Goal: Task Accomplishment & Management: Manage account settings

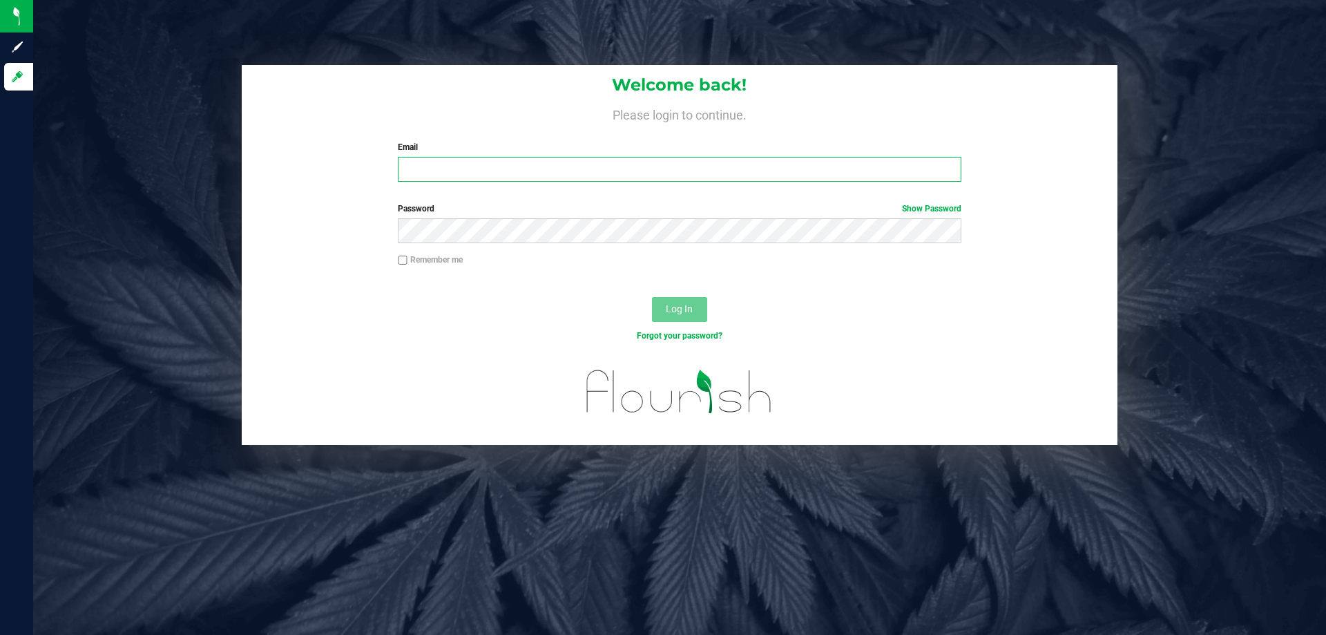
drag, startPoint x: 0, startPoint y: 0, endPoint x: 534, endPoint y: 176, distance: 562.7
click at [534, 176] on input "Email" at bounding box center [679, 169] width 563 height 25
type input "[EMAIL_ADDRESS][DOMAIN_NAME]"
click at [652, 297] on button "Log In" at bounding box center [679, 309] width 55 height 25
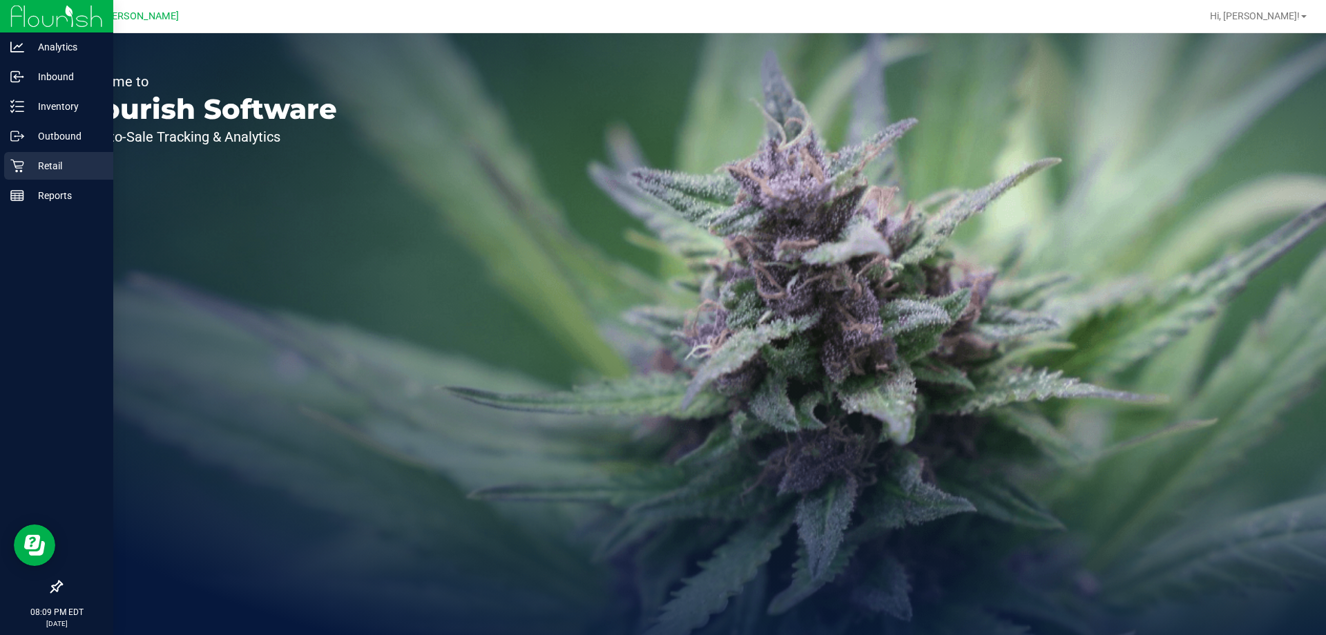
click at [28, 168] on p "Retail" at bounding box center [65, 165] width 83 height 17
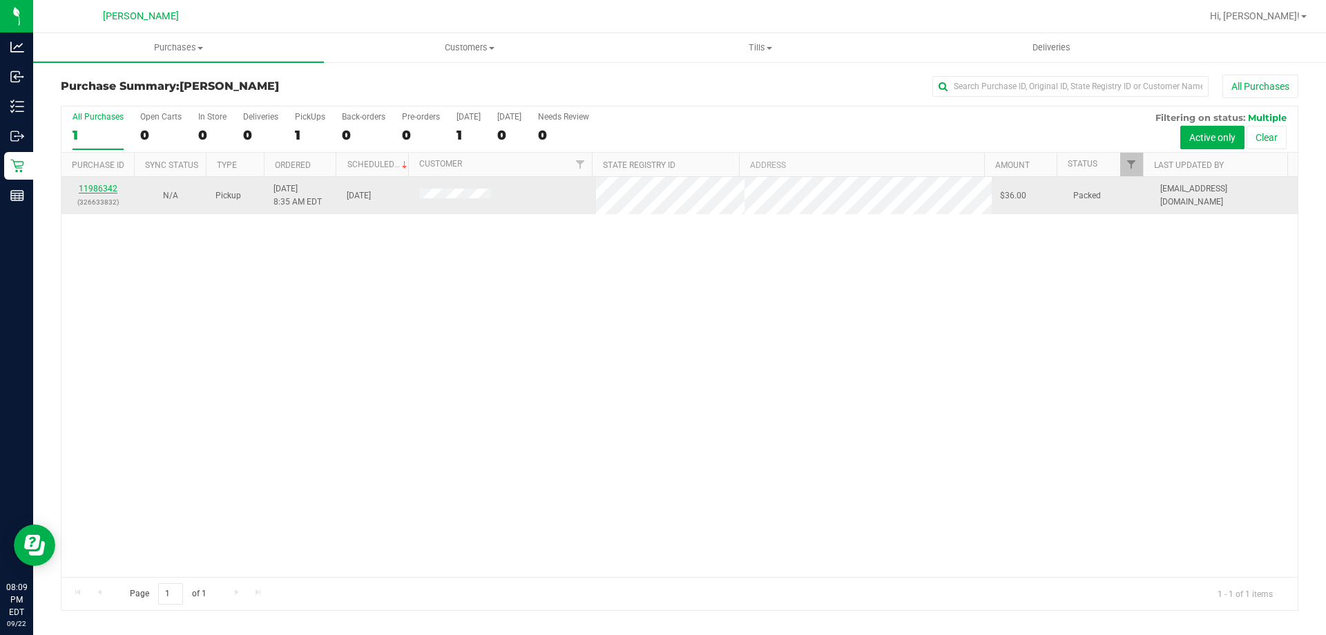
click at [111, 188] on link "11986342" at bounding box center [98, 189] width 39 height 10
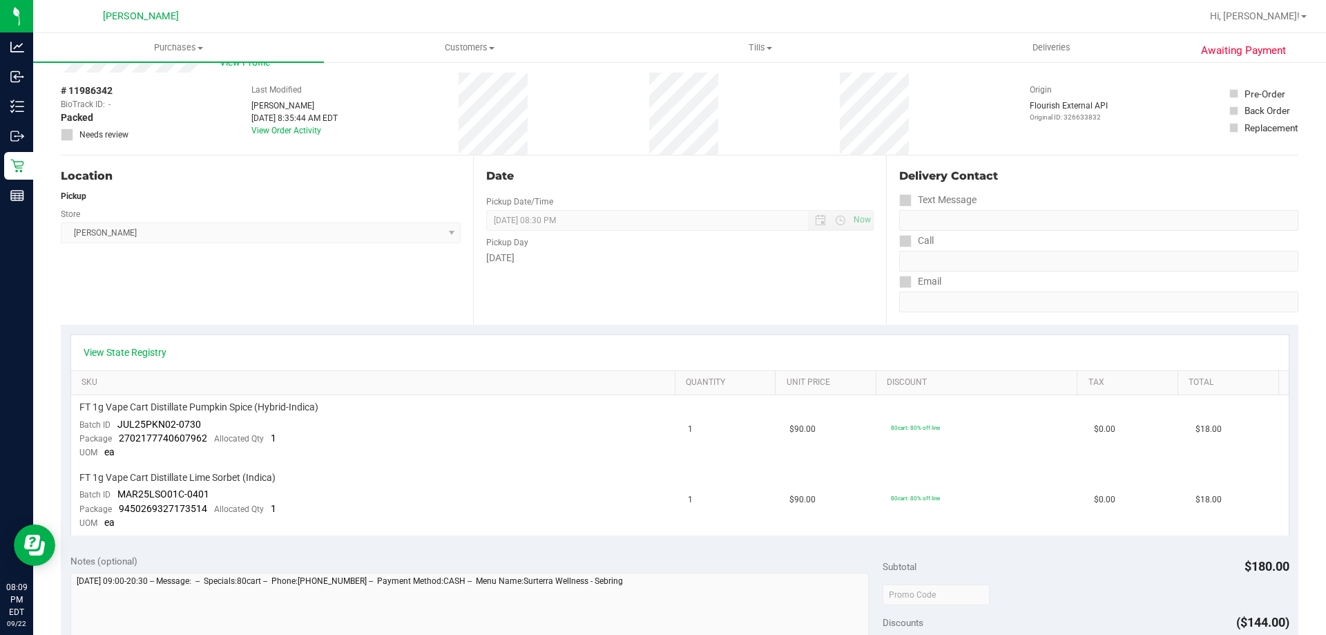
scroll to position [138, 0]
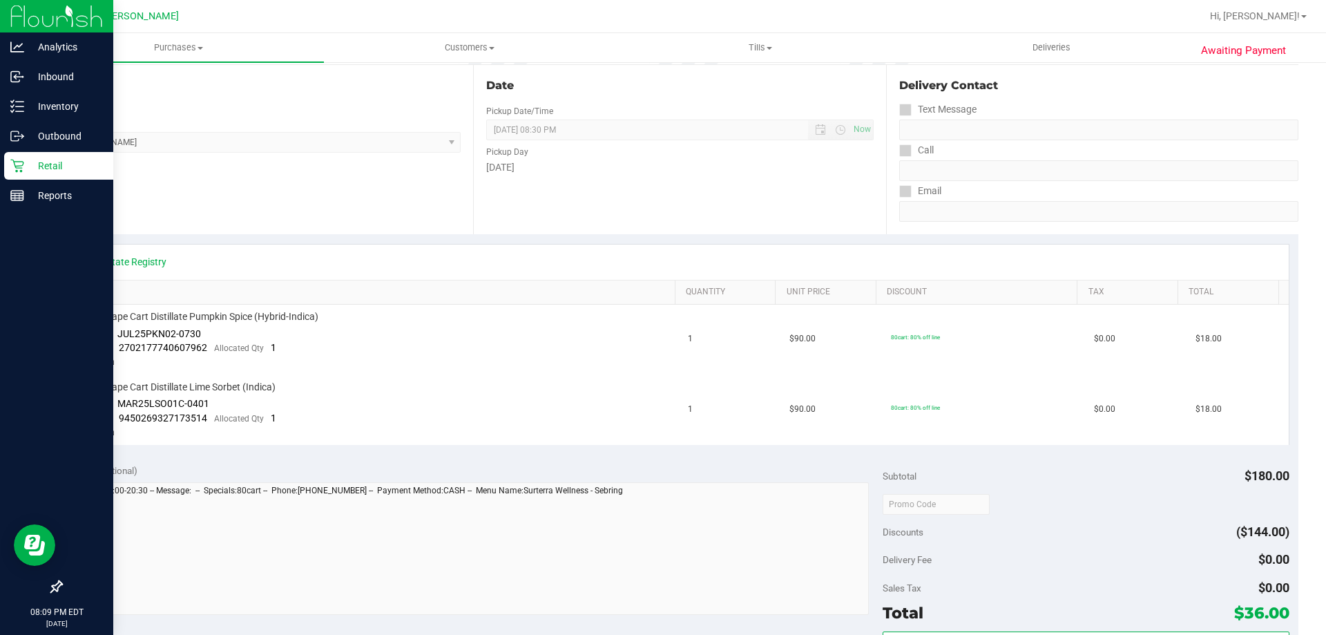
click at [28, 164] on p "Retail" at bounding box center [65, 165] width 83 height 17
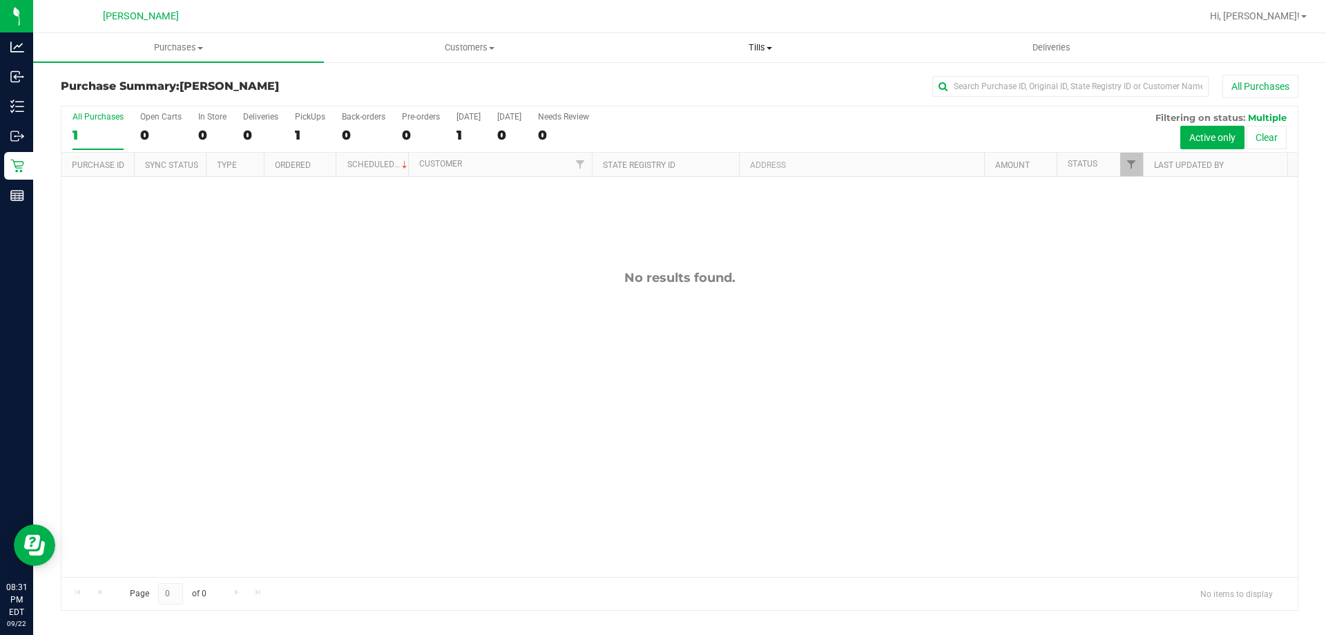
click at [770, 39] on uib-tab-heading "Tills Manage tills Reconcile e-payments" at bounding box center [759, 48] width 289 height 28
click at [636, 84] on span "Manage tills" at bounding box center [660, 83] width 93 height 12
click at [668, 84] on span "Manage tills" at bounding box center [660, 83] width 93 height 12
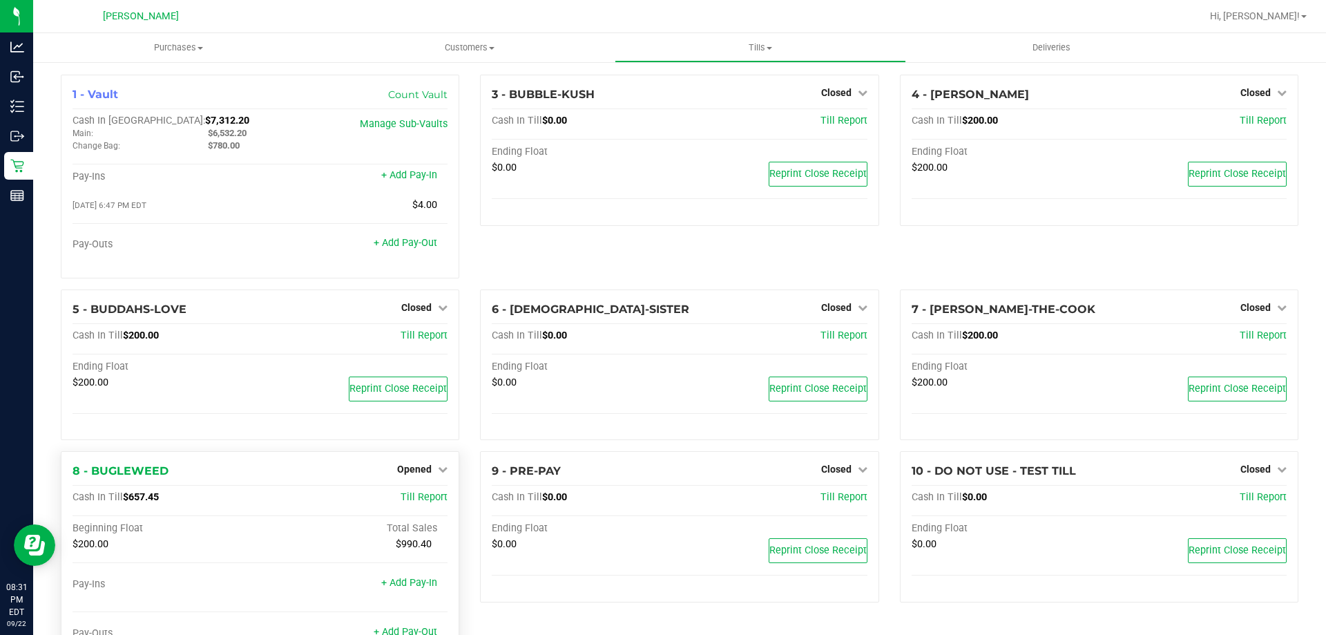
click at [427, 465] on div "Opened" at bounding box center [422, 469] width 50 height 17
click at [416, 474] on span "Opened" at bounding box center [414, 468] width 35 height 11
click at [418, 497] on link "Close Till" at bounding box center [416, 497] width 37 height 11
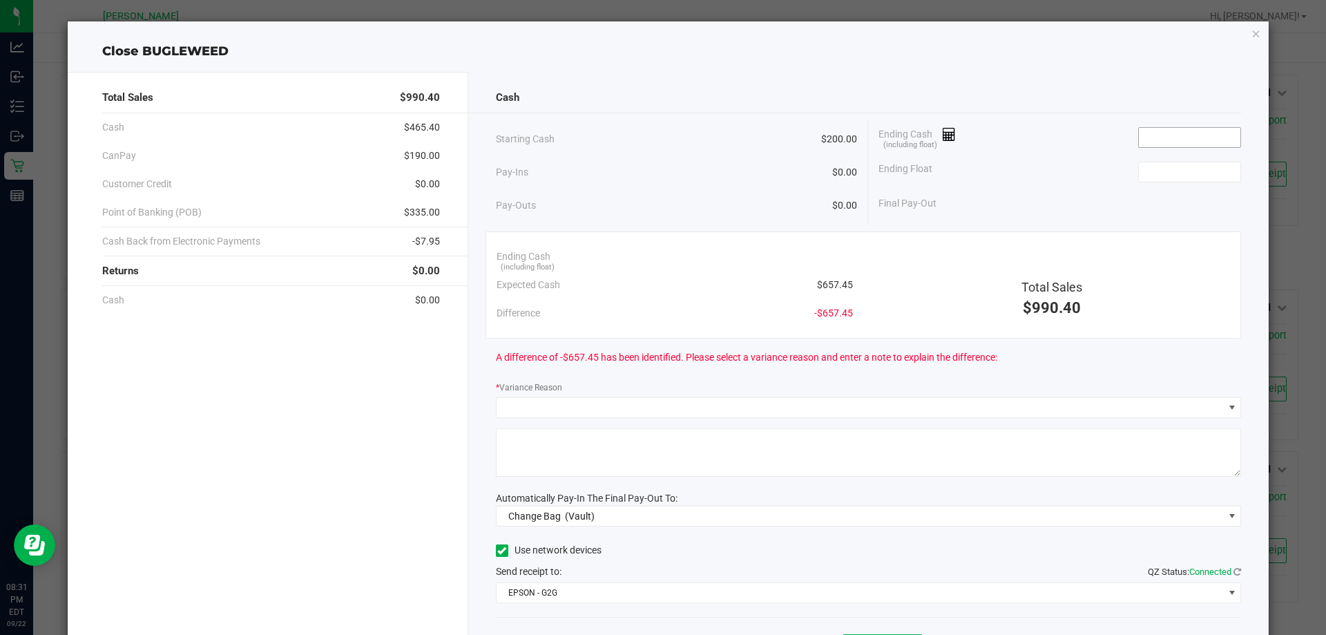
click at [1220, 140] on input at bounding box center [1189, 137] width 101 height 19
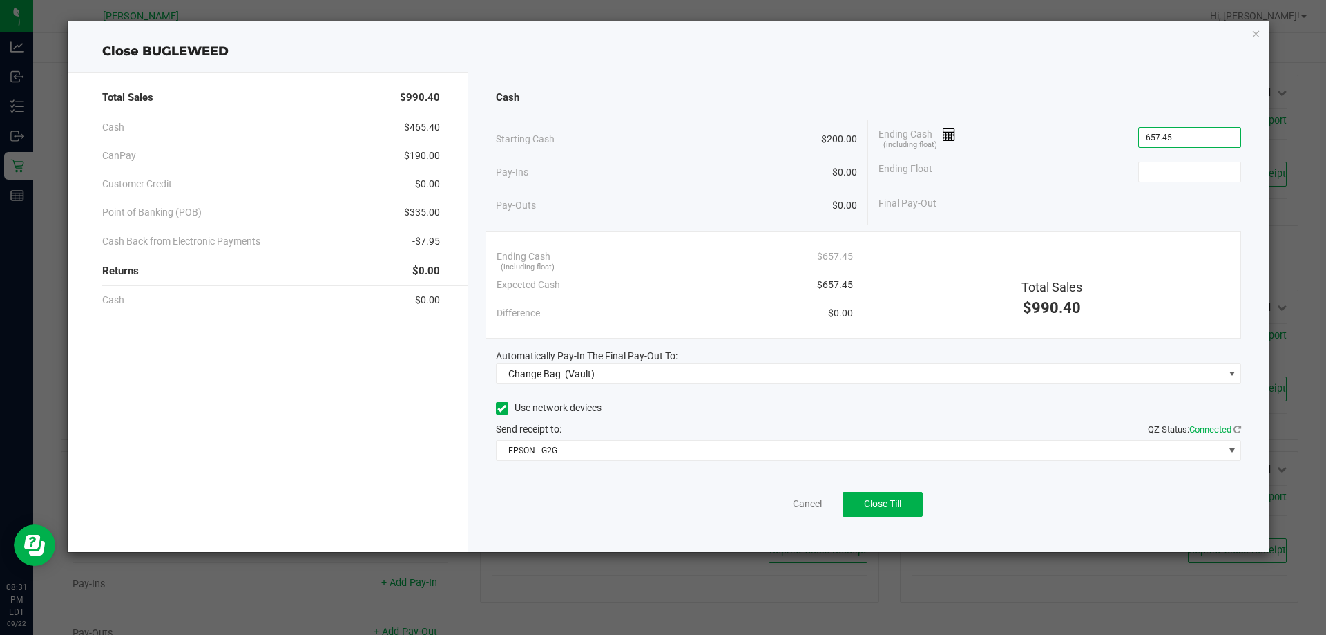
type input "$657.45"
click at [1214, 182] on div "Ending Float" at bounding box center [1059, 172] width 362 height 35
click at [1209, 177] on input at bounding box center [1189, 171] width 101 height 19
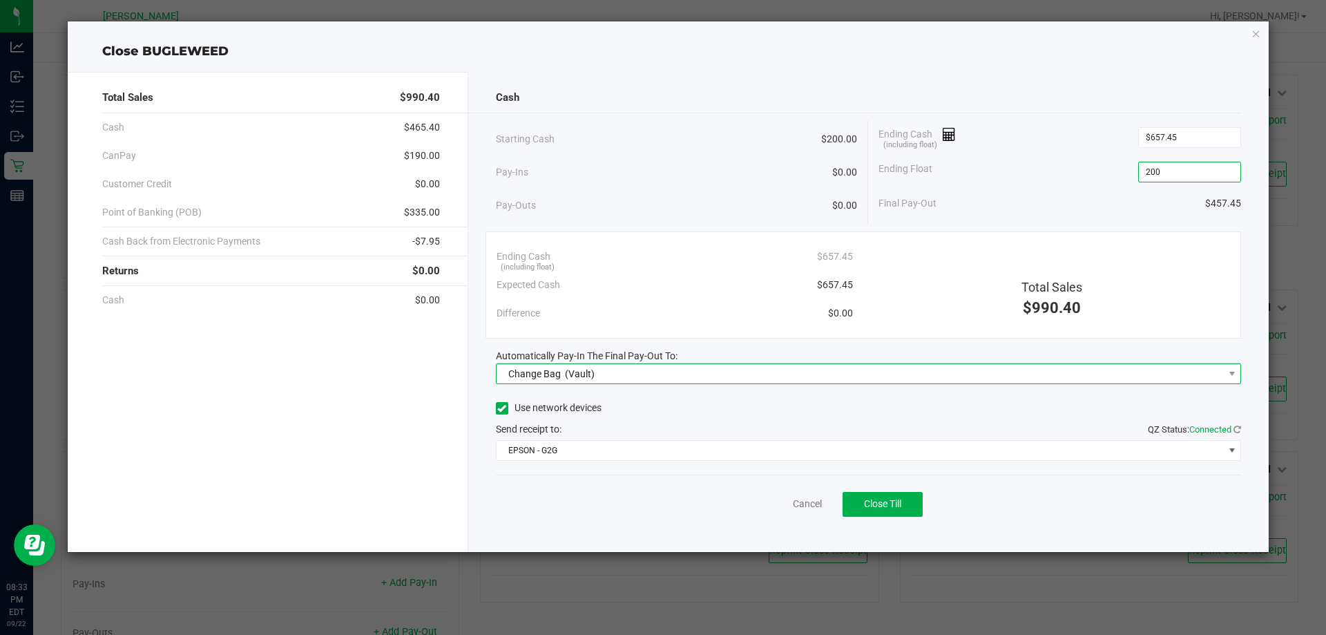
click at [789, 373] on span "Change Bag (Vault)" at bounding box center [859, 373] width 727 height 19
type input "$200.00"
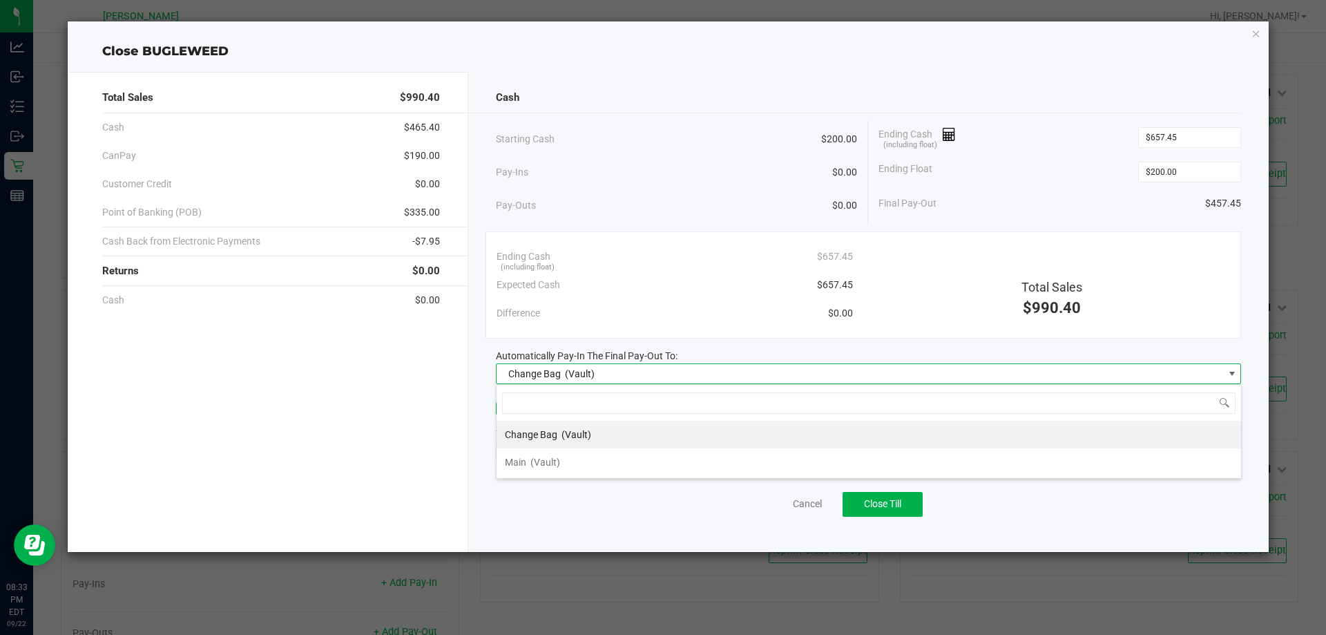
scroll to position [21, 745]
click at [645, 463] on li "Main (Vault)" at bounding box center [868, 462] width 744 height 28
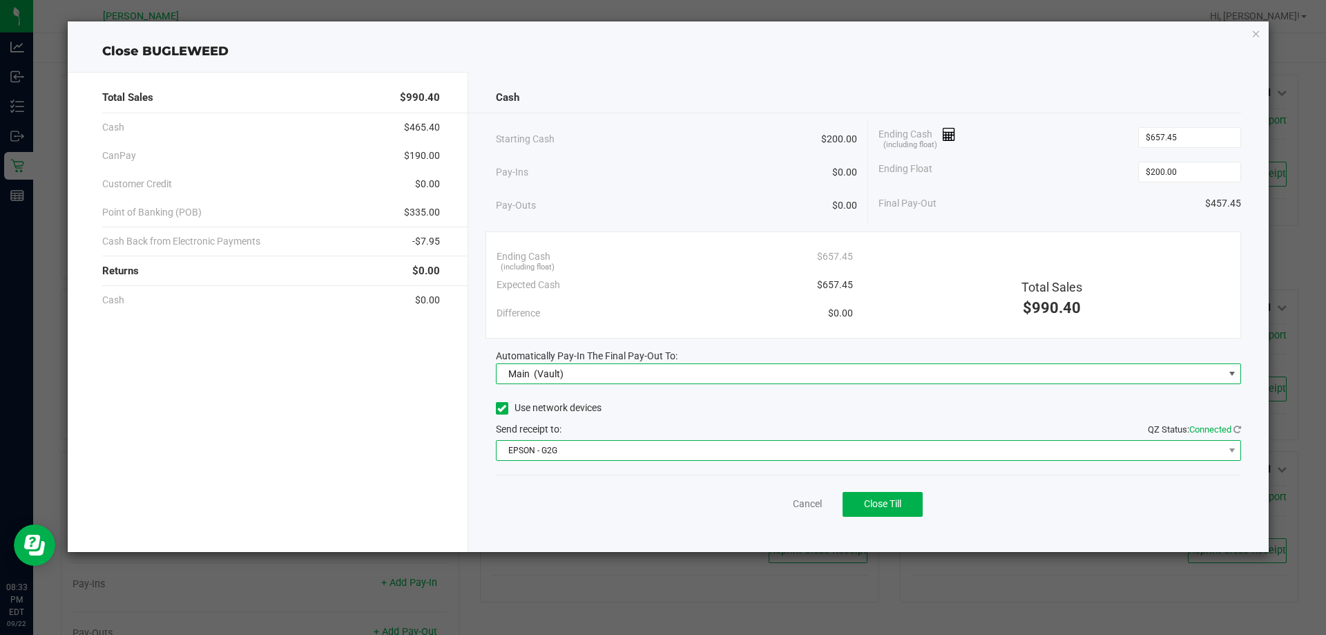
click at [679, 456] on span "EPSON - G2G" at bounding box center [859, 450] width 727 height 19
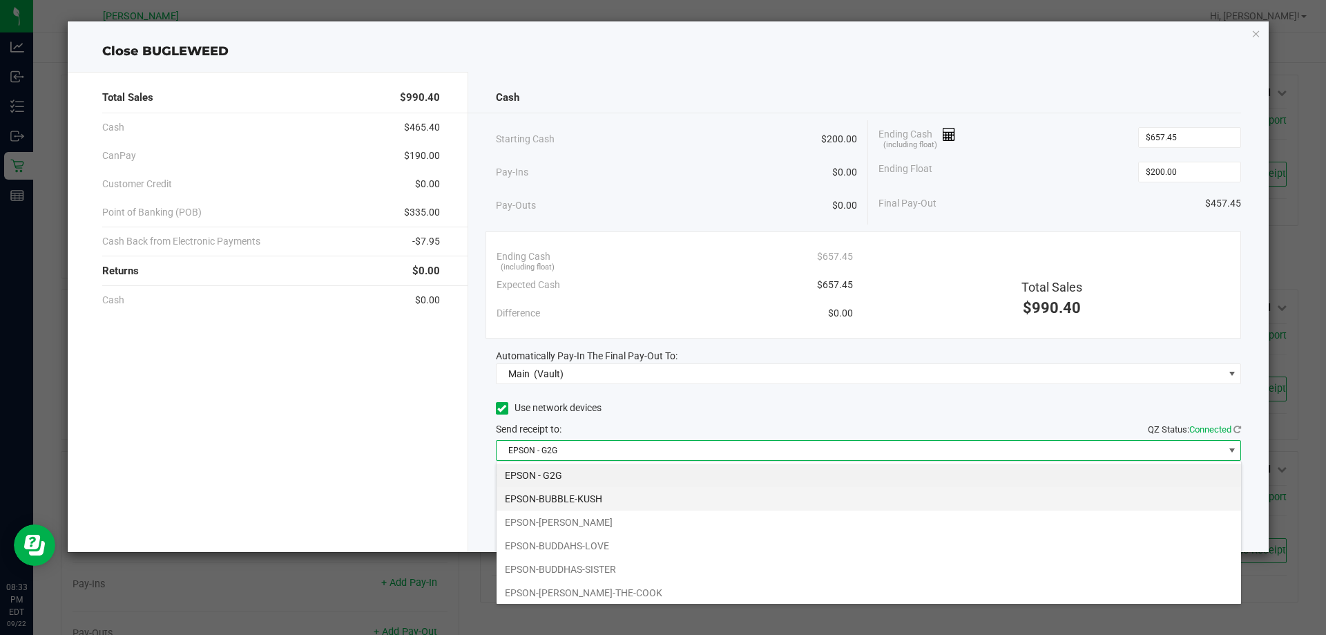
click at [659, 505] on li "EPSON-BUBBLE-KUSH" at bounding box center [868, 498] width 744 height 23
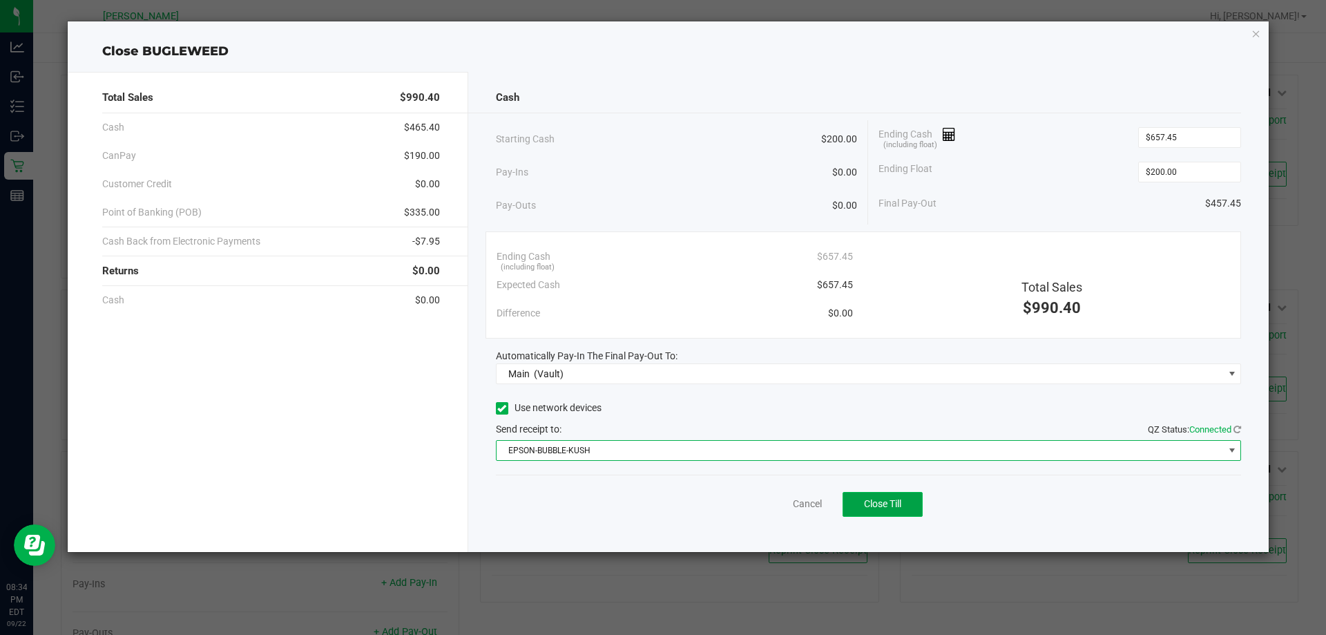
click at [890, 503] on span "Close Till" at bounding box center [882, 503] width 37 height 11
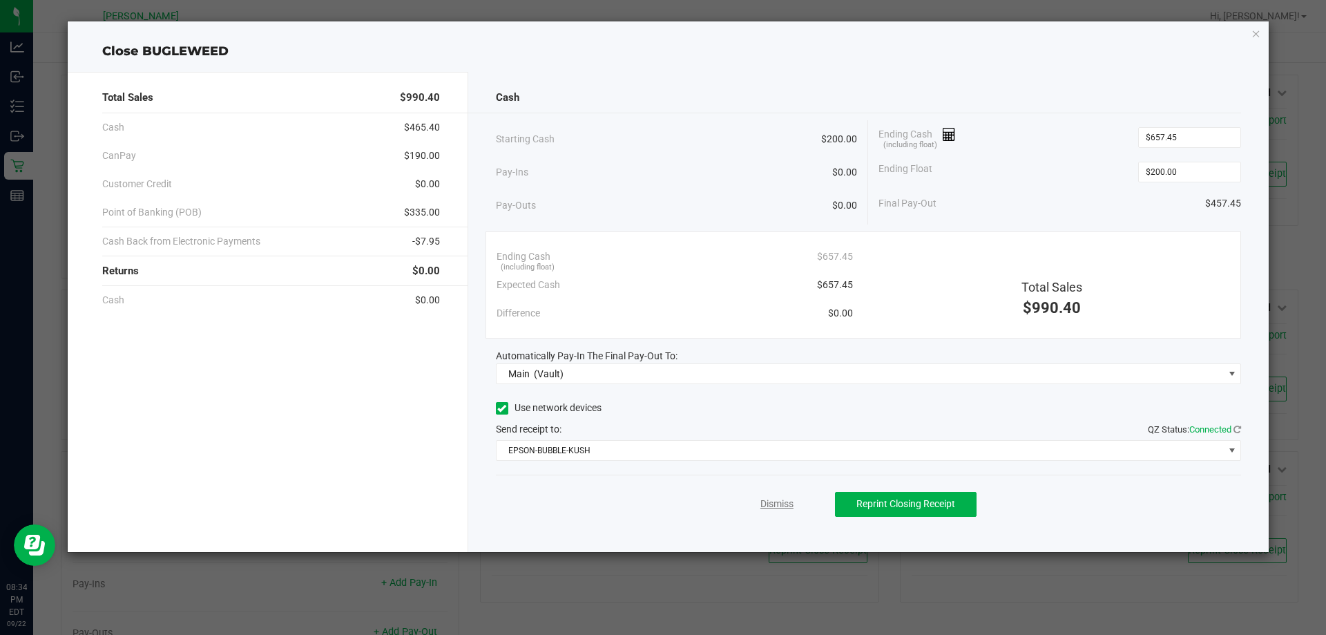
click at [773, 503] on link "Dismiss" at bounding box center [776, 503] width 33 height 14
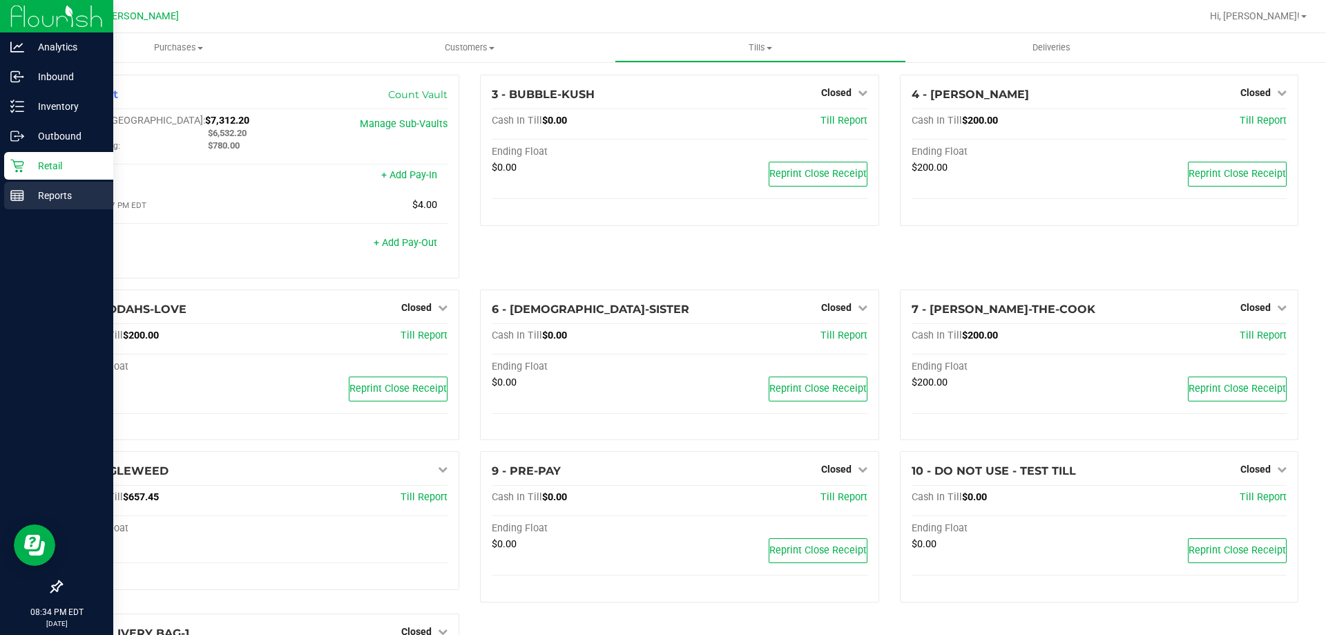
click at [16, 182] on div "Reports" at bounding box center [58, 196] width 109 height 28
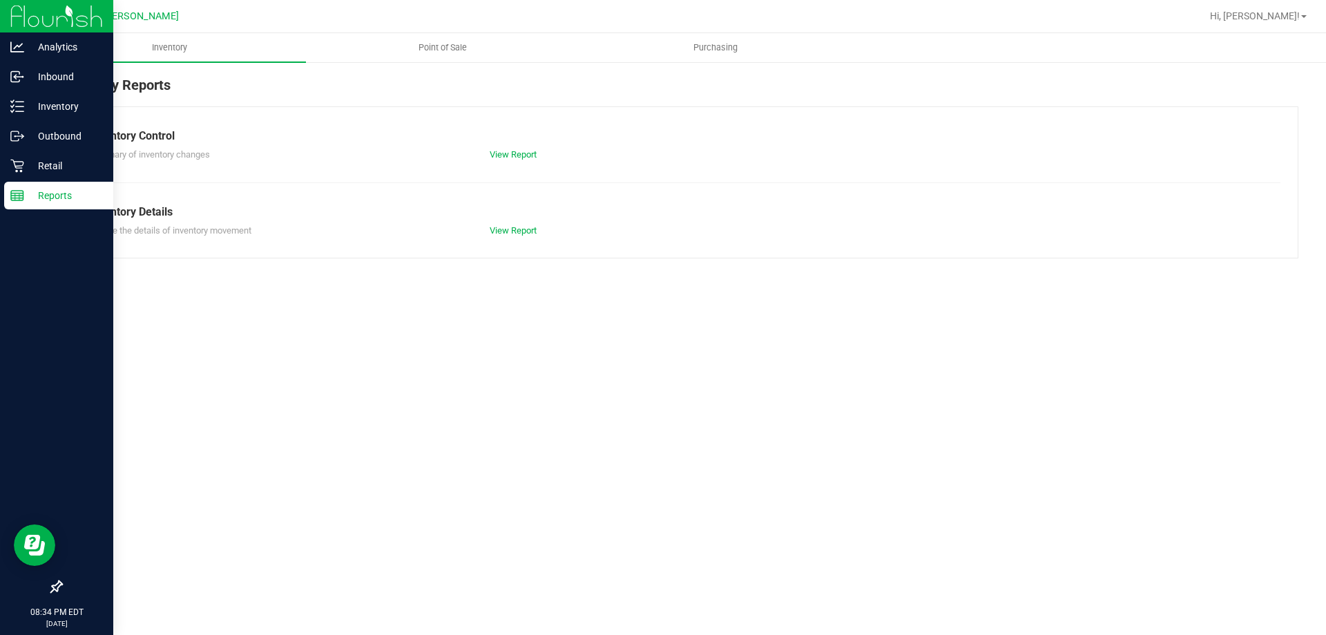
click at [466, 45] on span "Point of Sale" at bounding box center [443, 47] width 86 height 12
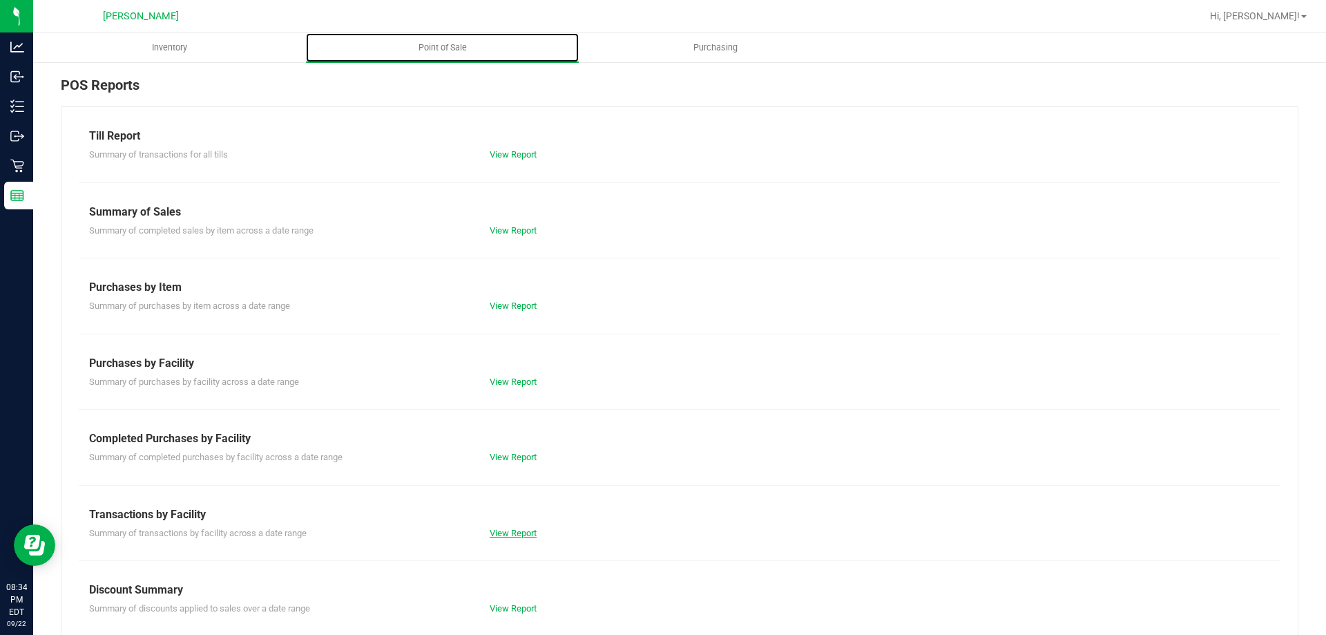
click at [511, 534] on link "View Report" at bounding box center [513, 532] width 47 height 10
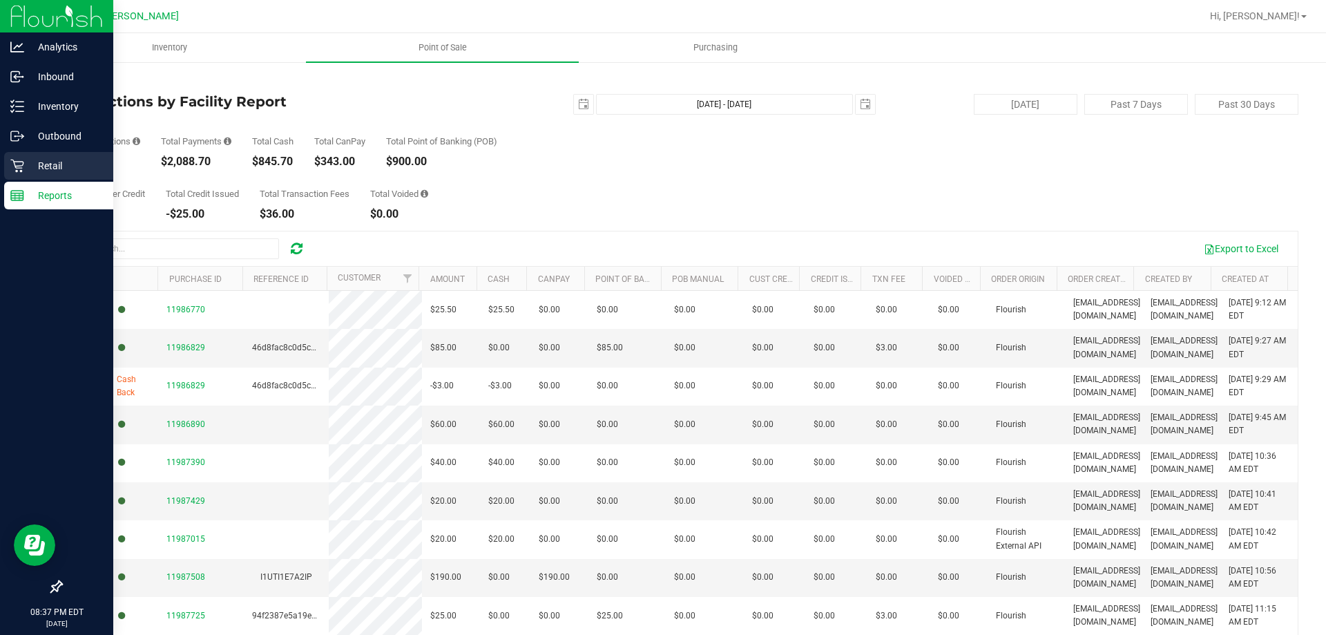
click at [10, 156] on div "Retail" at bounding box center [58, 166] width 109 height 28
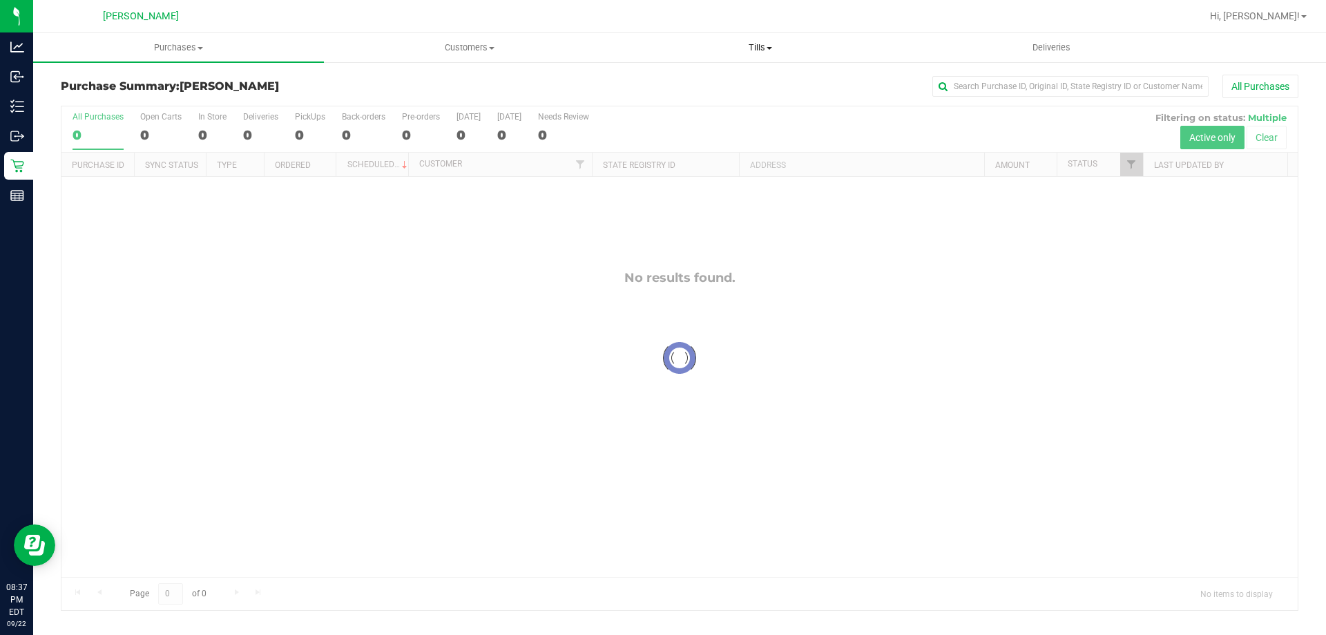
click at [766, 52] on span "Tills" at bounding box center [759, 47] width 289 height 12
click at [646, 104] on span "Reconcile e-payments" at bounding box center [682, 100] width 137 height 12
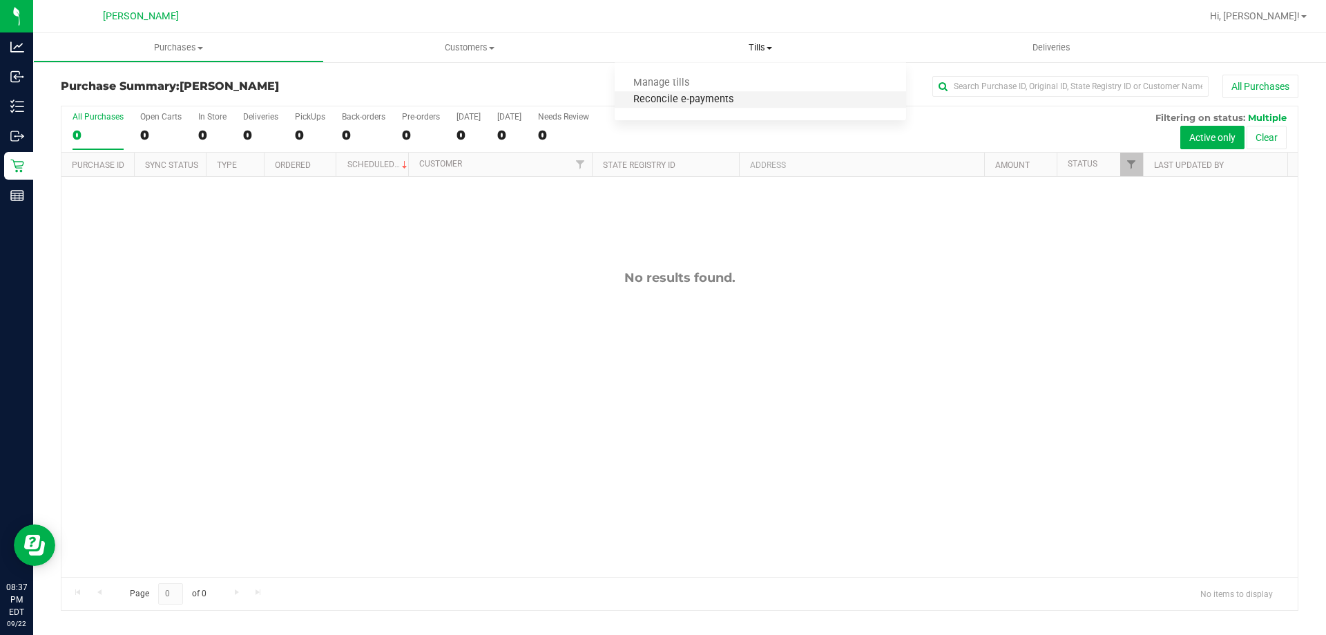
click at [717, 102] on span "Reconcile e-payments" at bounding box center [682, 100] width 137 height 12
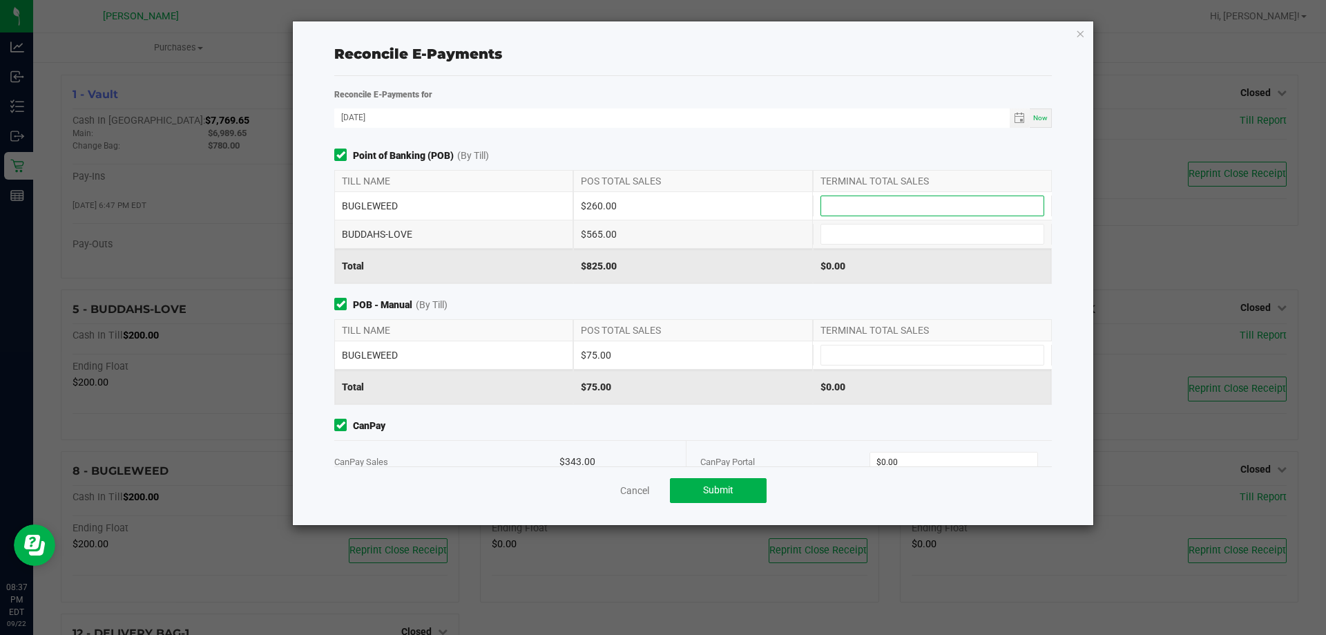
click at [878, 196] on input at bounding box center [932, 205] width 222 height 19
type input "$260.00"
click at [853, 238] on input at bounding box center [932, 233] width 222 height 19
type input "$565.00"
click at [834, 356] on input at bounding box center [932, 354] width 222 height 19
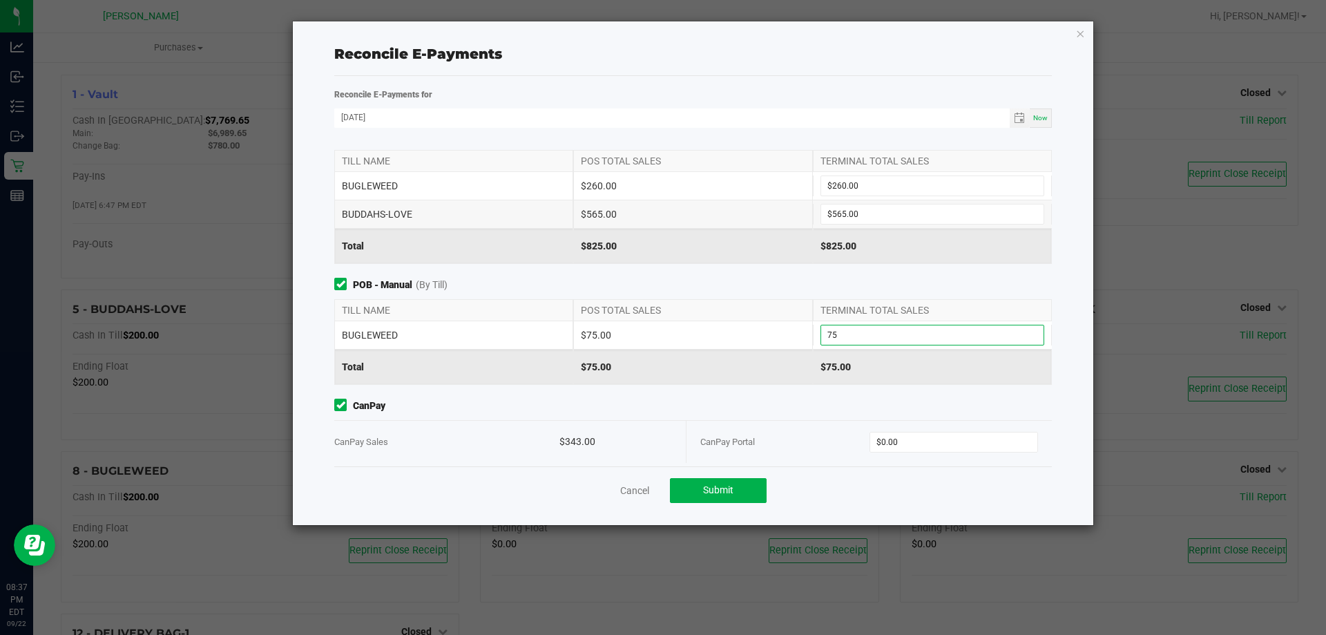
scroll to position [30, 0]
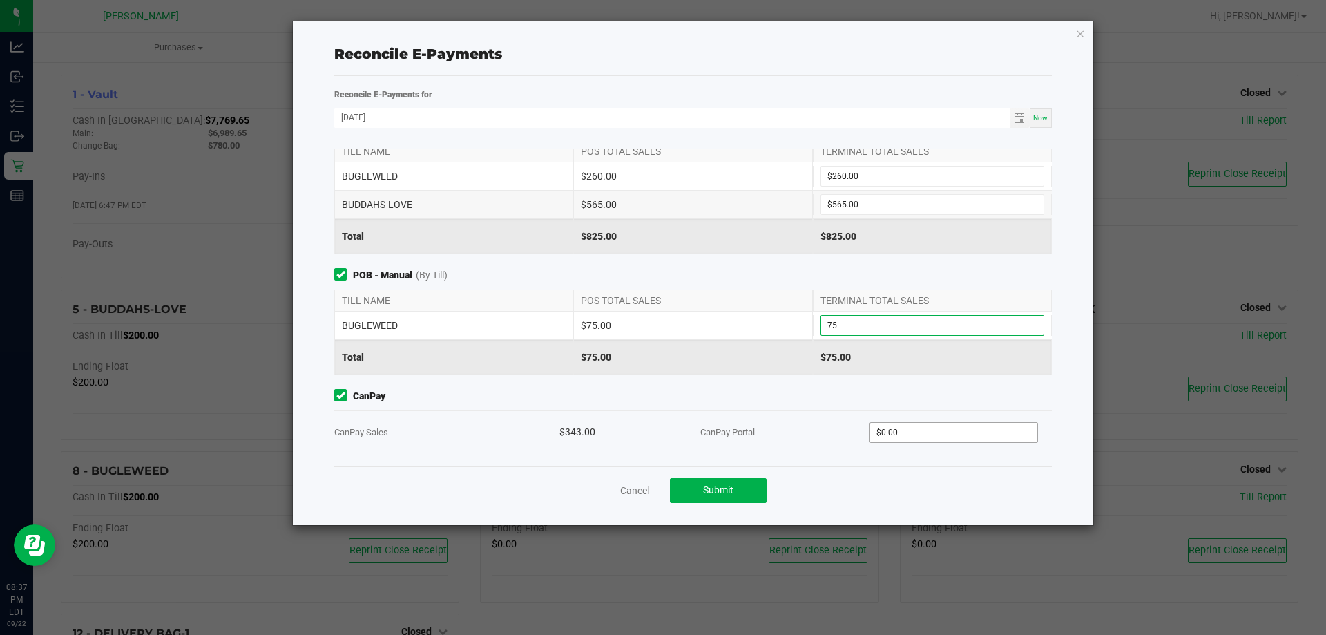
type input "$75.00"
click at [898, 425] on input "0" at bounding box center [954, 432] width 168 height 19
type input "$343.00"
click at [739, 485] on button "Submit" at bounding box center [718, 490] width 97 height 25
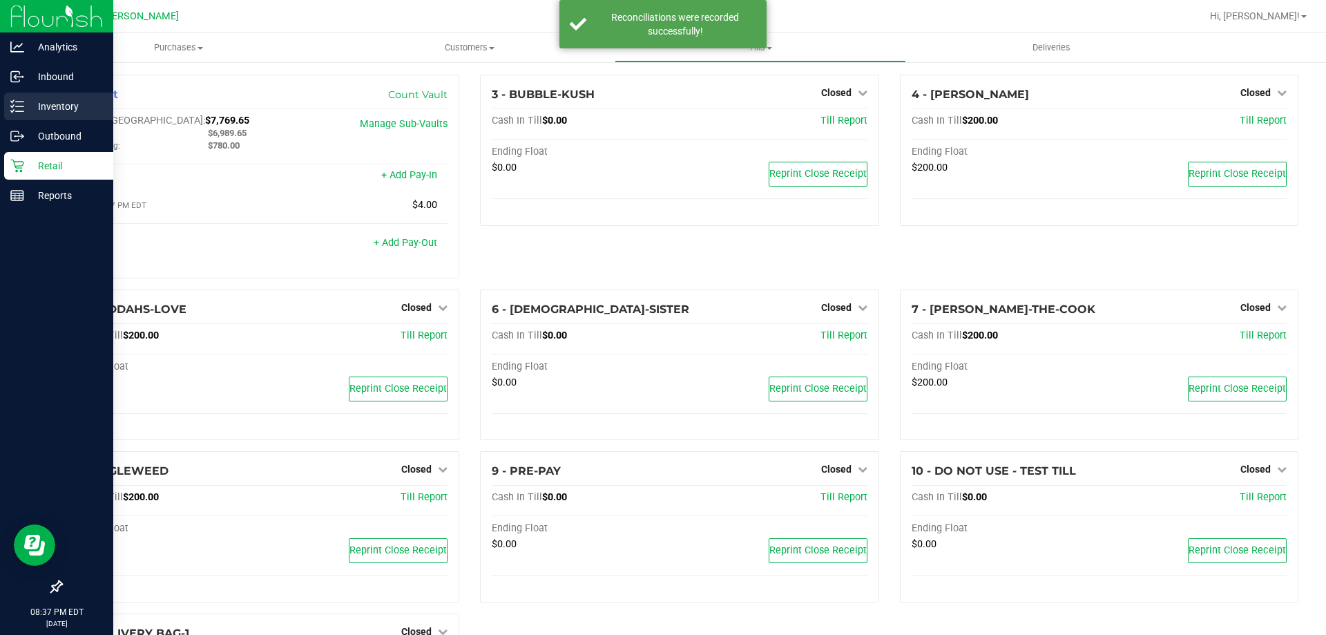
click at [57, 104] on p "Inventory" at bounding box center [65, 106] width 83 height 17
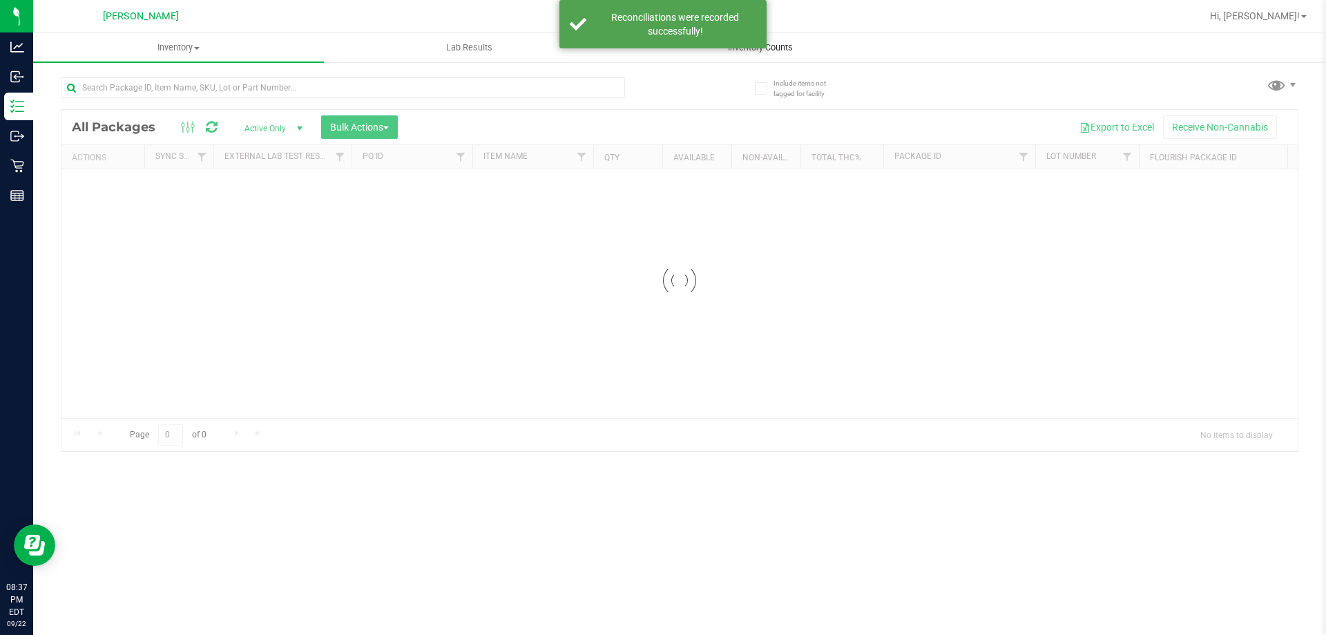
click at [771, 52] on span "Inventory Counts" at bounding box center [760, 47] width 102 height 12
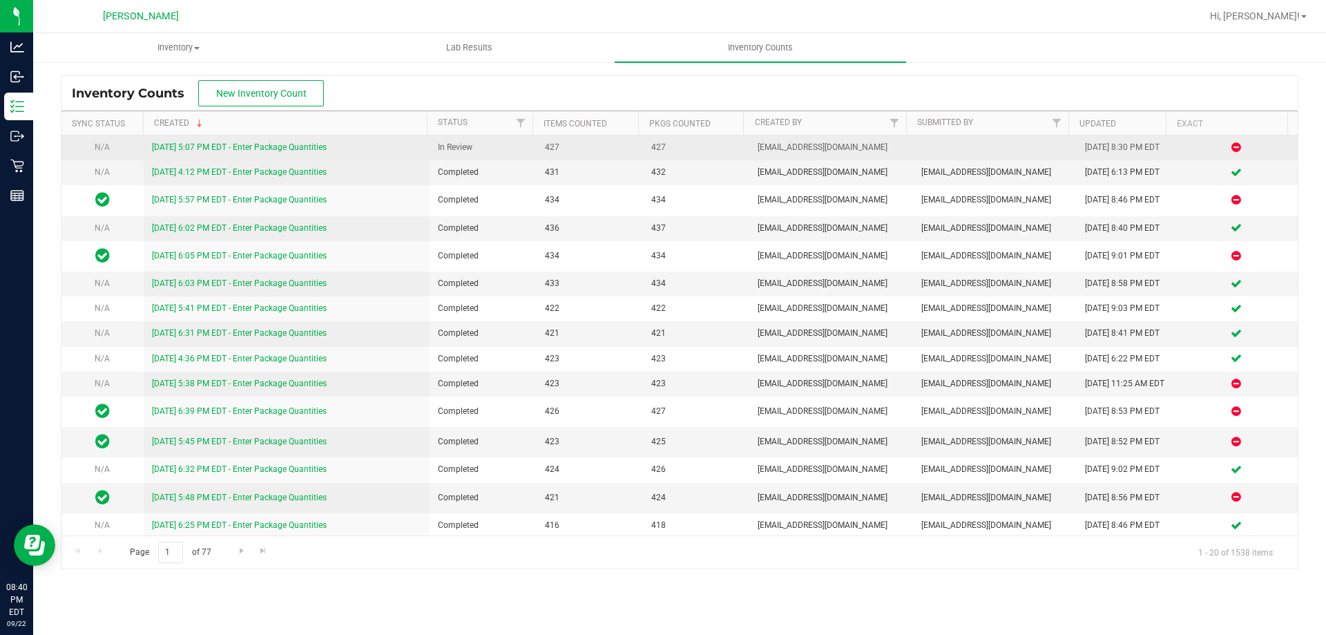
click at [327, 148] on link "[DATE] 5:07 PM EDT - Enter Package Quantities" at bounding box center [239, 147] width 175 height 10
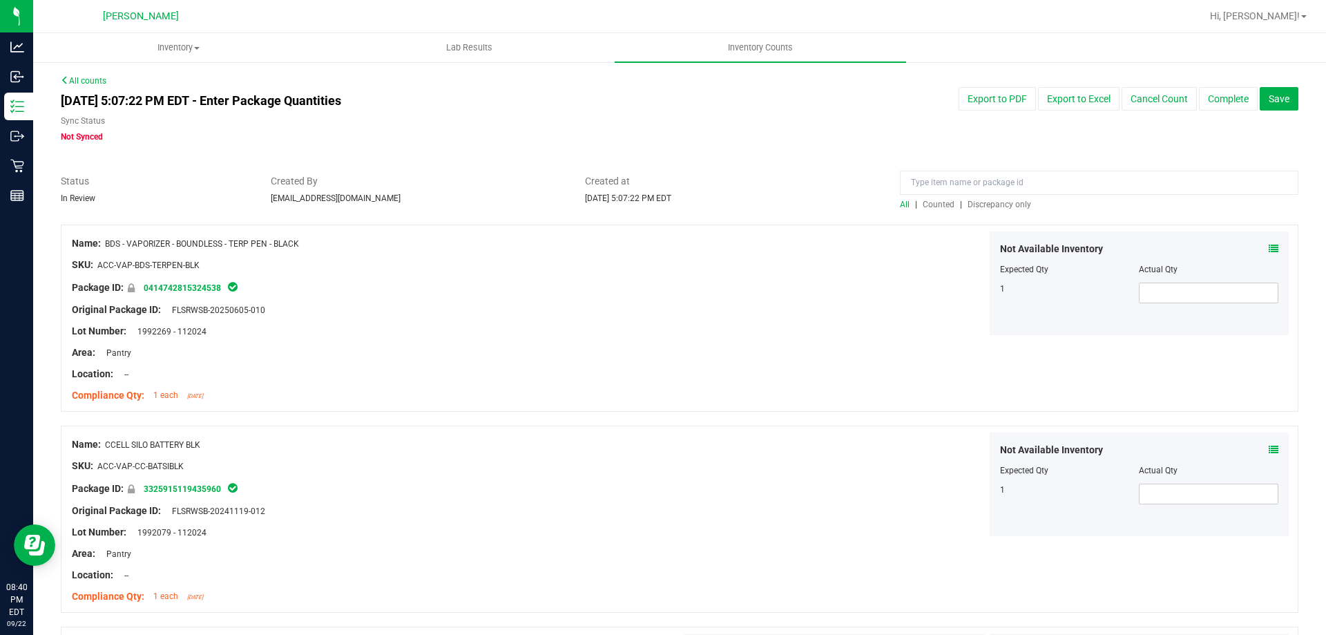
click at [1012, 206] on span "Discrepancy only" at bounding box center [999, 205] width 64 height 10
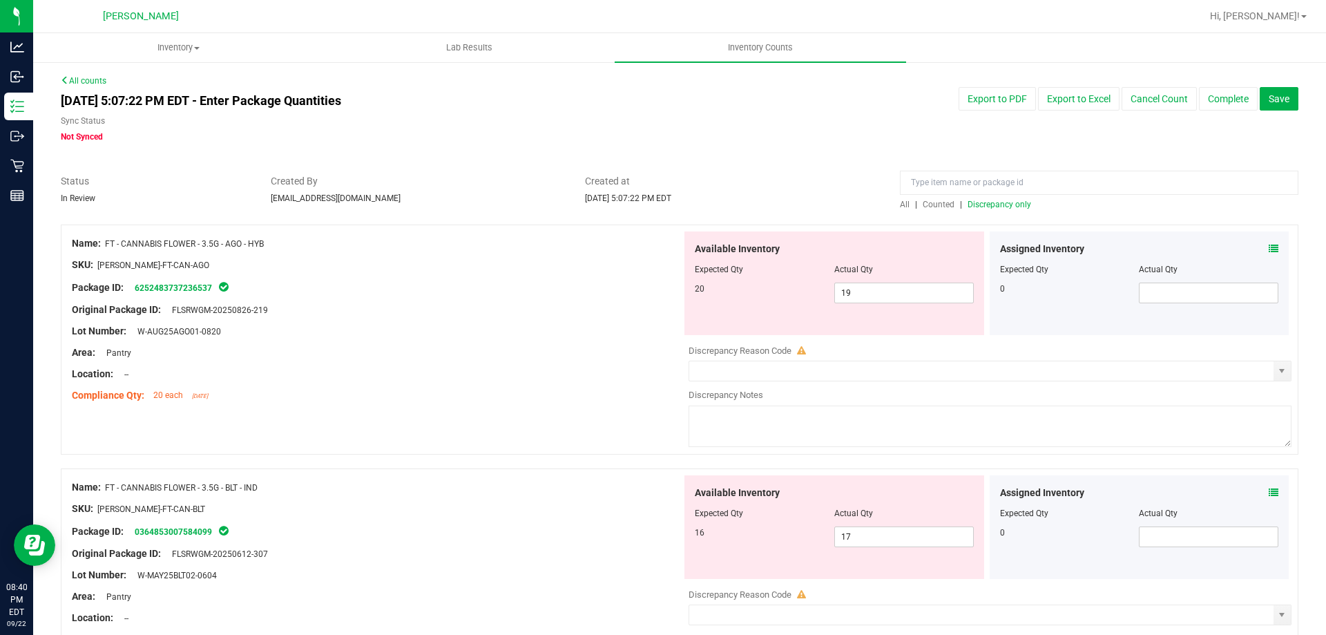
click at [1268, 247] on icon at bounding box center [1273, 249] width 10 height 10
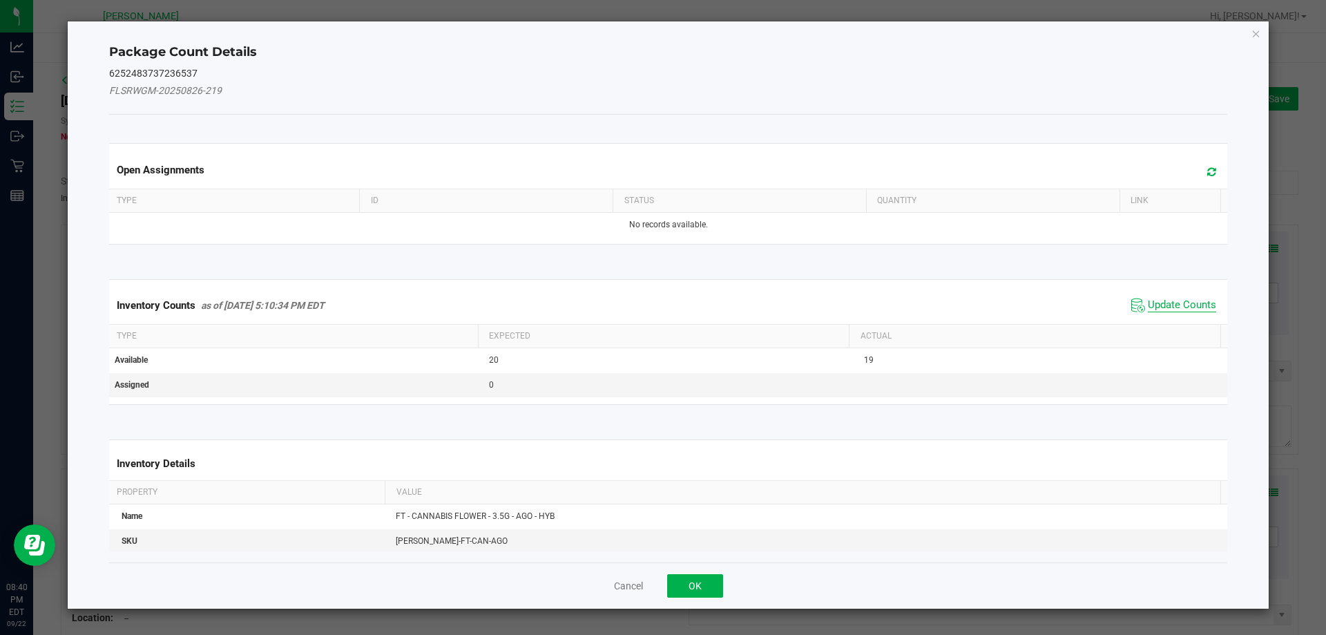
click at [1184, 301] on span "Update Counts" at bounding box center [1182, 305] width 68 height 14
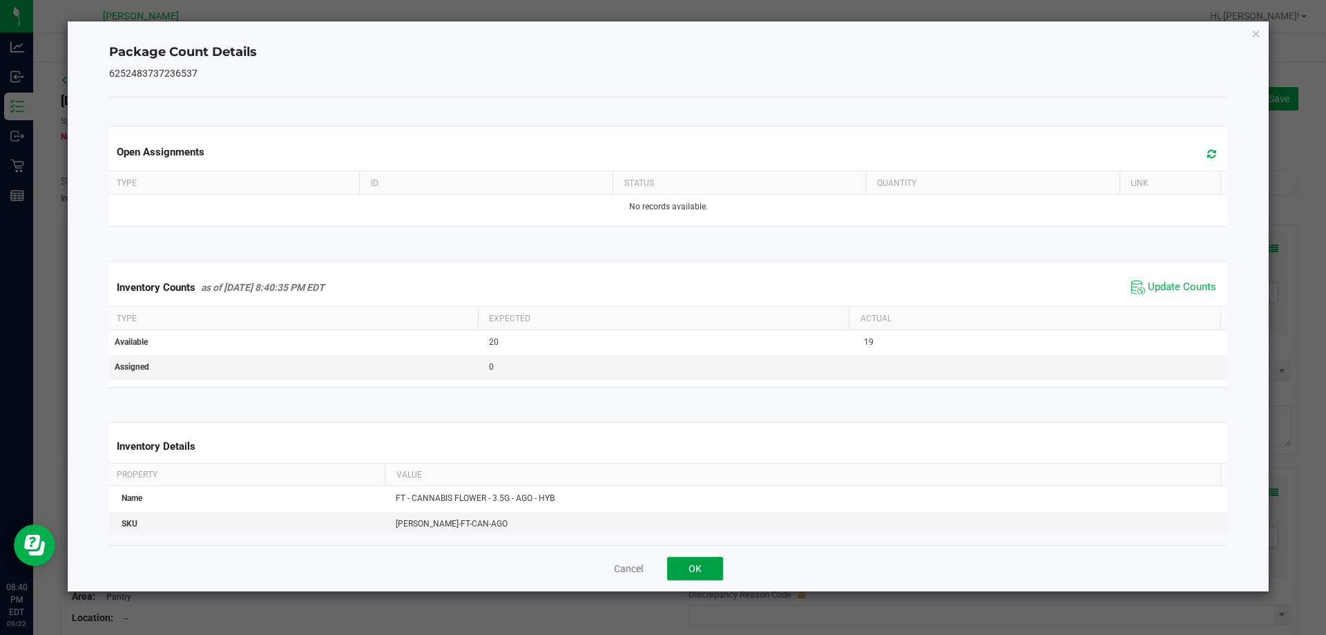
click at [703, 571] on button "OK" at bounding box center [695, 567] width 56 height 23
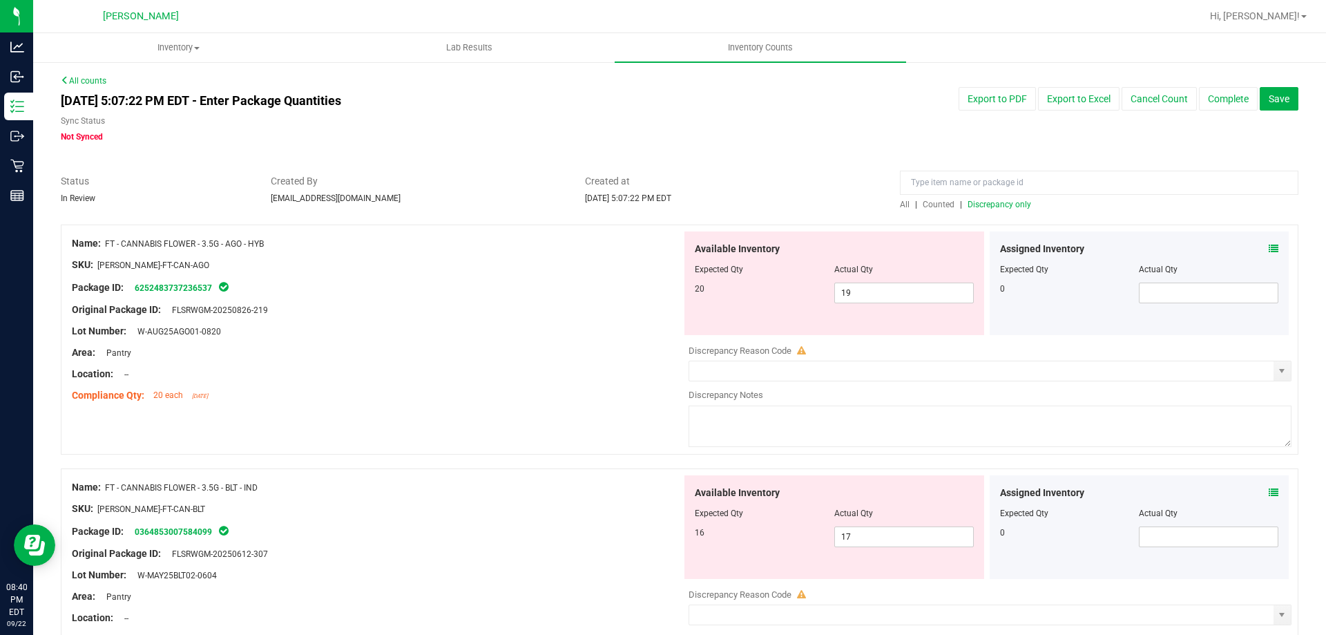
click at [1269, 492] on div "Assigned Inventory Expected Qty Actual Qty 0" at bounding box center [1139, 527] width 300 height 104
click at [1268, 492] on icon at bounding box center [1273, 492] width 10 height 10
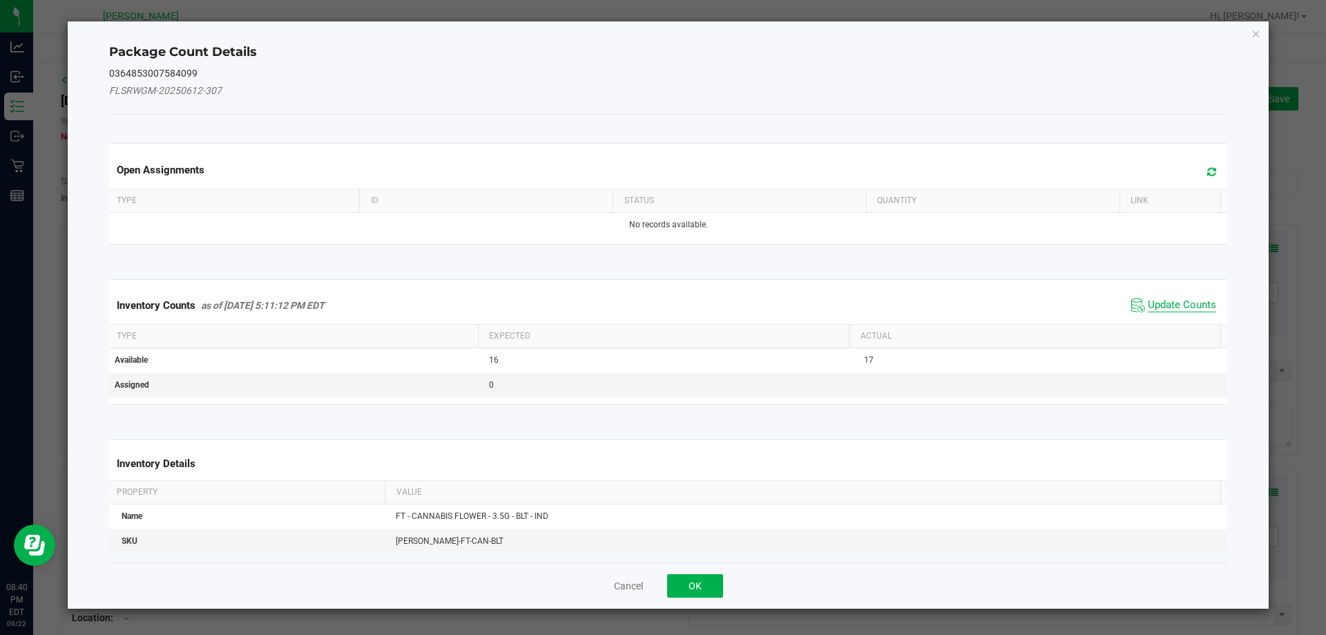
click at [1173, 304] on span "Update Counts" at bounding box center [1182, 305] width 68 height 14
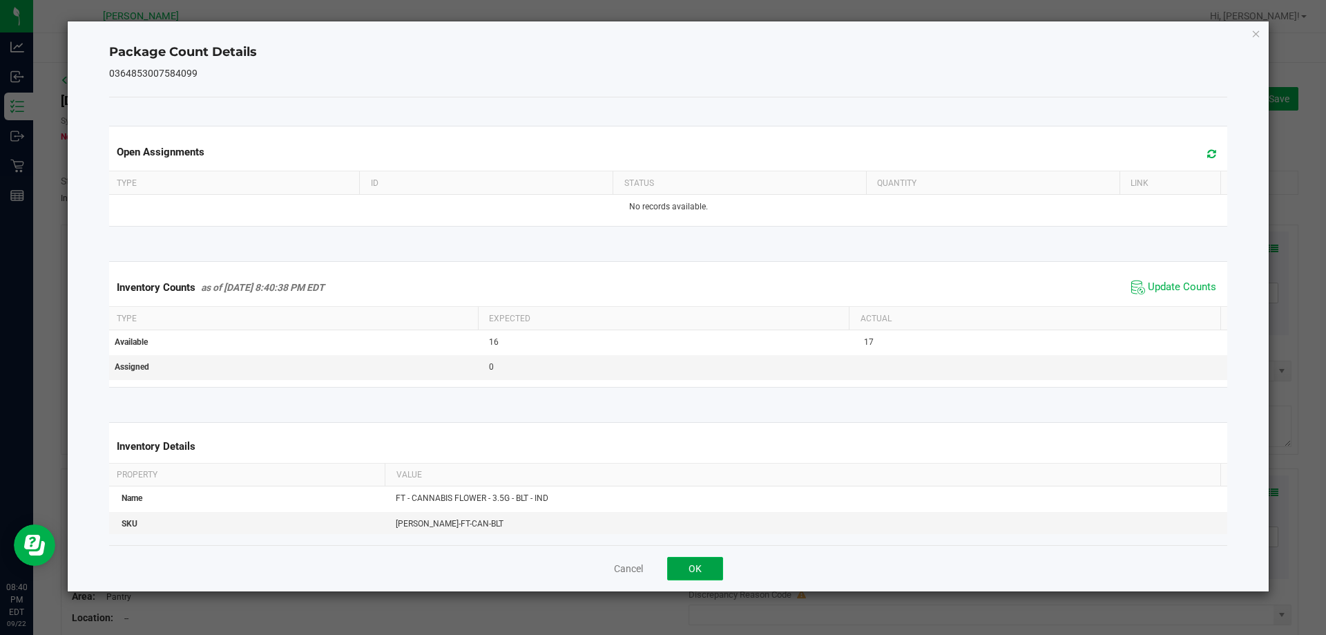
click at [696, 570] on button "OK" at bounding box center [695, 567] width 56 height 23
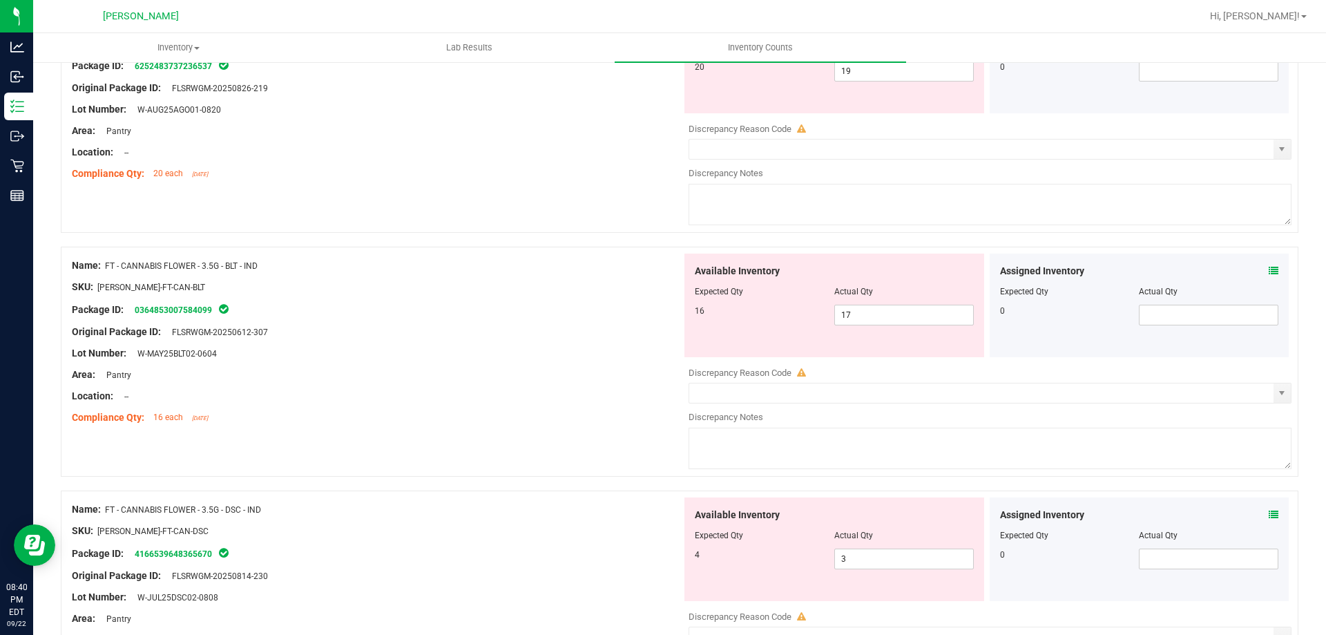
scroll to position [345, 0]
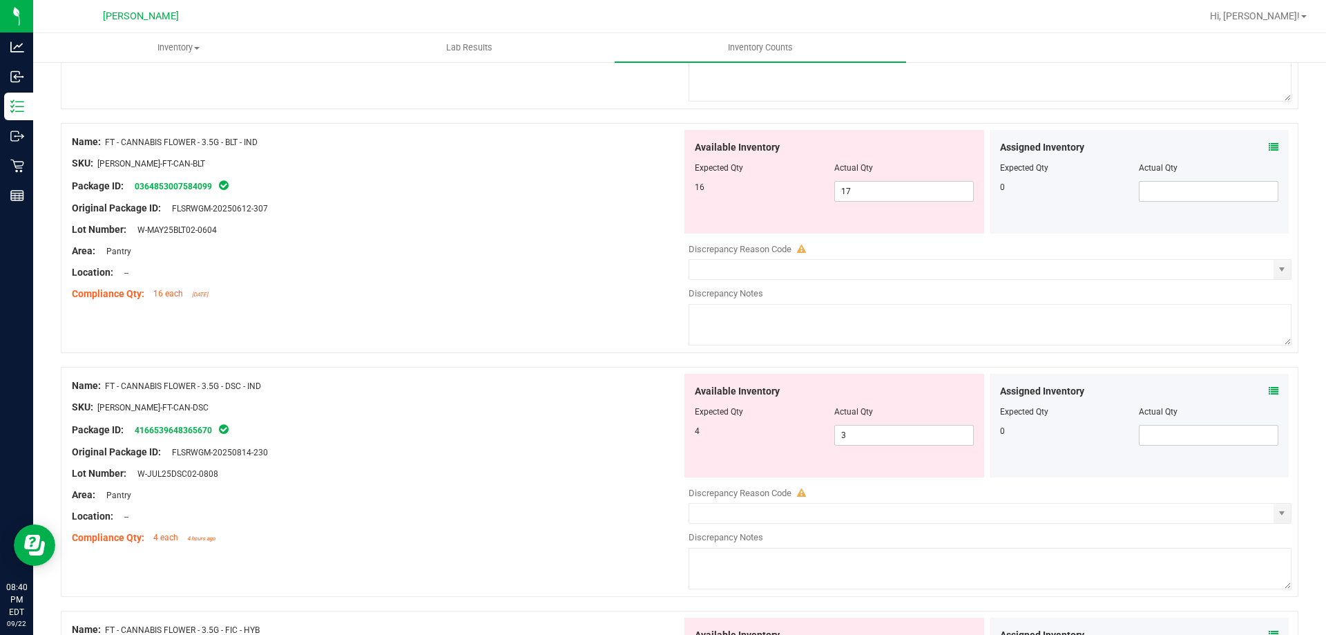
click at [1268, 394] on div "Assigned Inventory Expected Qty Actual Qty 0" at bounding box center [1139, 426] width 300 height 104
click at [1268, 396] on span at bounding box center [1273, 391] width 10 height 14
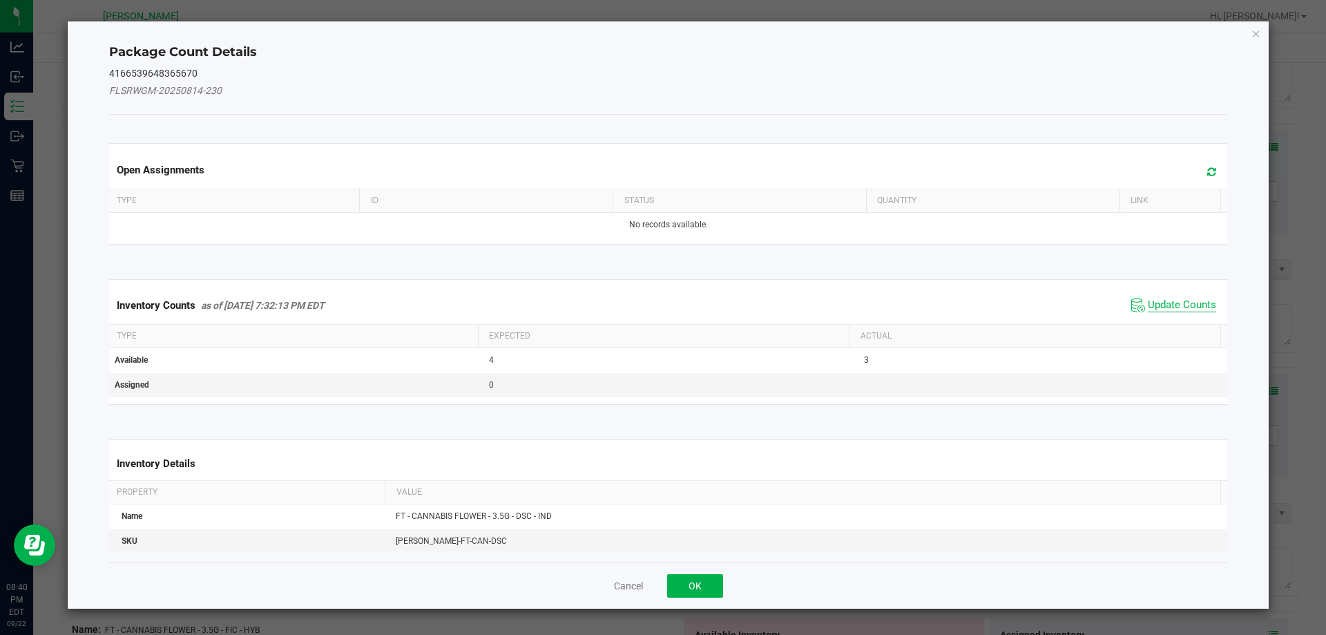
click at [1184, 305] on span "Update Counts" at bounding box center [1182, 305] width 68 height 14
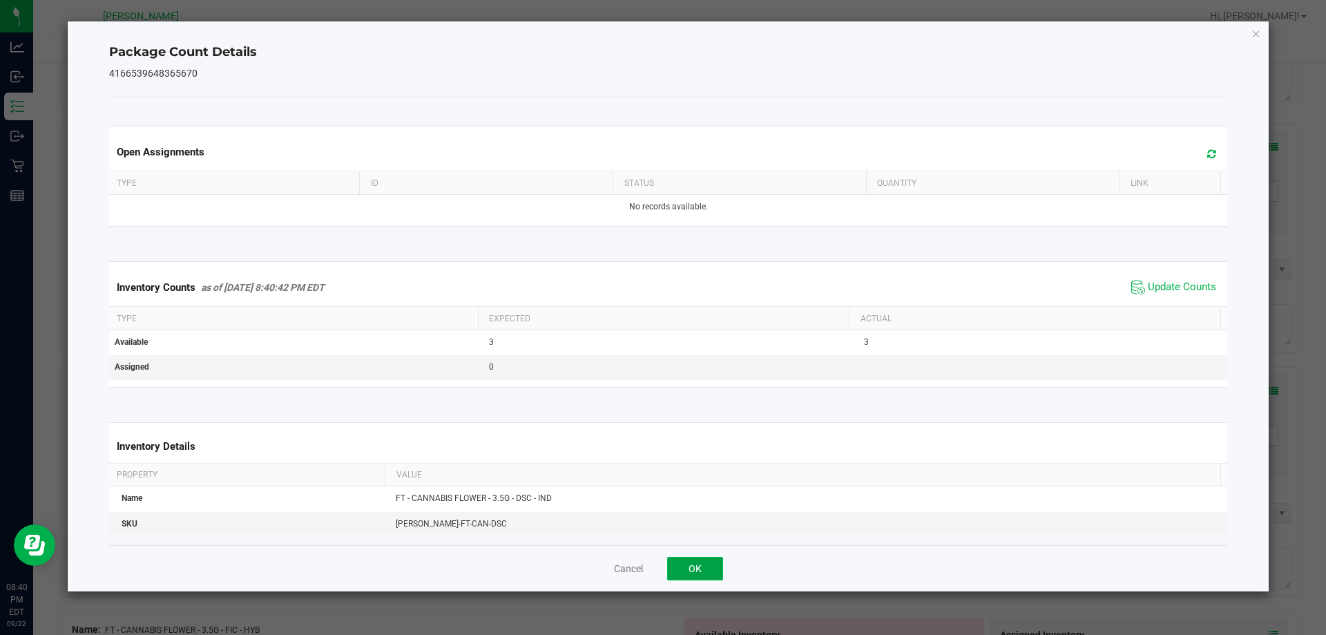
click at [688, 568] on button "OK" at bounding box center [695, 567] width 56 height 23
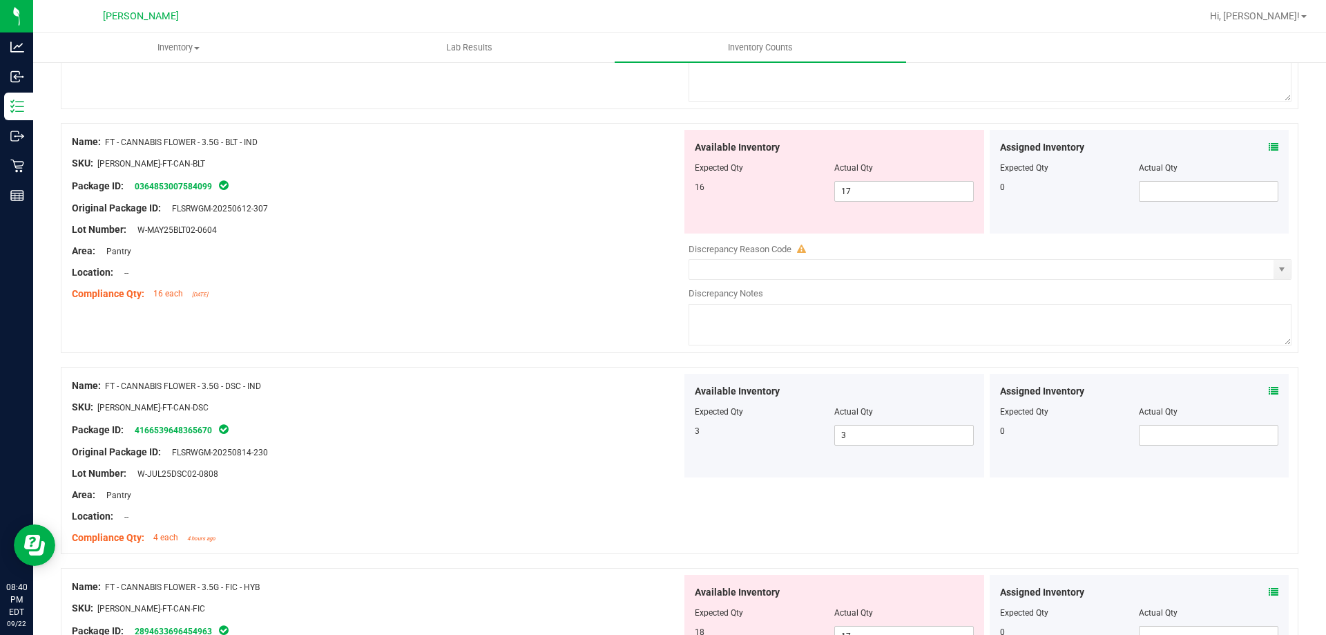
click at [1268, 592] on icon at bounding box center [1273, 592] width 10 height 10
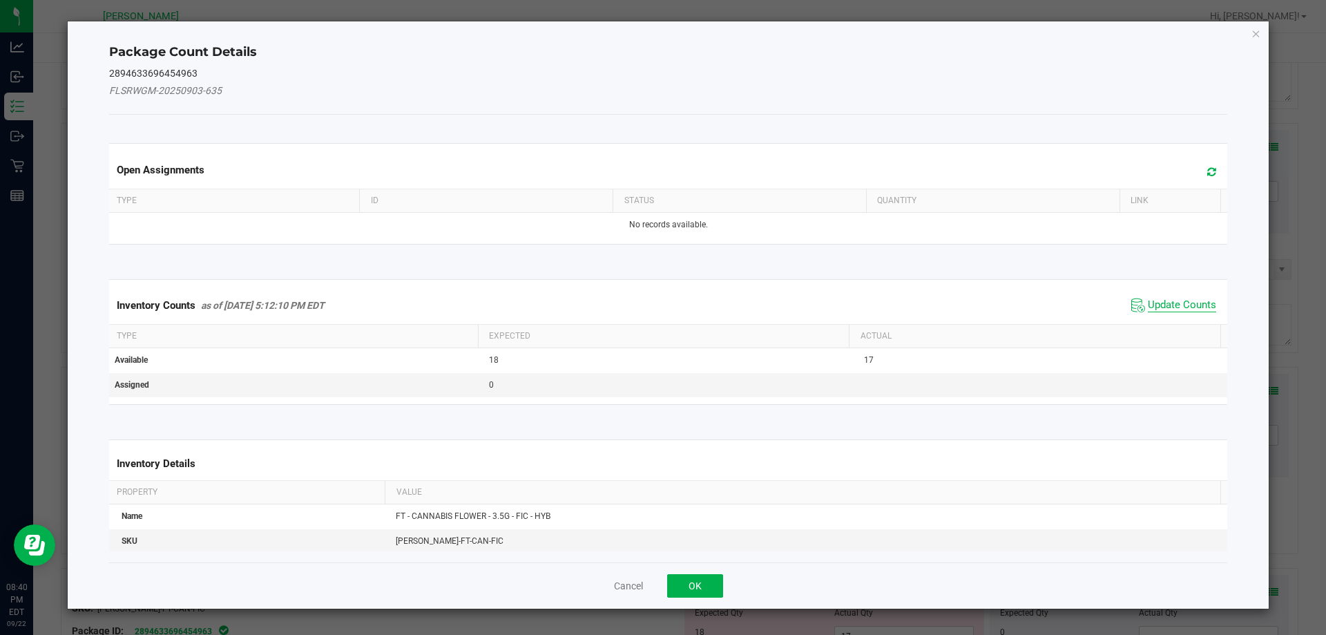
click at [1170, 298] on span "Update Counts" at bounding box center [1173, 305] width 92 height 21
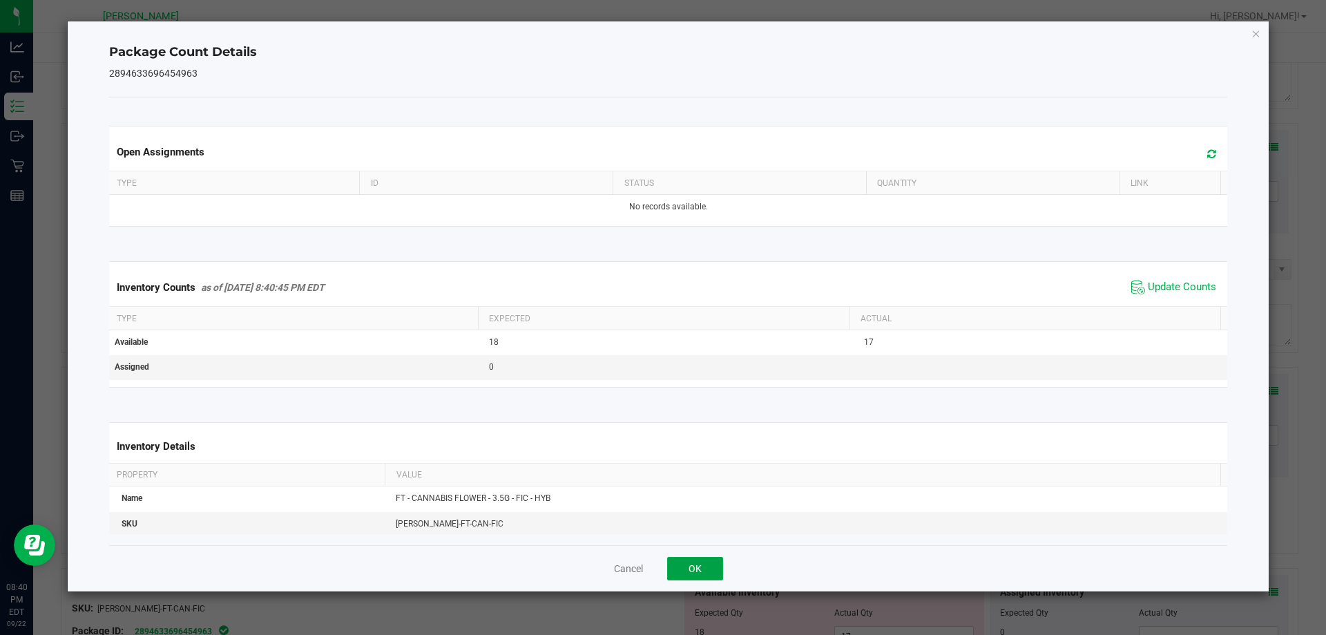
click at [713, 568] on button "OK" at bounding box center [695, 567] width 56 height 23
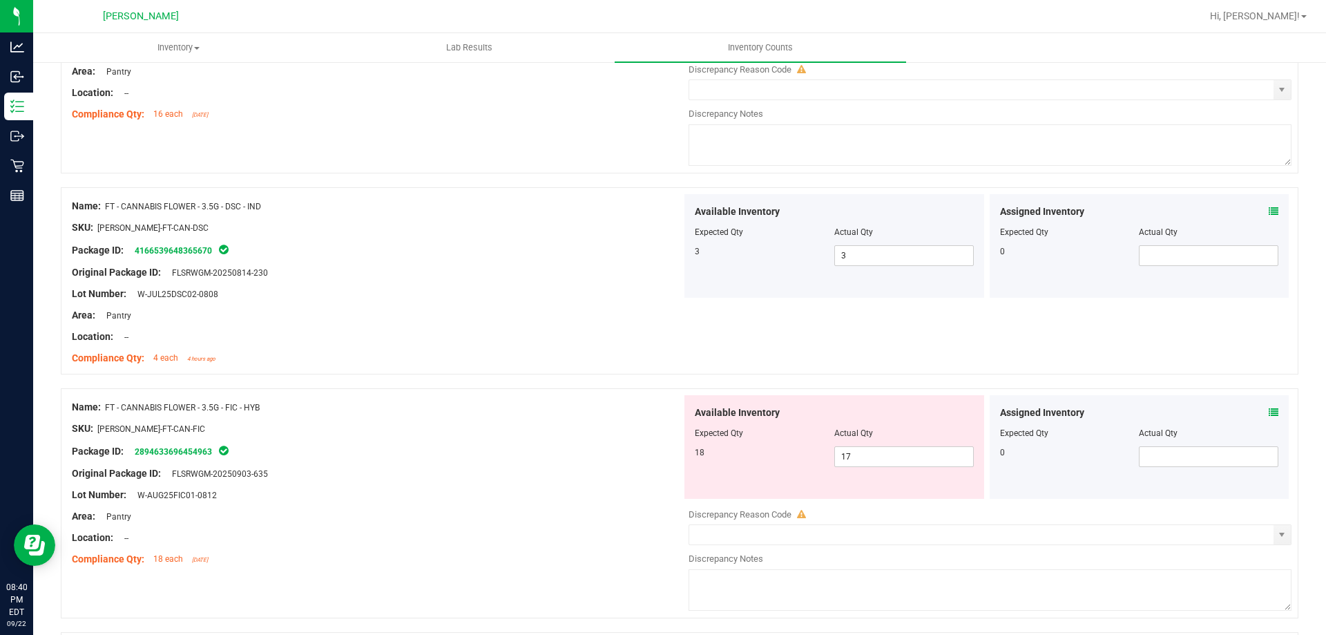
scroll to position [690, 0]
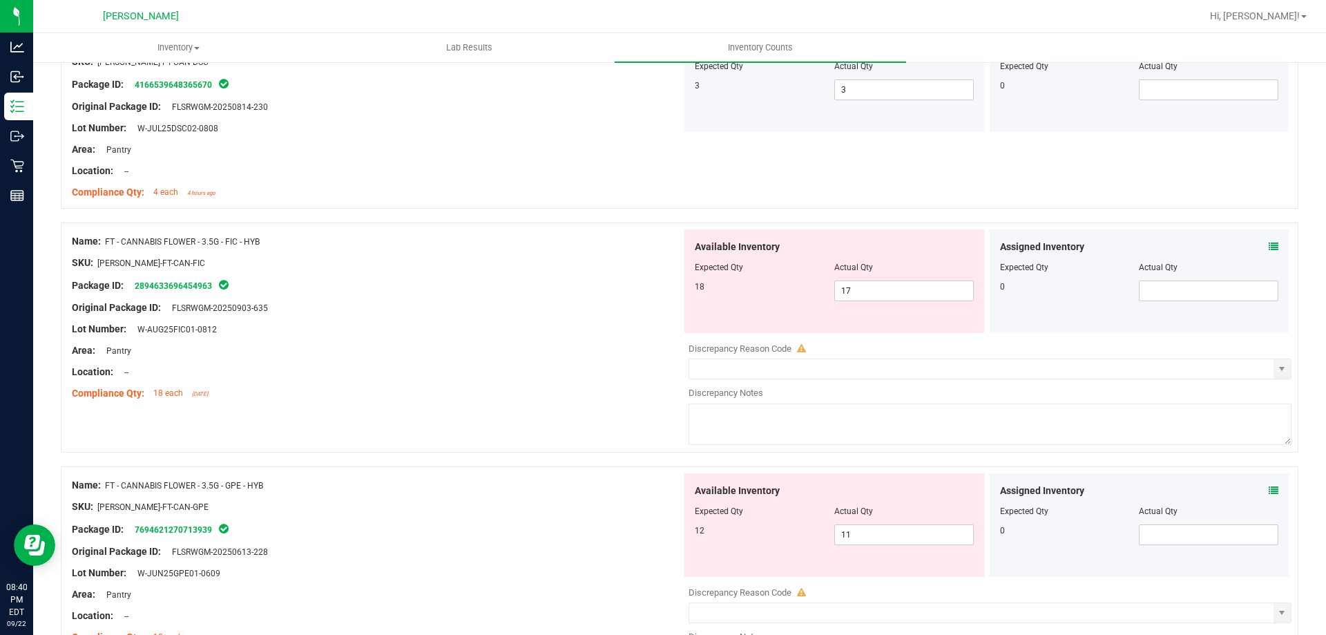
click at [1268, 248] on icon at bounding box center [1273, 247] width 10 height 10
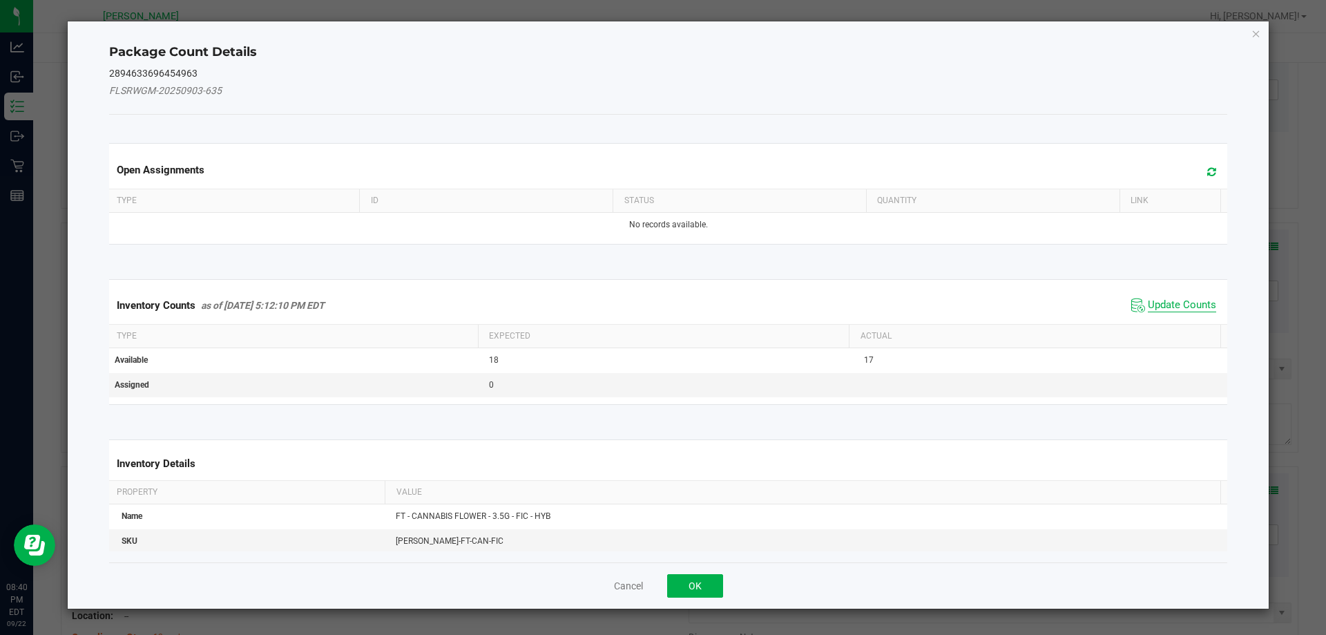
click at [1148, 301] on span "Update Counts" at bounding box center [1182, 305] width 68 height 14
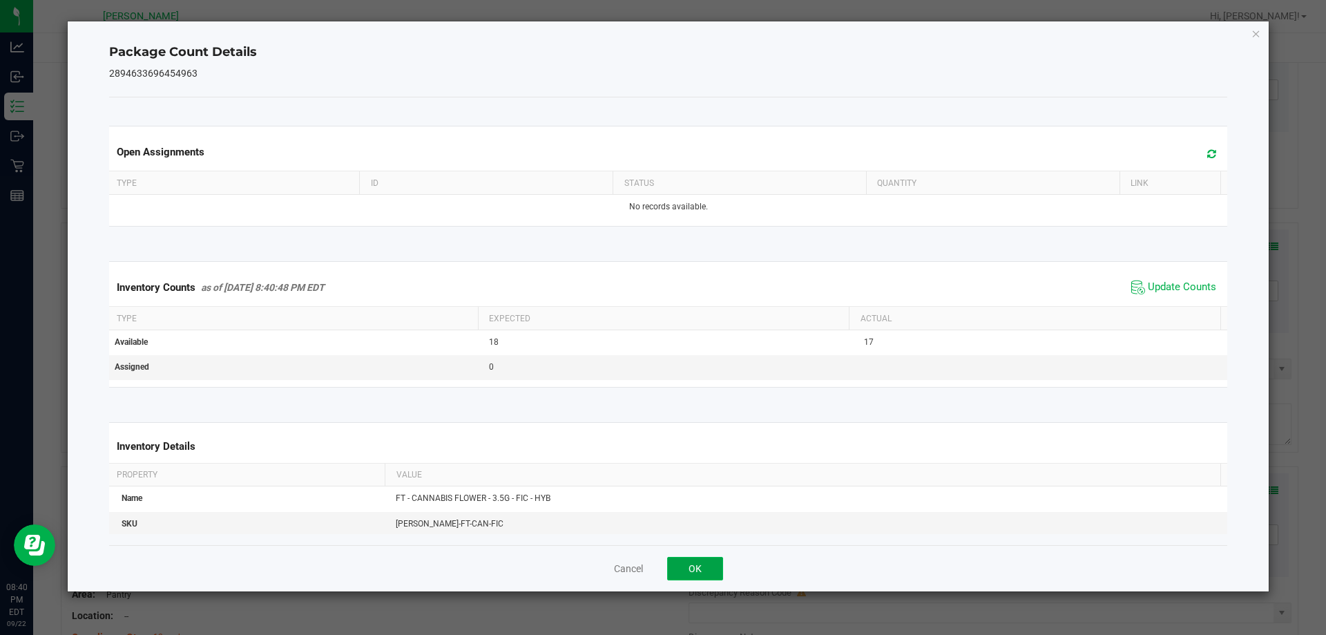
click at [698, 563] on button "OK" at bounding box center [695, 567] width 56 height 23
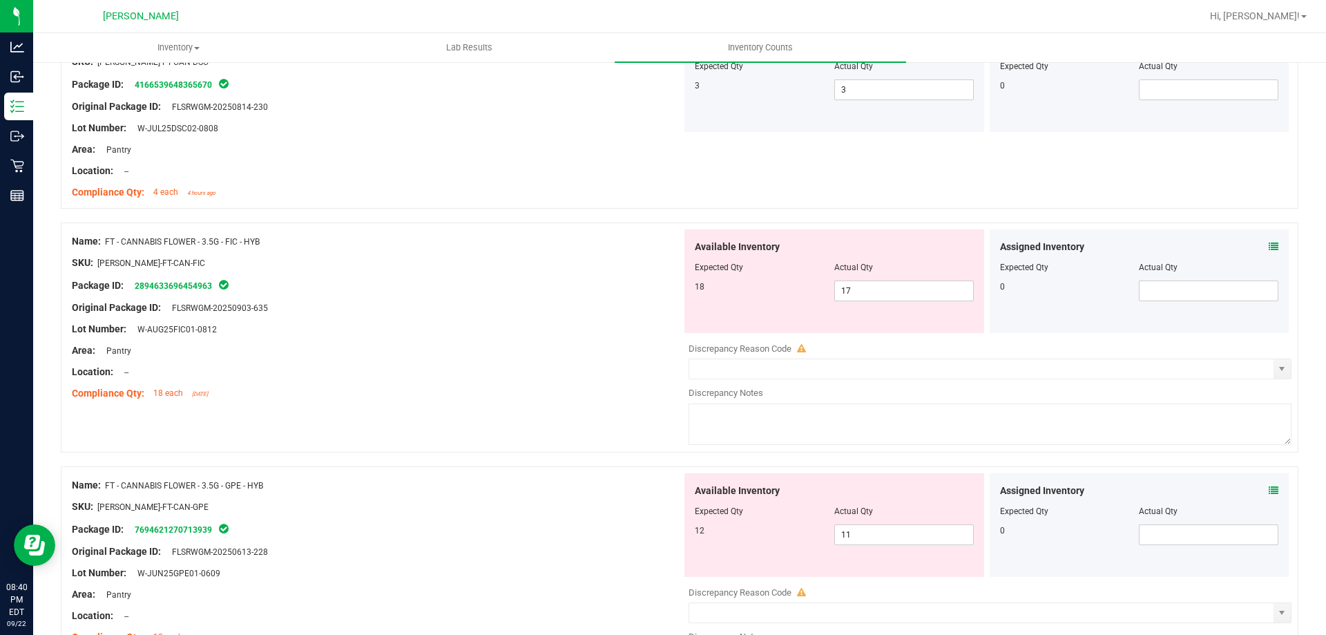
click at [1268, 488] on icon at bounding box center [1273, 490] width 10 height 10
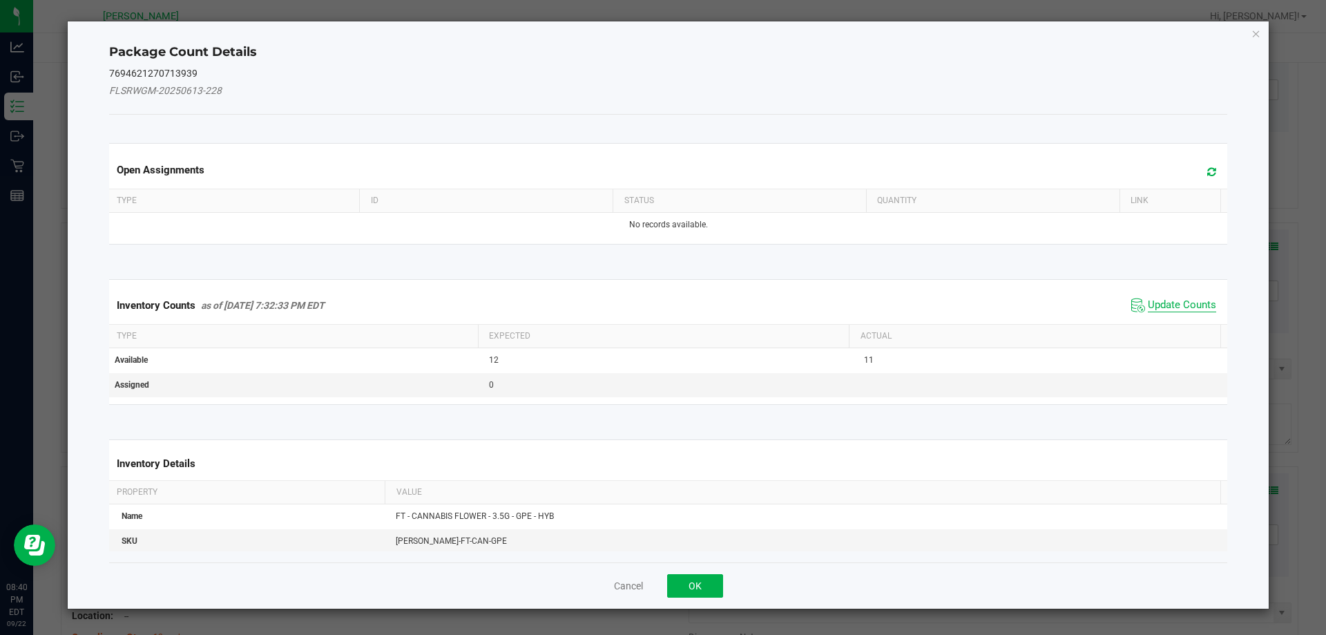
click at [1199, 307] on span "Update Counts" at bounding box center [1182, 305] width 68 height 14
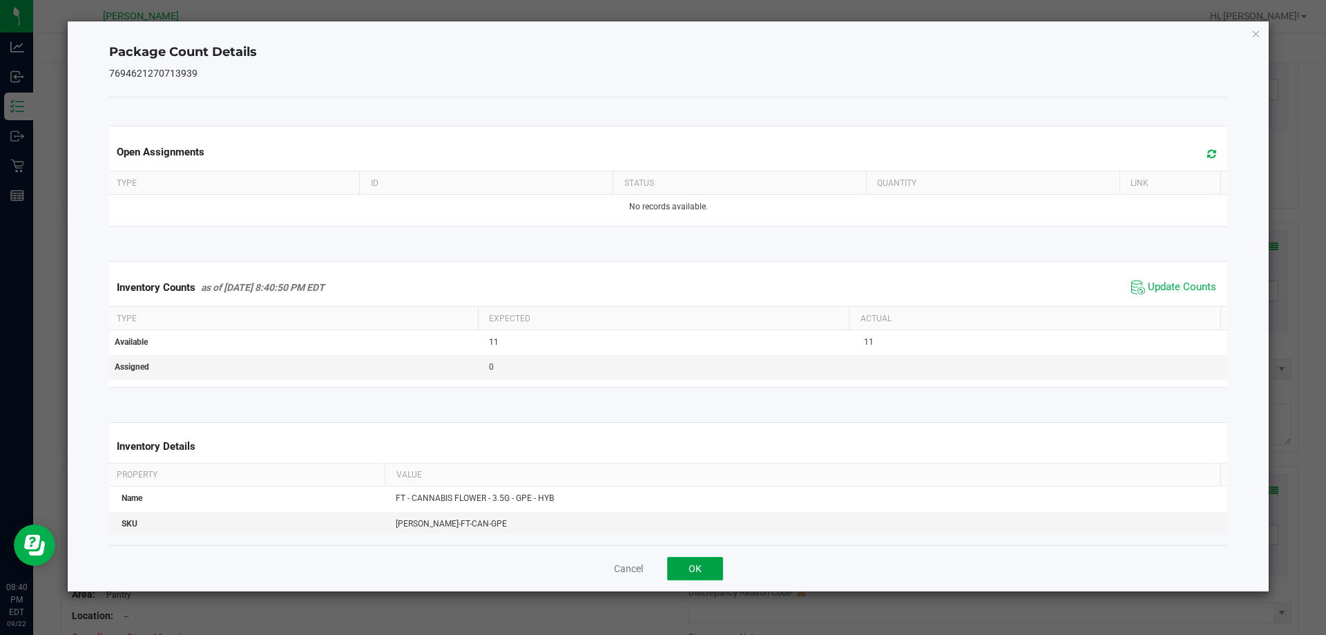
click at [702, 560] on button "OK" at bounding box center [695, 567] width 56 height 23
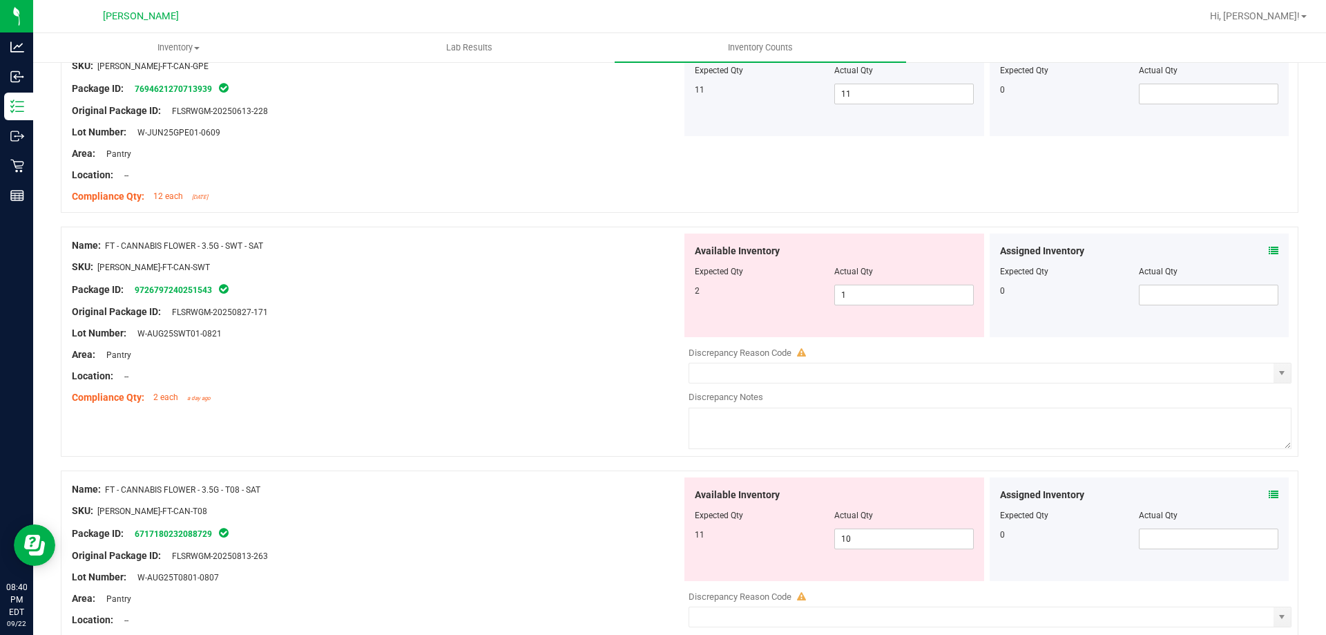
scroll to position [1243, 0]
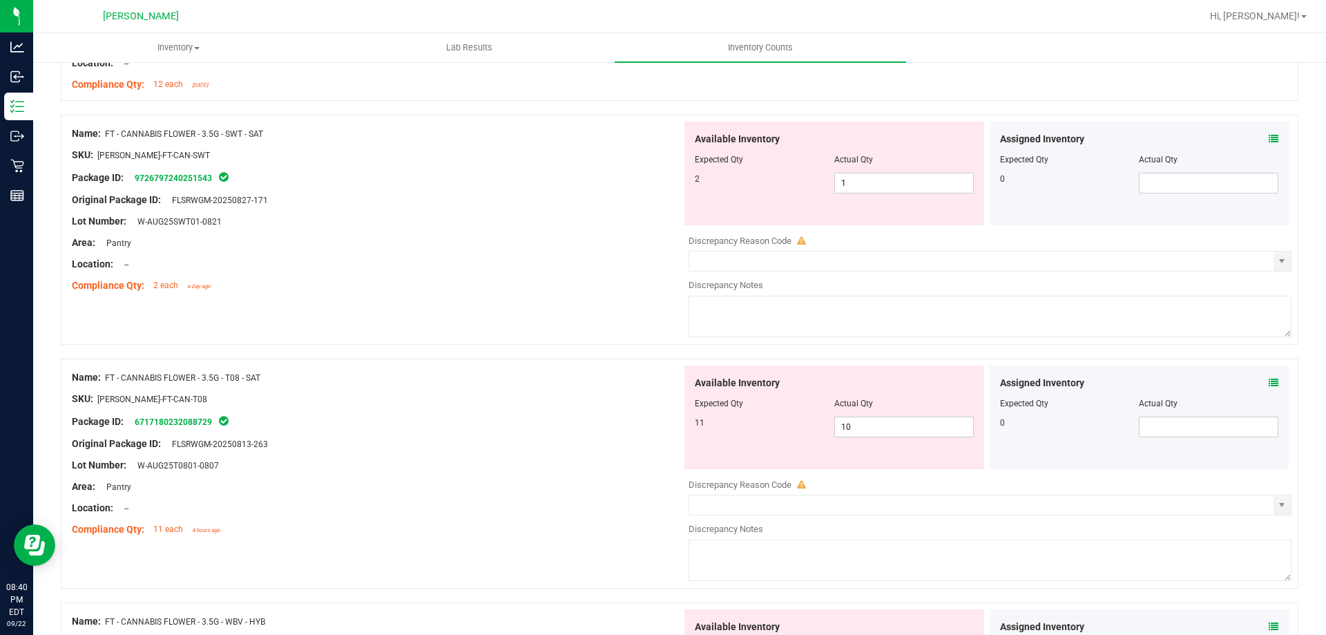
click at [1268, 137] on icon at bounding box center [1273, 139] width 10 height 10
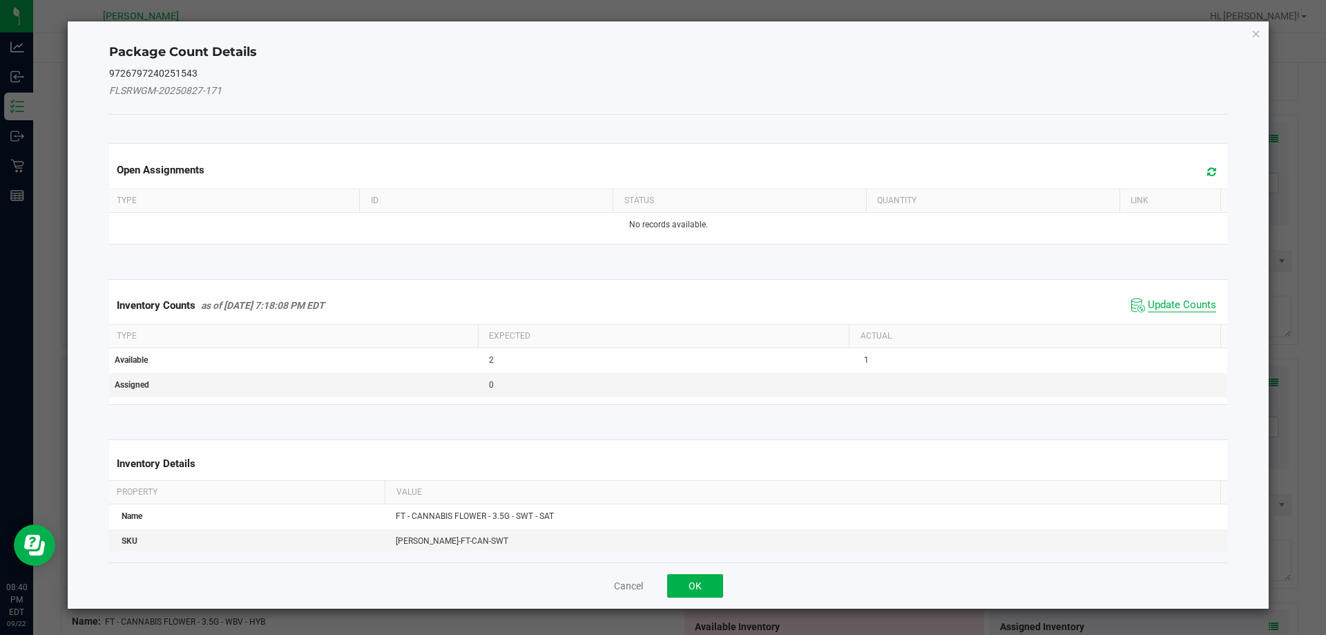
click at [1156, 304] on span "Update Counts" at bounding box center [1182, 305] width 68 height 14
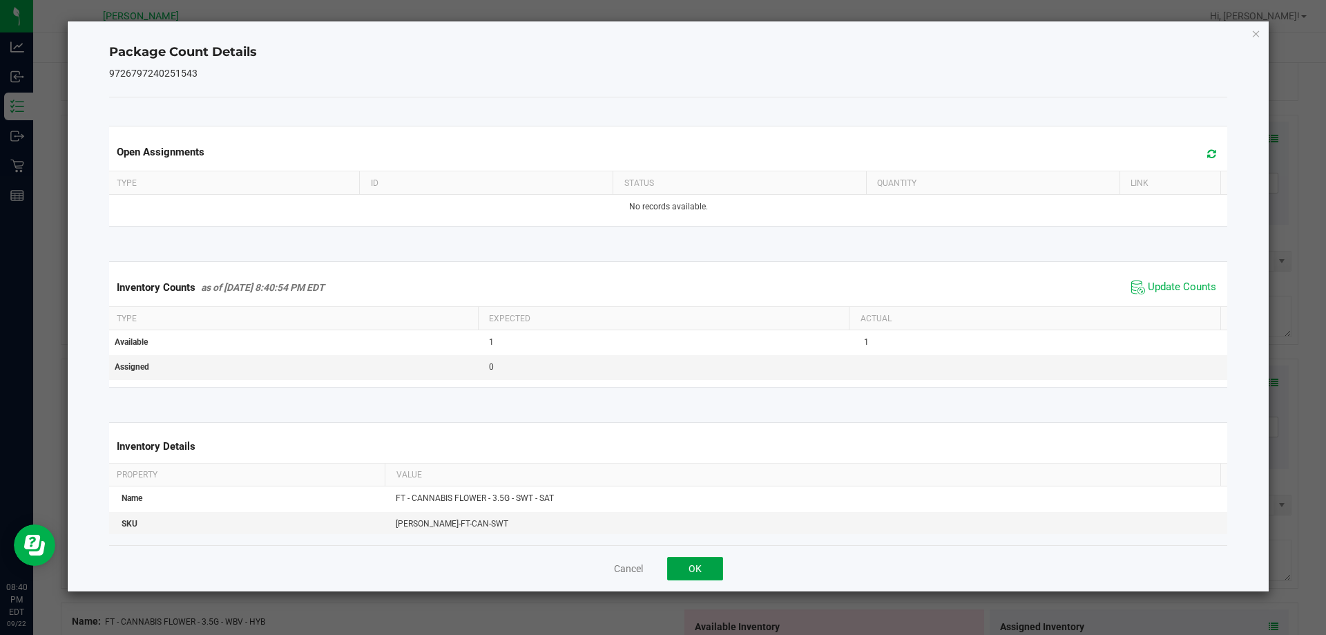
click at [684, 559] on button "OK" at bounding box center [695, 567] width 56 height 23
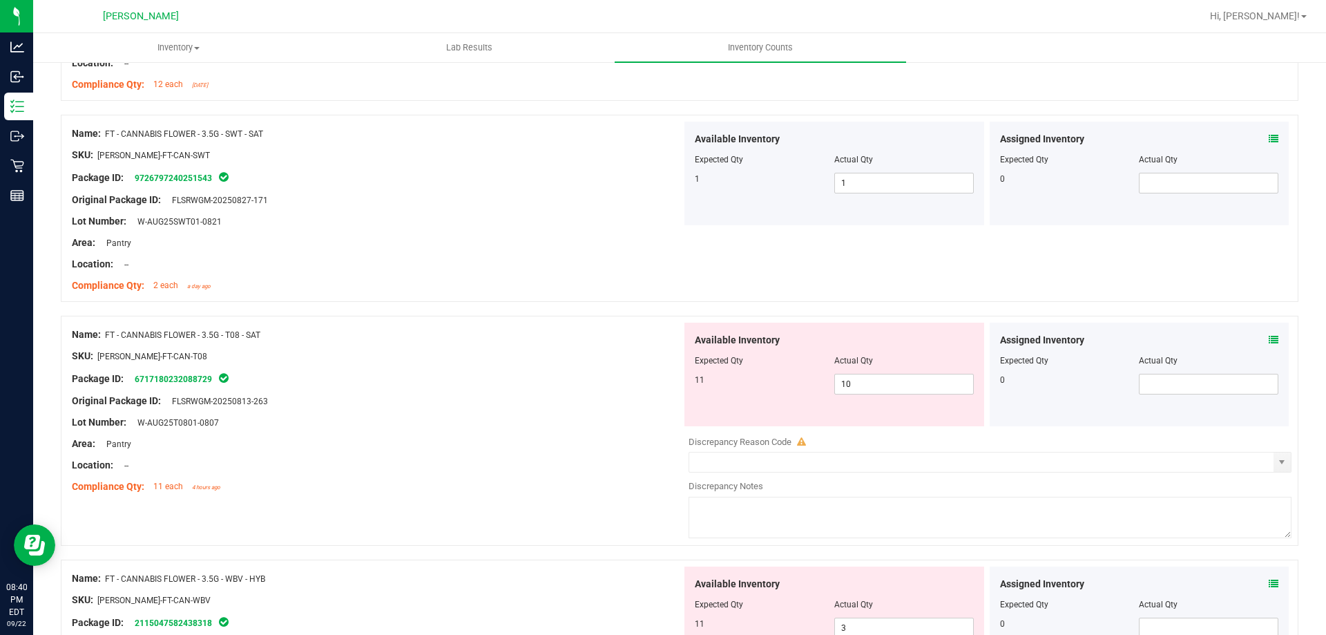
click at [1268, 579] on icon at bounding box center [1273, 584] width 10 height 10
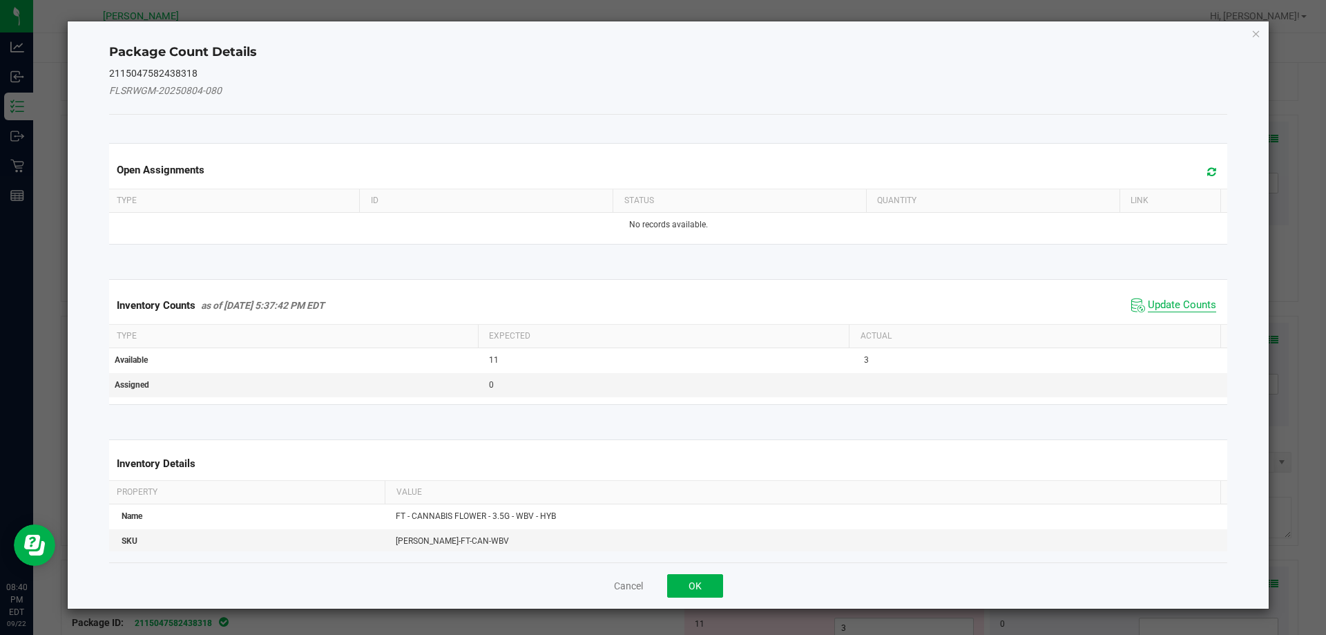
click at [1181, 299] on span "Update Counts" at bounding box center [1182, 305] width 68 height 14
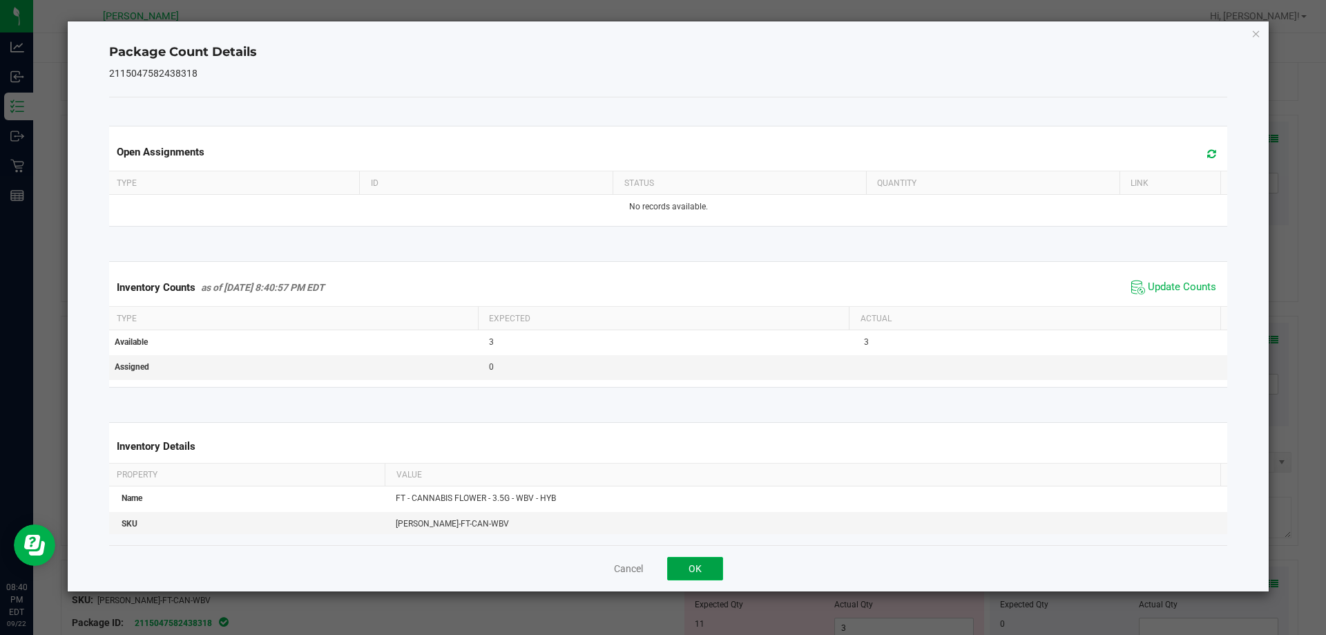
click at [707, 566] on button "OK" at bounding box center [695, 567] width 56 height 23
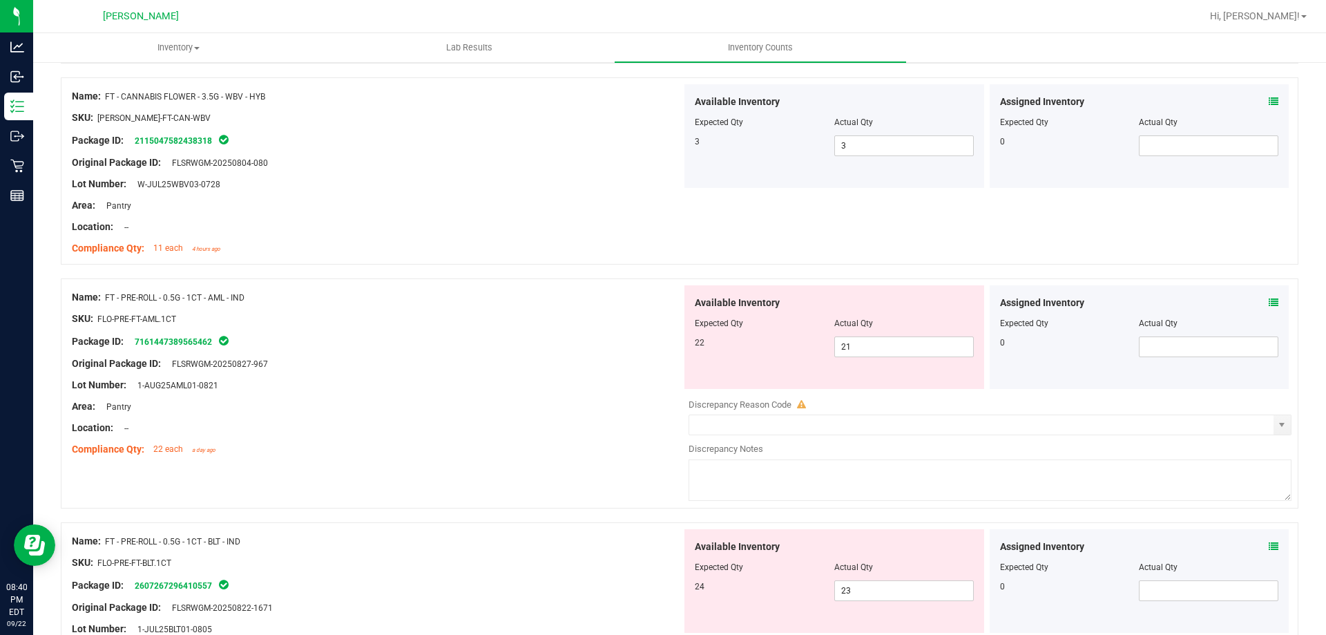
scroll to position [1726, 0]
click at [1268, 302] on icon at bounding box center [1273, 301] width 10 height 10
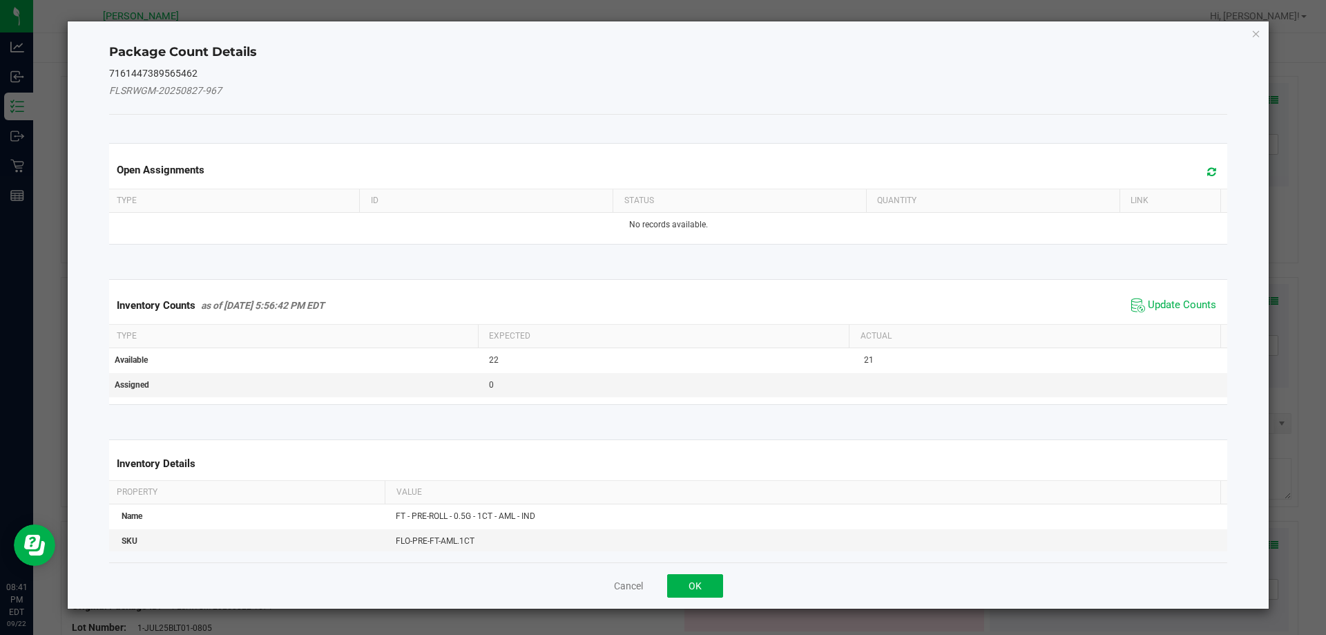
drag, startPoint x: 1163, startPoint y: 308, endPoint x: 1104, endPoint y: 345, distance: 70.1
click at [1163, 308] on span "Update Counts" at bounding box center [1182, 305] width 68 height 14
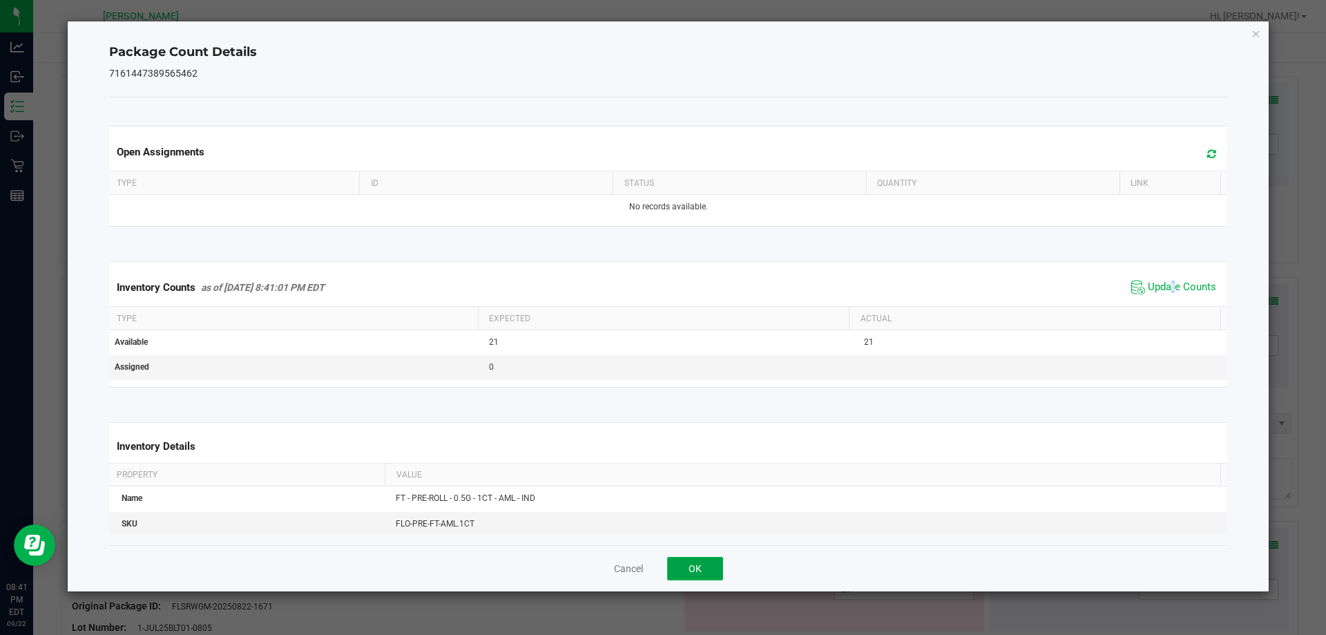
click at [698, 572] on button "OK" at bounding box center [695, 567] width 56 height 23
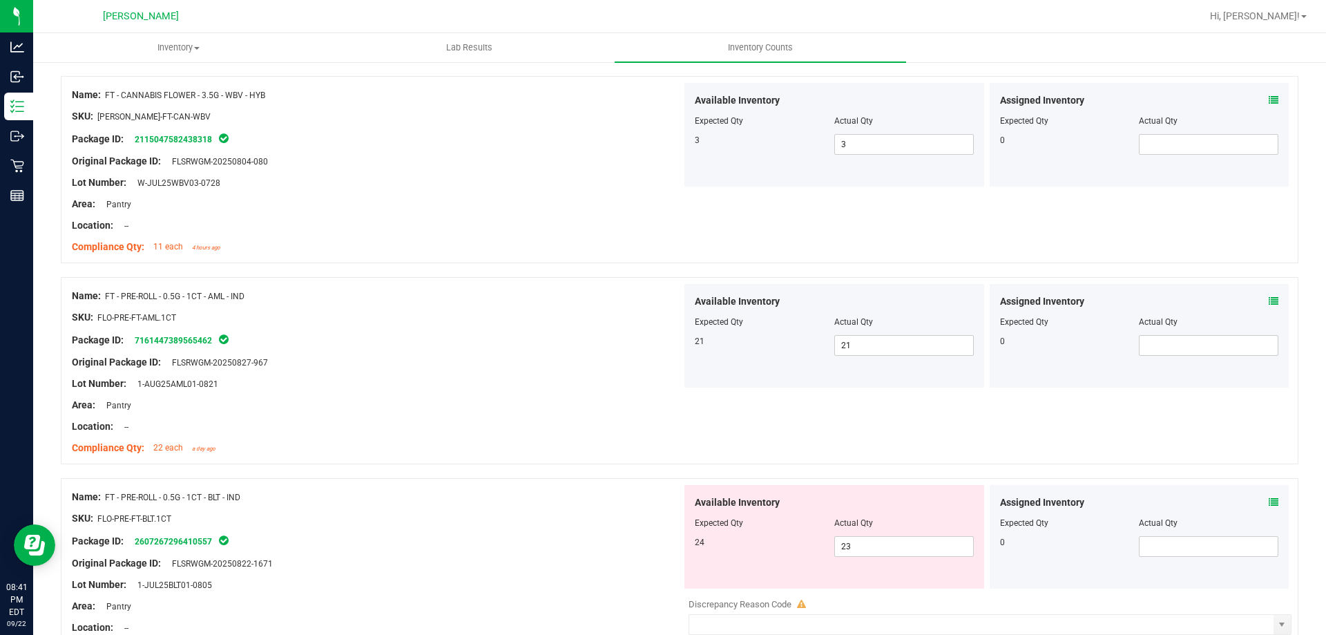
click at [1268, 505] on icon at bounding box center [1273, 502] width 10 height 10
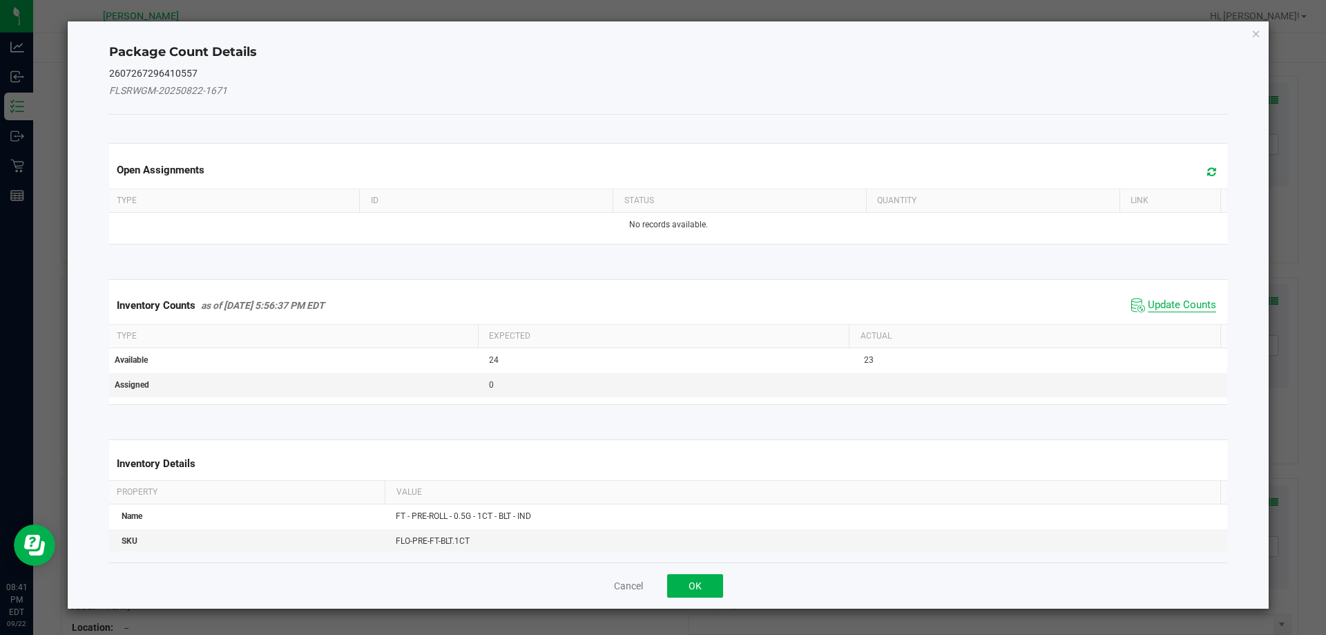
click at [1152, 307] on span "Update Counts" at bounding box center [1182, 305] width 68 height 14
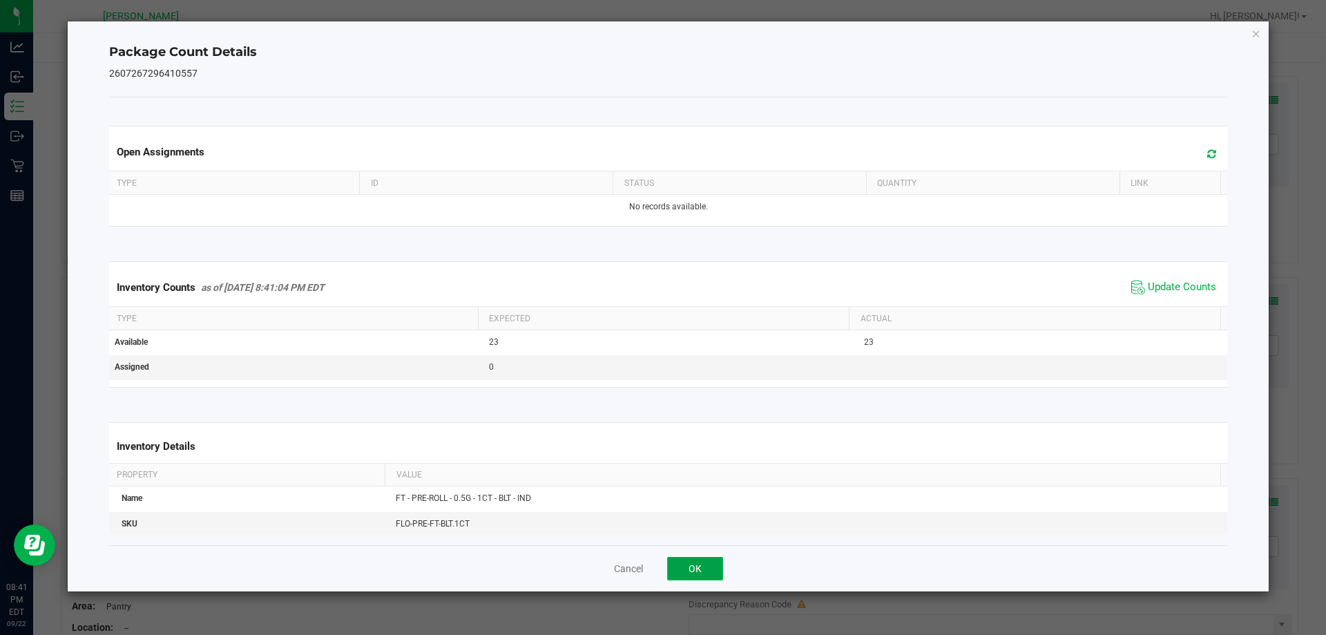
click at [696, 563] on button "OK" at bounding box center [695, 567] width 56 height 23
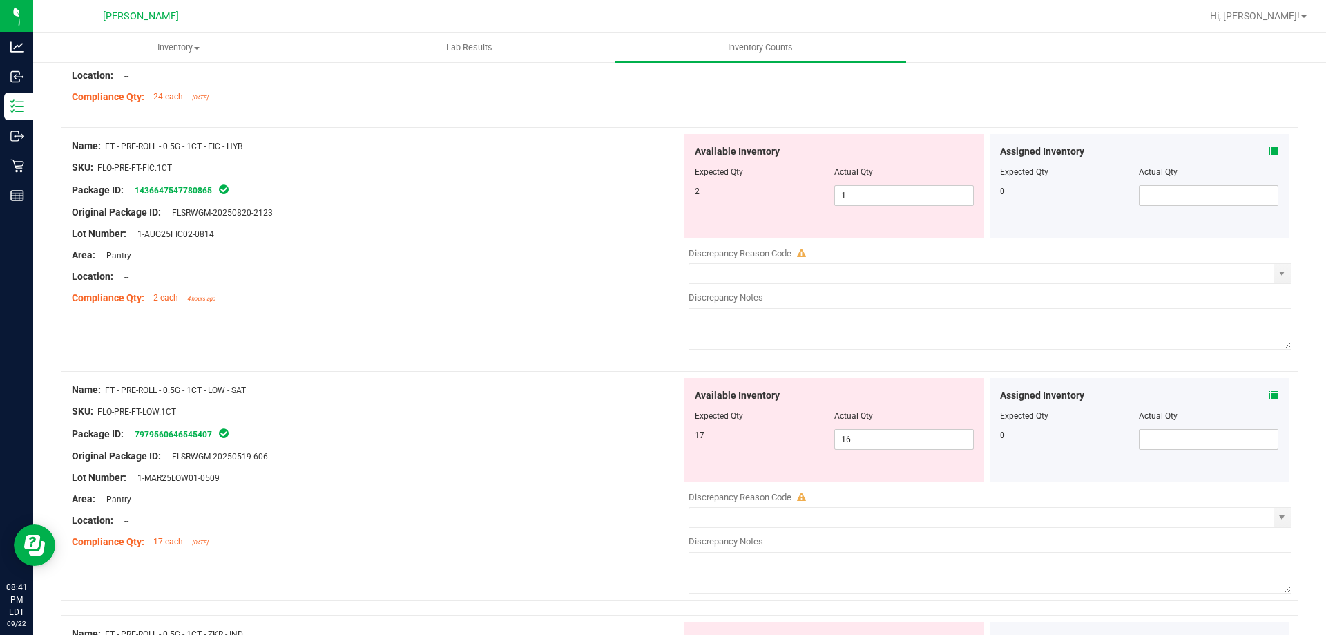
scroll to position [2278, 0]
click at [1268, 149] on icon at bounding box center [1273, 151] width 10 height 10
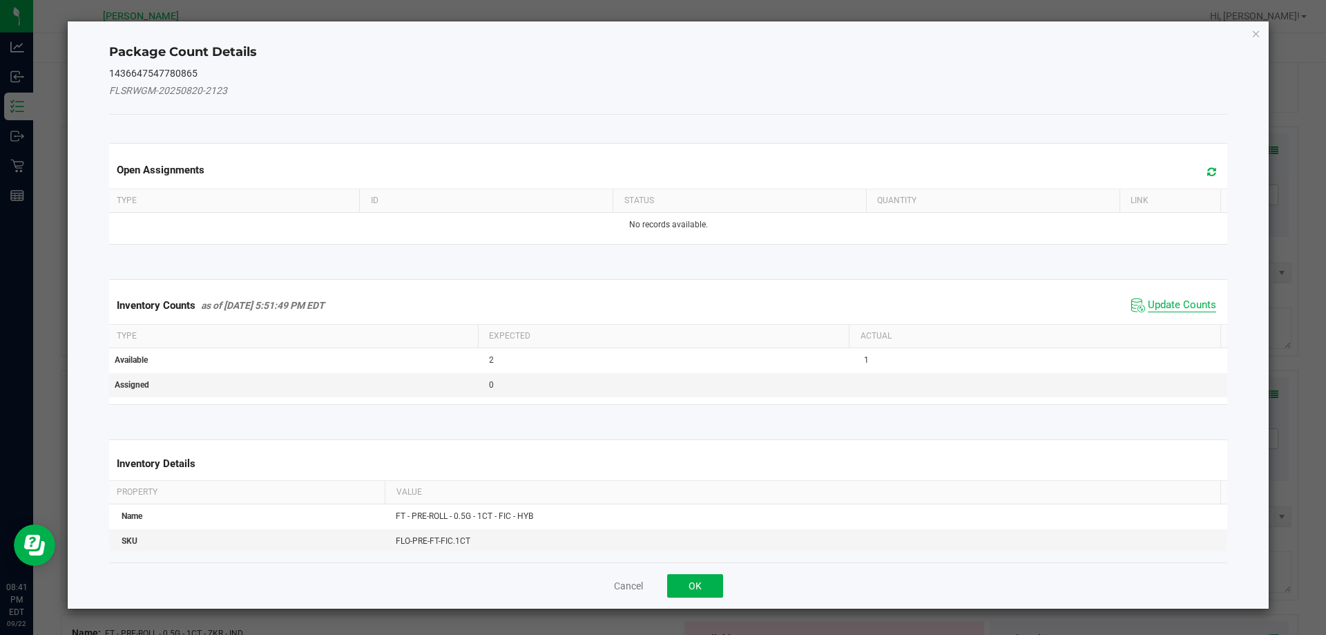
click at [1151, 301] on span "Update Counts" at bounding box center [1182, 305] width 68 height 14
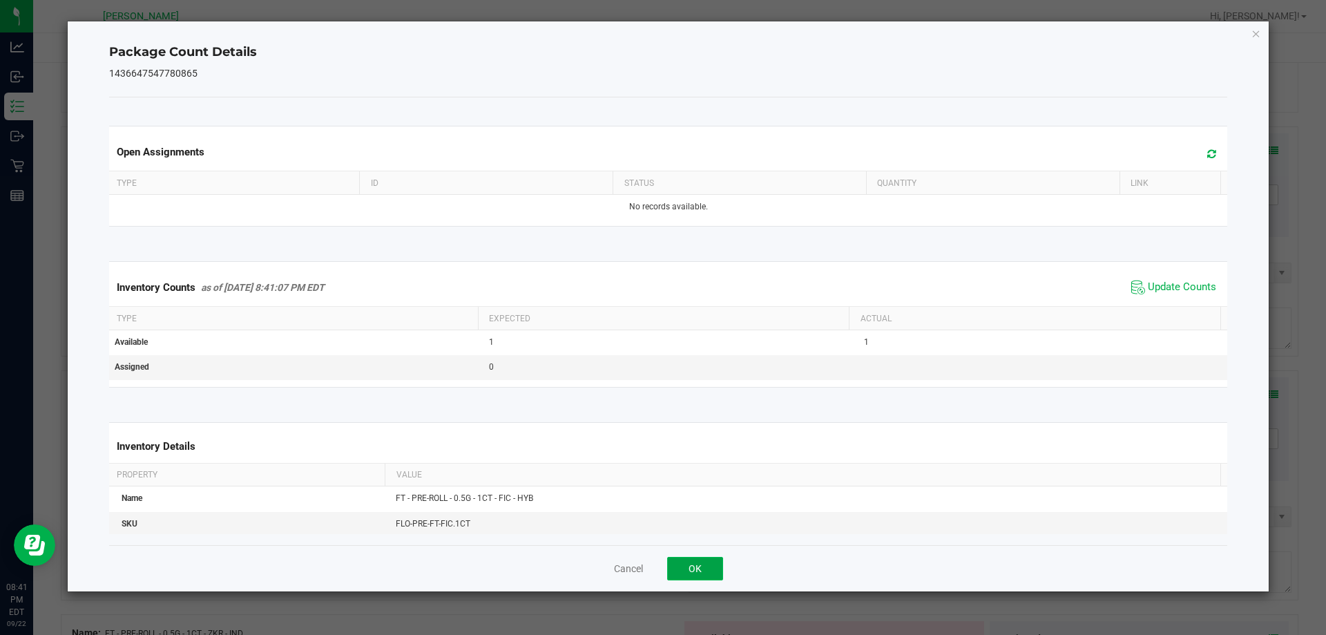
click at [694, 564] on button "OK" at bounding box center [695, 567] width 56 height 23
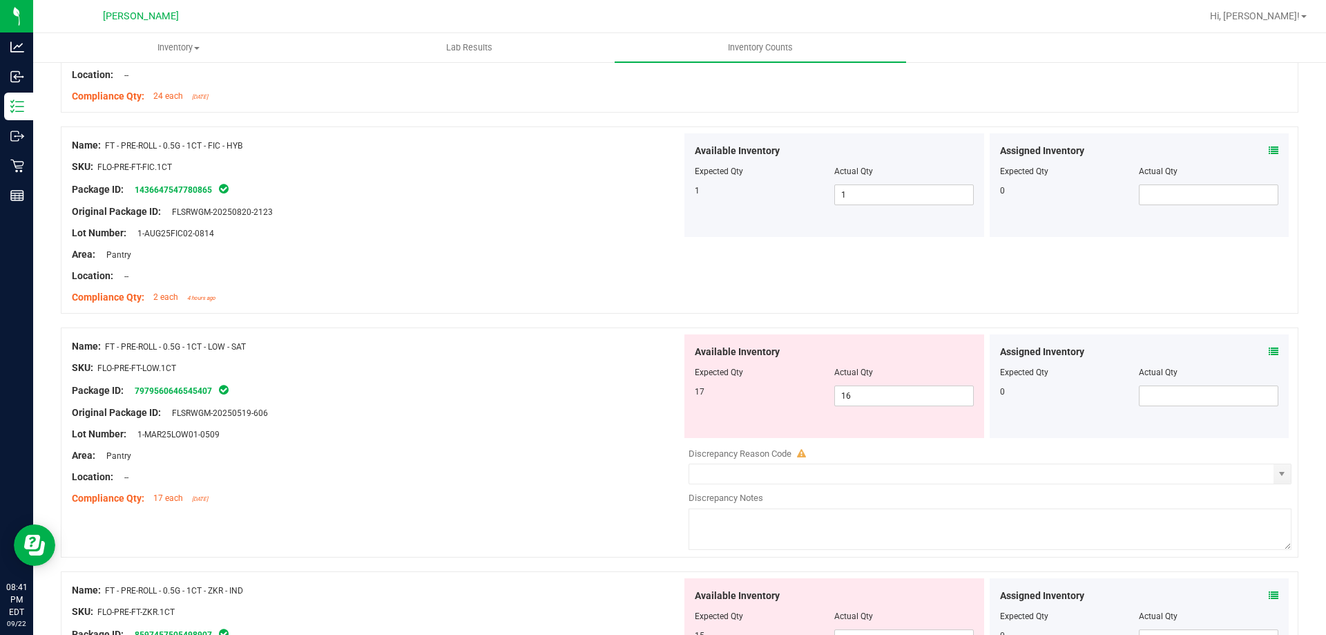
click at [1268, 351] on icon at bounding box center [1273, 352] width 10 height 10
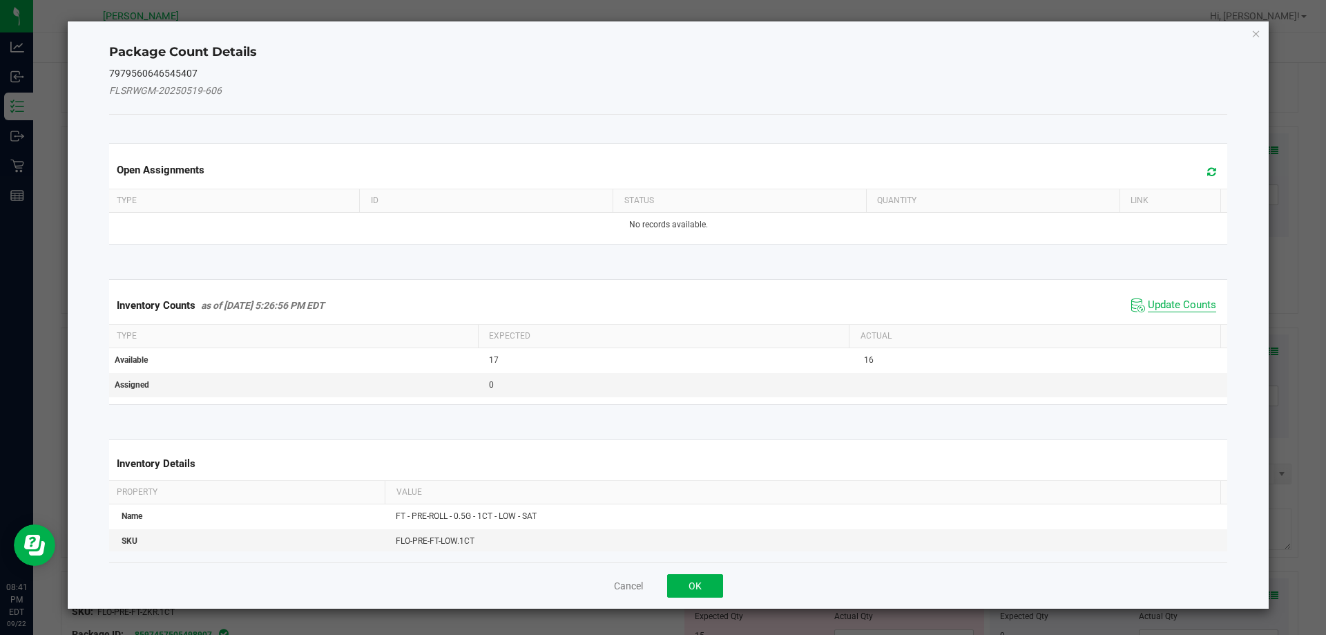
click at [1187, 305] on span "Update Counts" at bounding box center [1182, 305] width 68 height 14
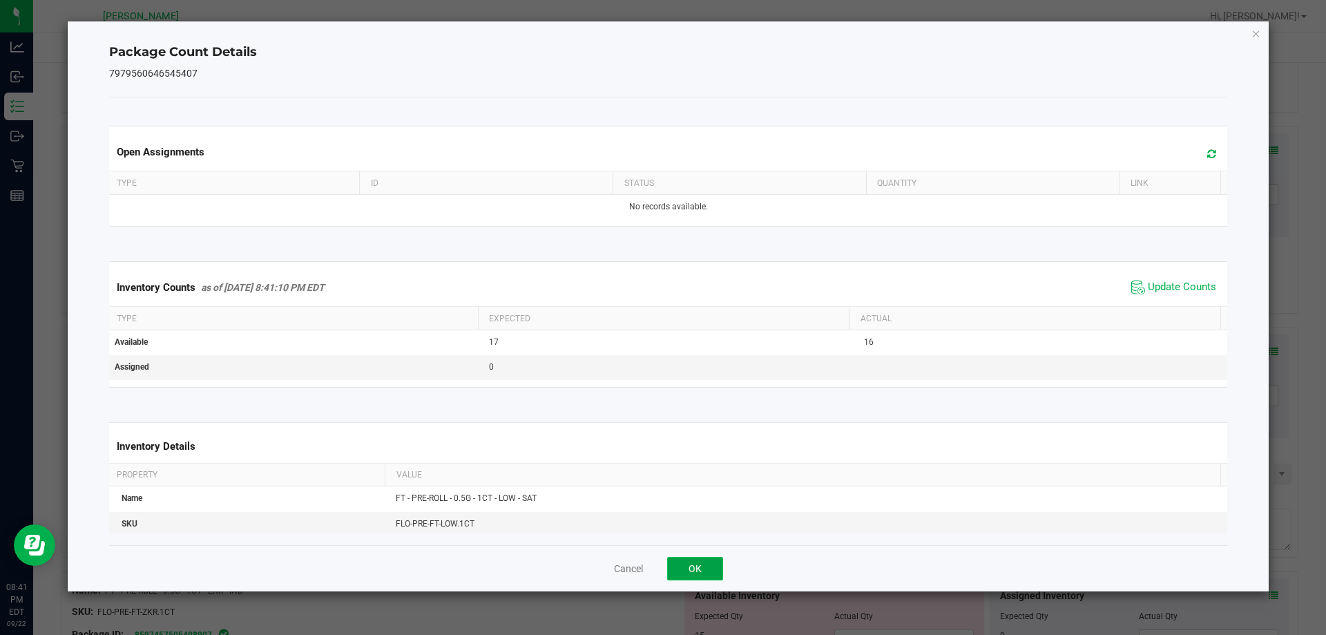
click at [709, 560] on button "OK" at bounding box center [695, 567] width 56 height 23
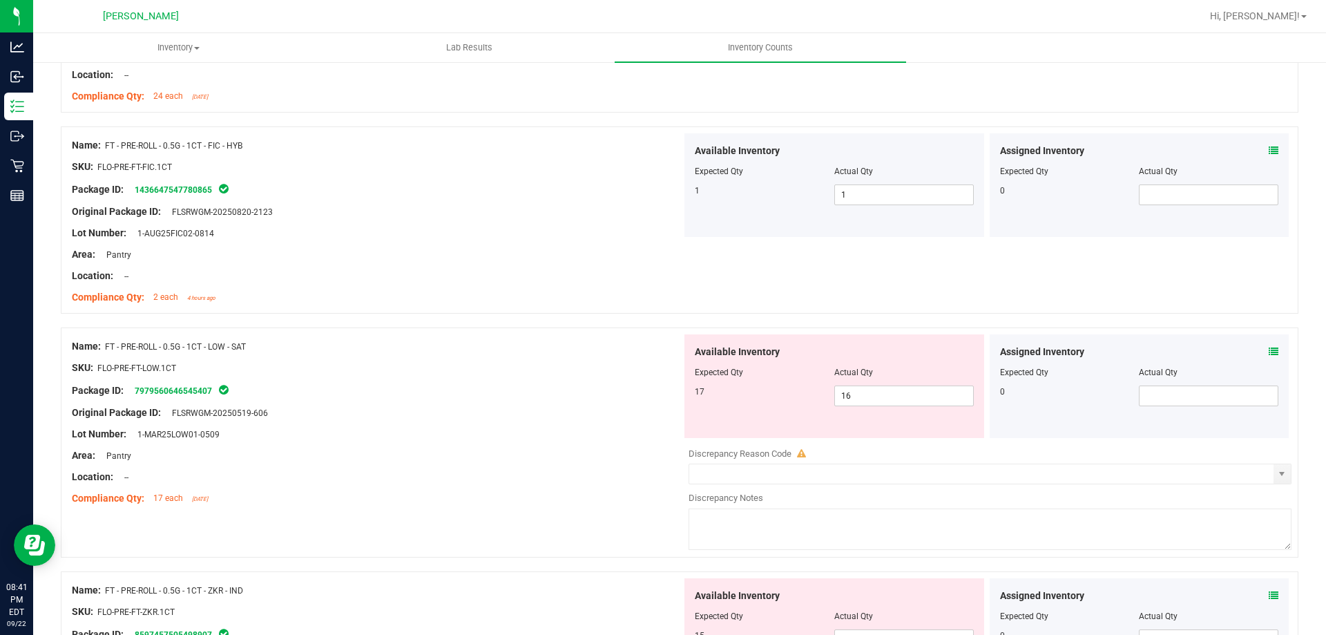
click at [1268, 594] on icon at bounding box center [1273, 595] width 10 height 10
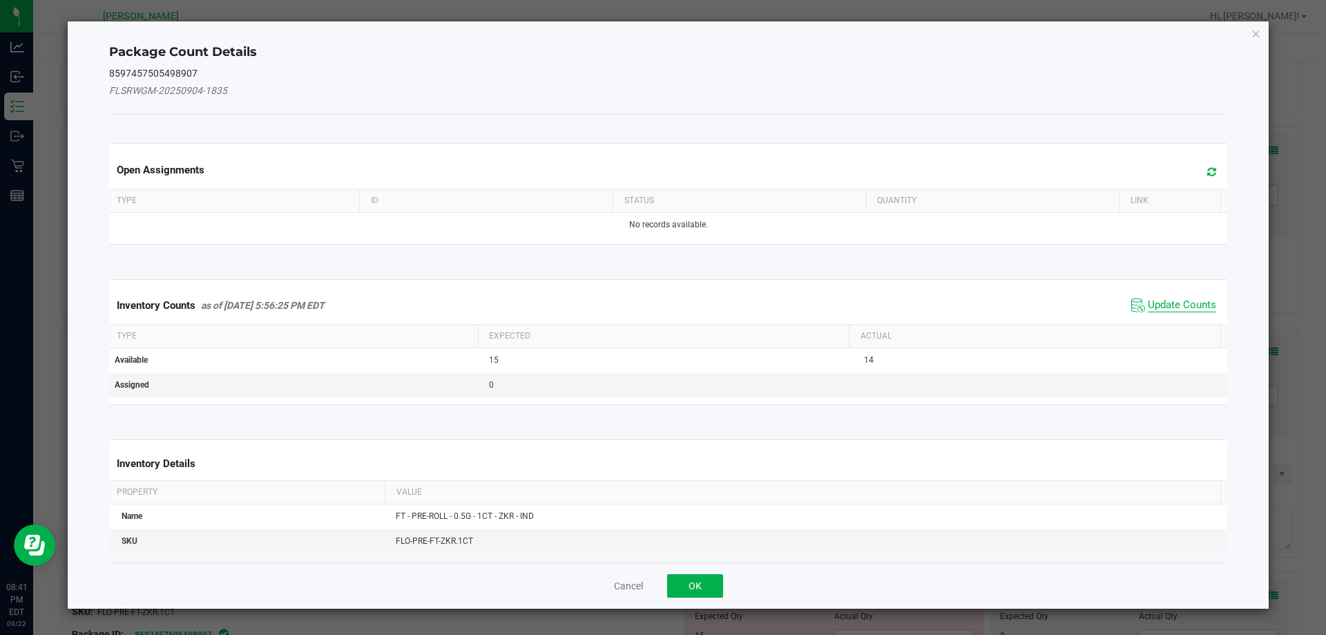
click at [1165, 301] on span "Update Counts" at bounding box center [1182, 305] width 68 height 14
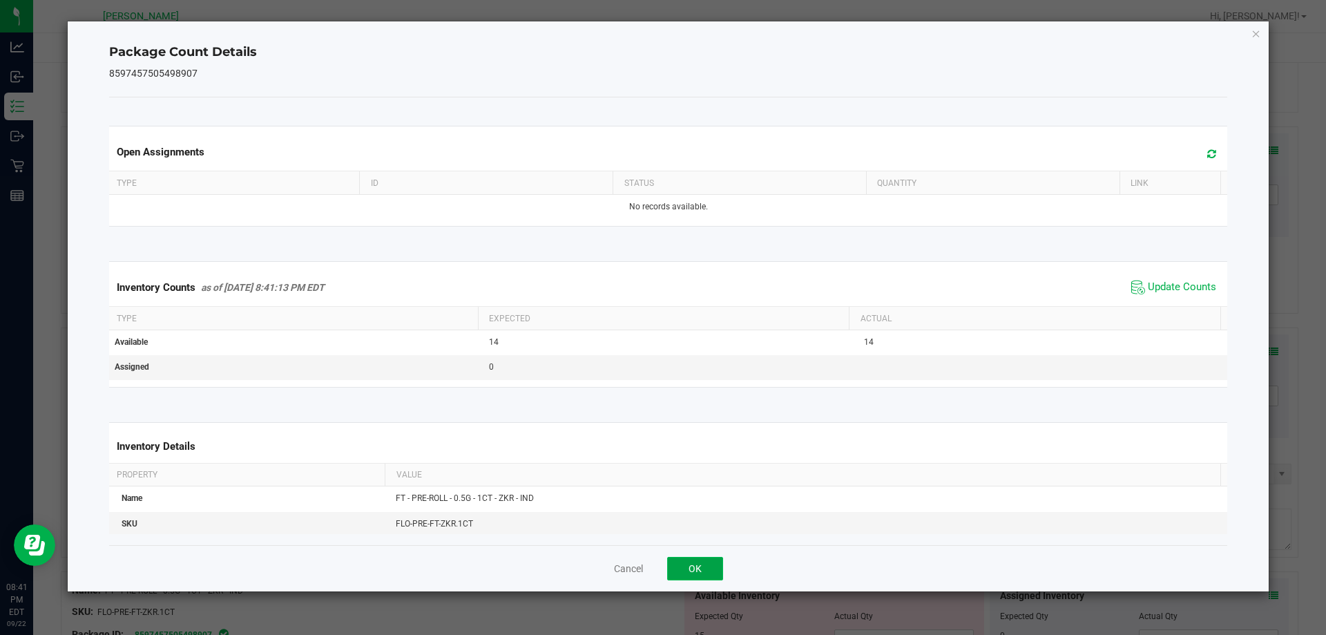
click at [700, 565] on button "OK" at bounding box center [695, 567] width 56 height 23
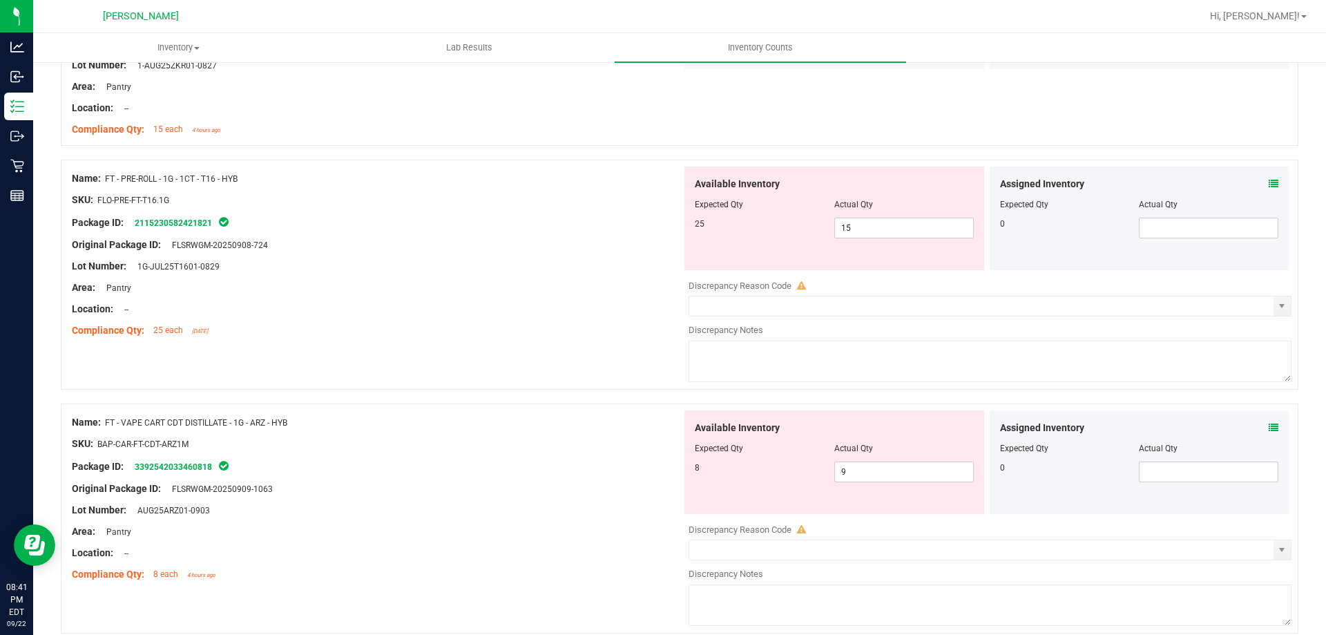
scroll to position [2900, 0]
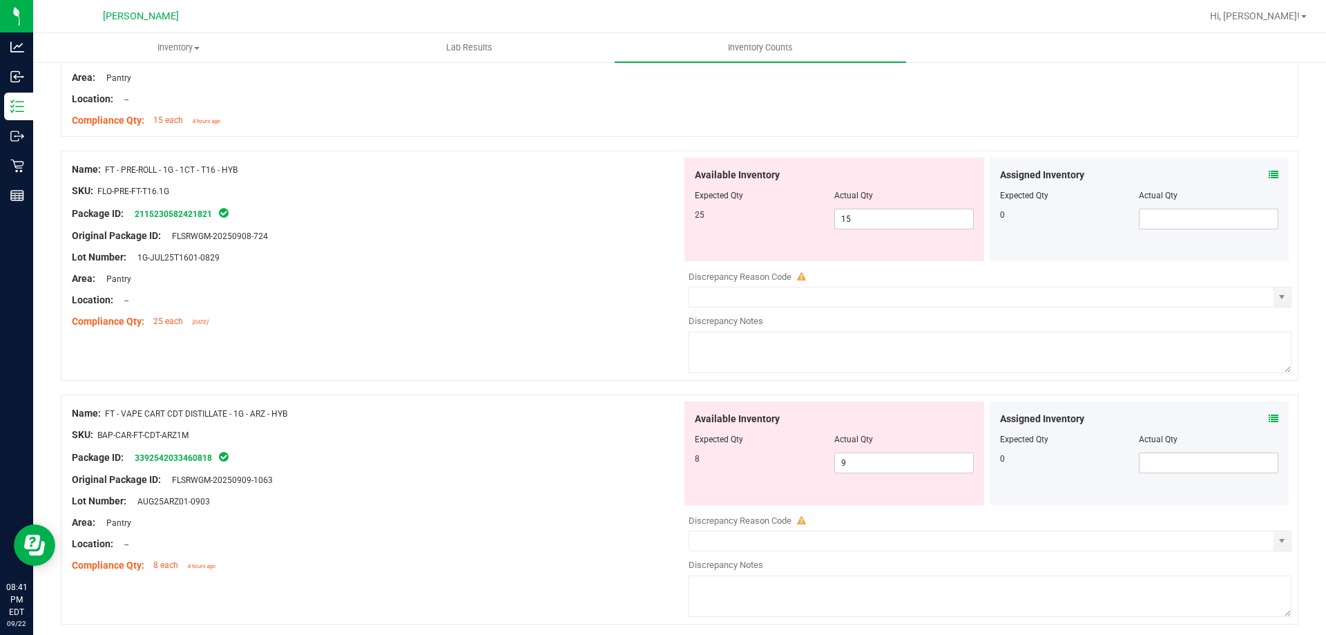
click at [1268, 172] on icon at bounding box center [1273, 175] width 10 height 10
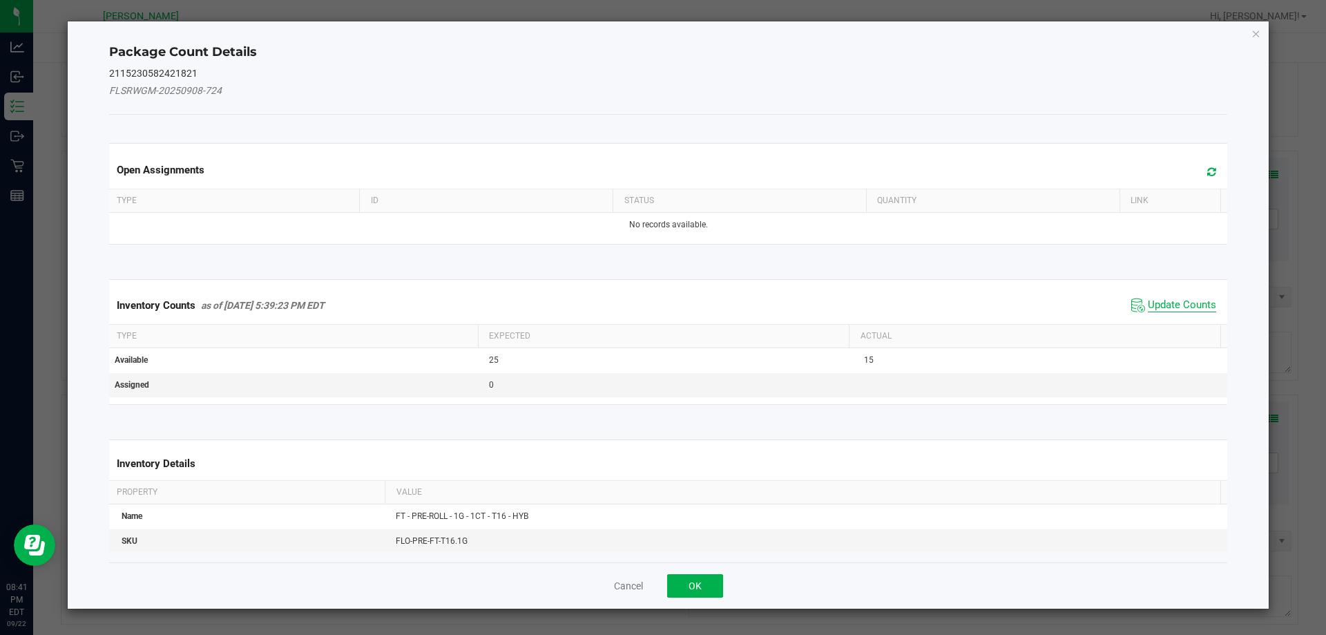
click at [1152, 300] on span "Update Counts" at bounding box center [1182, 305] width 68 height 14
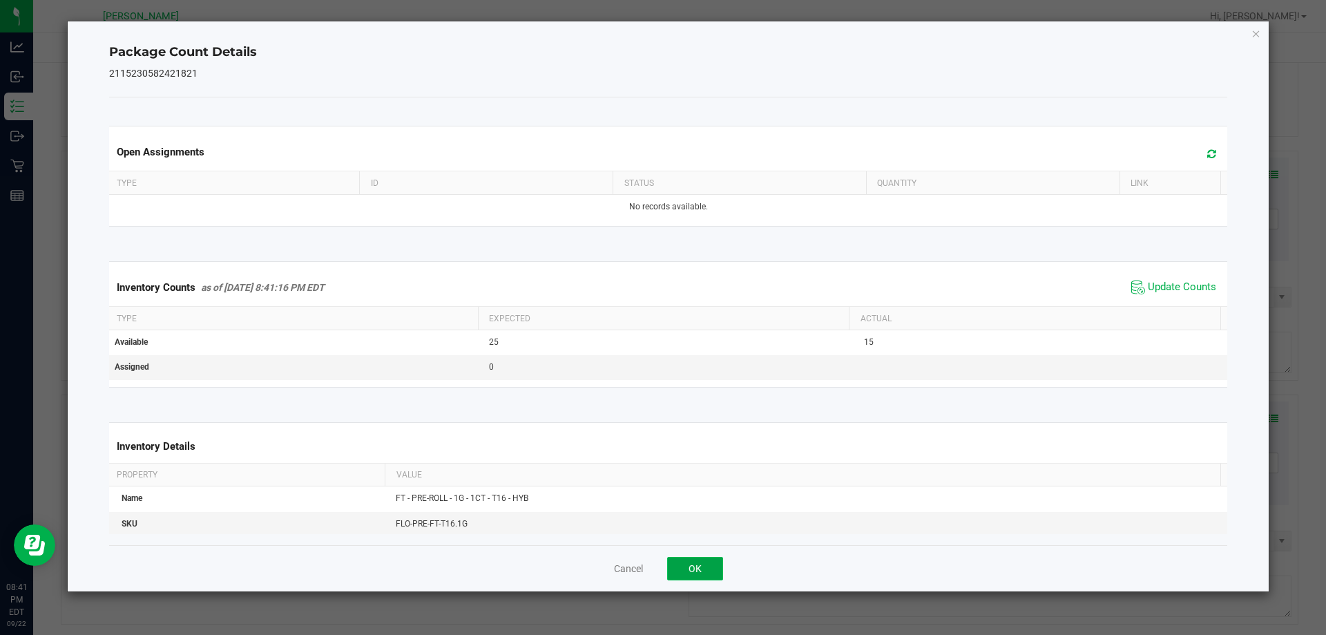
click at [697, 563] on button "OK" at bounding box center [695, 567] width 56 height 23
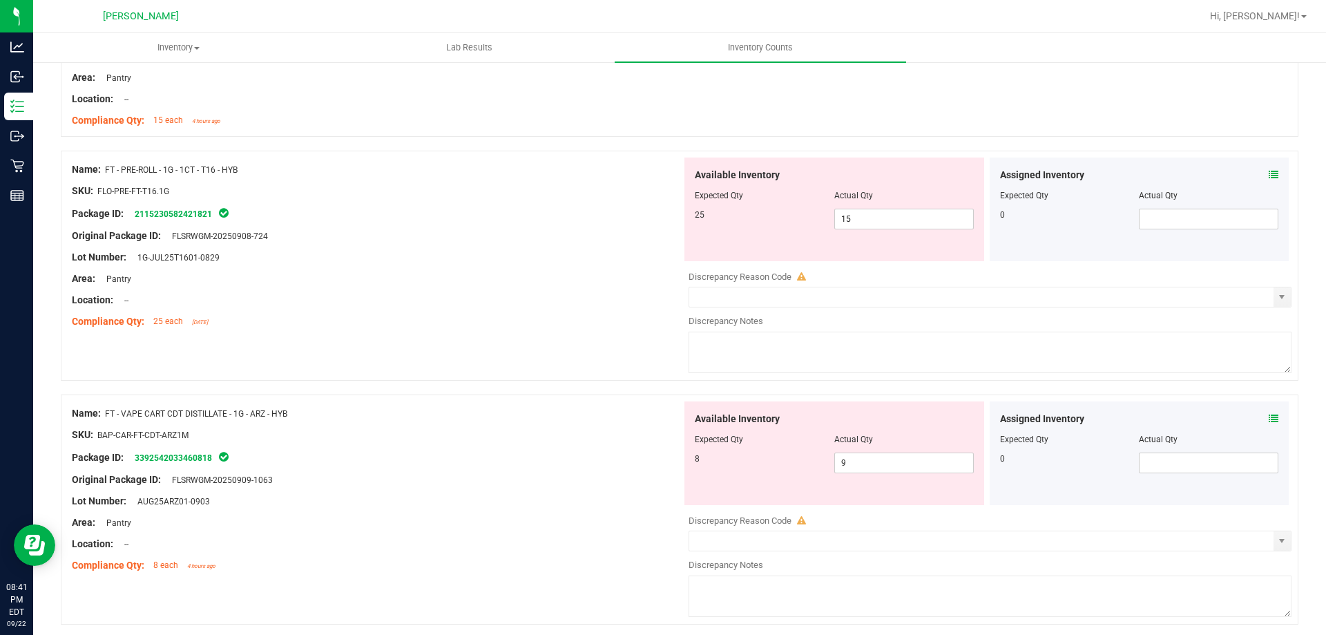
click at [1268, 420] on icon at bounding box center [1273, 419] width 10 height 10
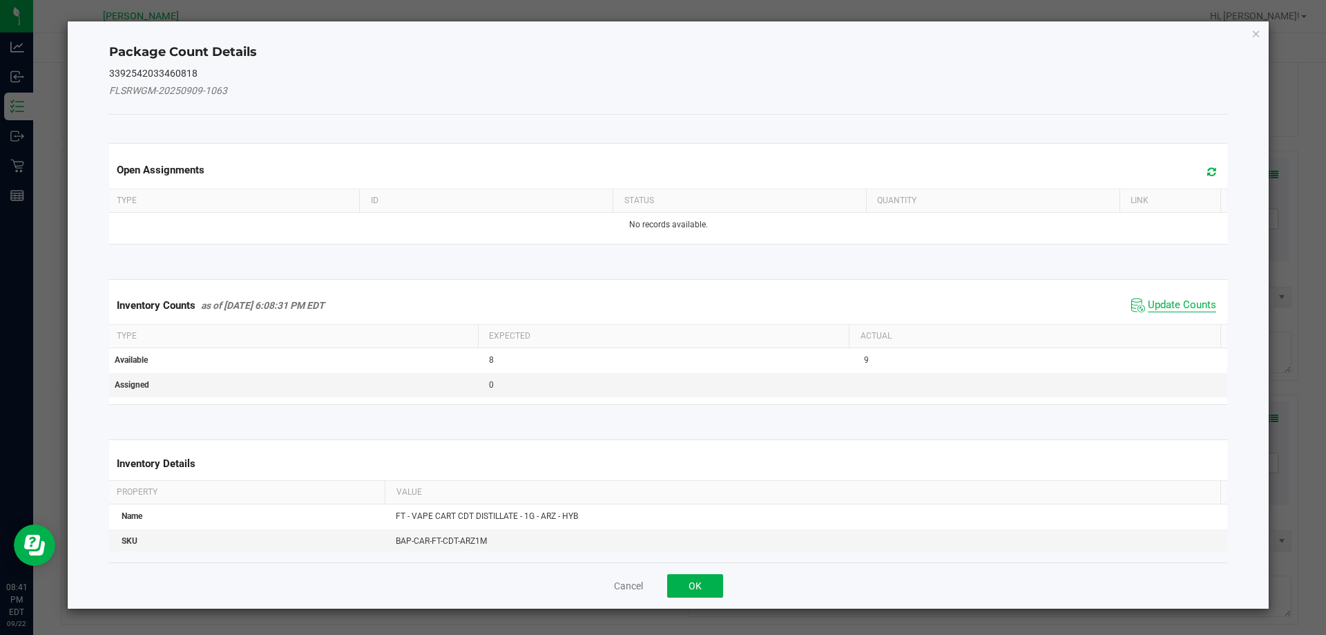
click at [1190, 302] on span "Update Counts" at bounding box center [1182, 305] width 68 height 14
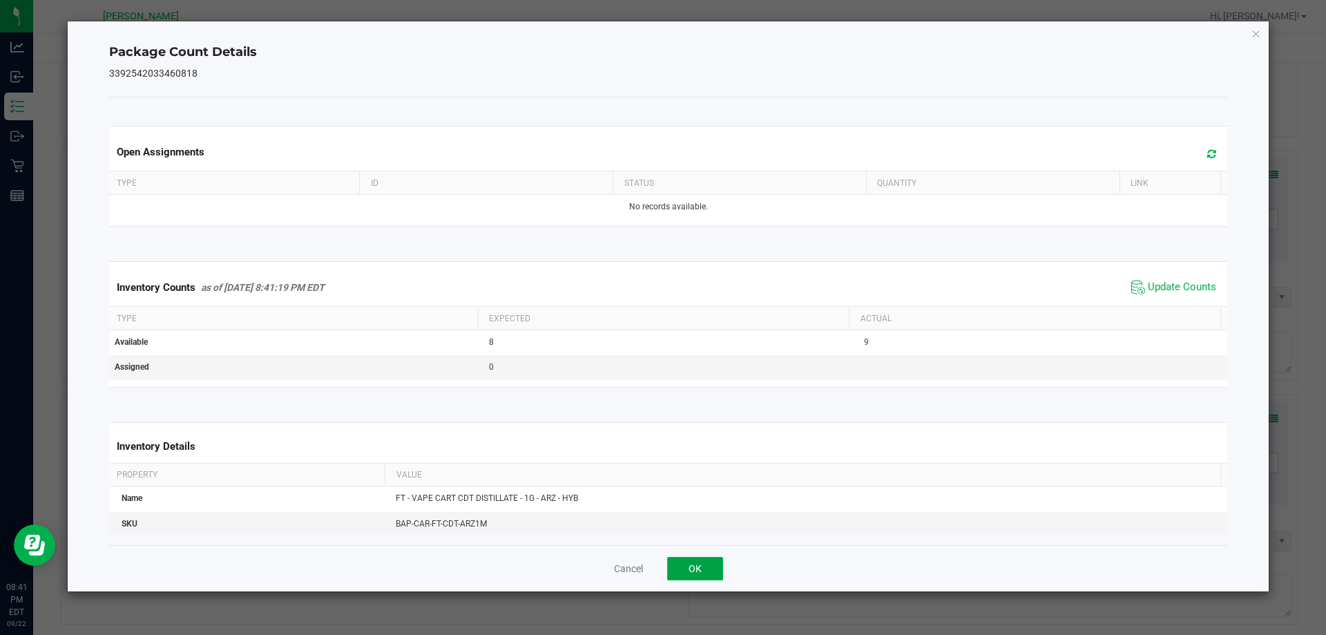
click at [703, 568] on button "OK" at bounding box center [695, 567] width 56 height 23
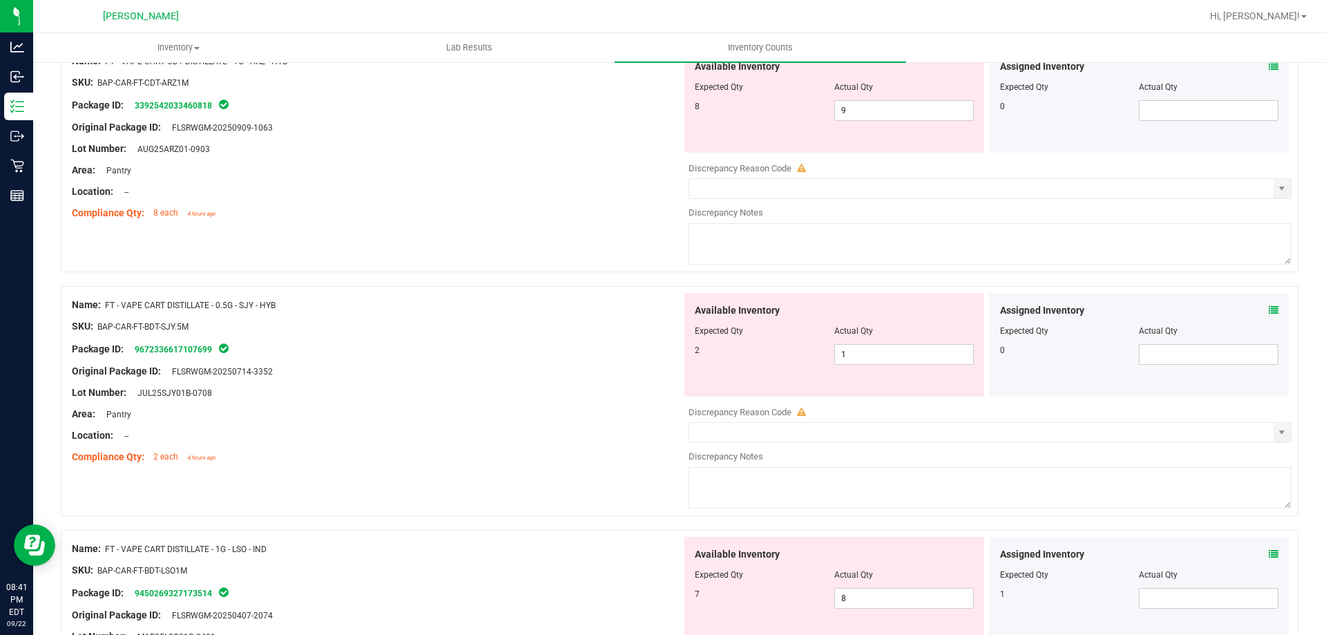
scroll to position [3383, 0]
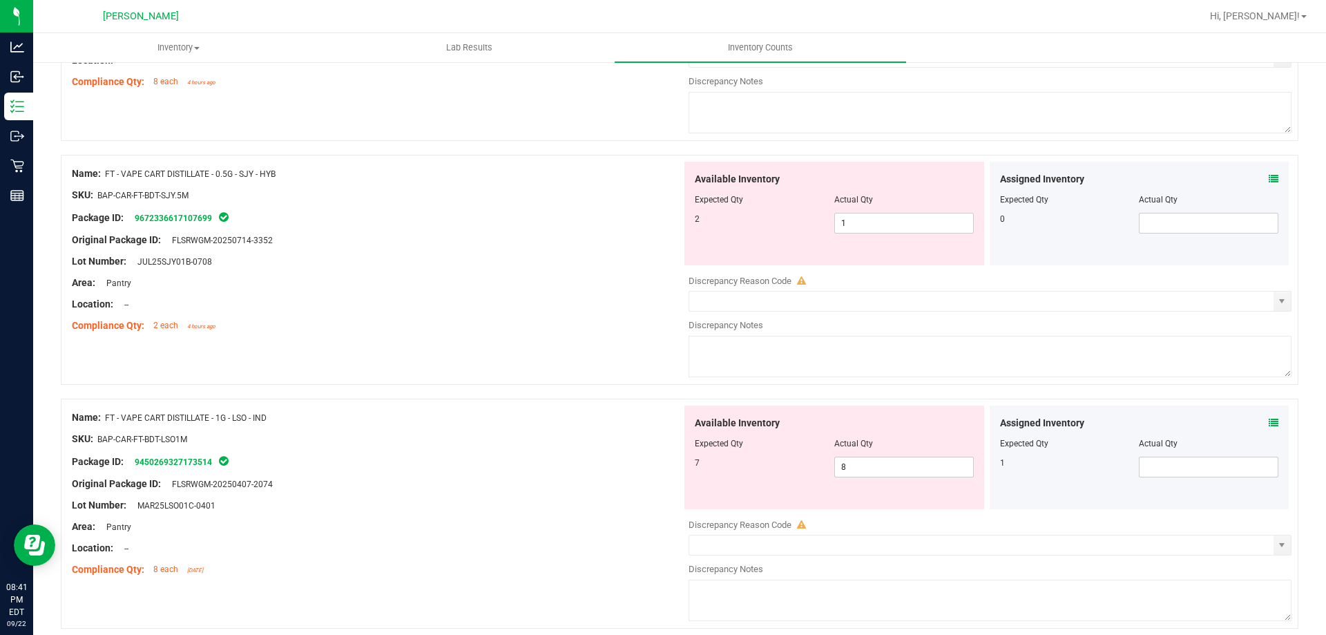
click at [1268, 182] on icon at bounding box center [1273, 179] width 10 height 10
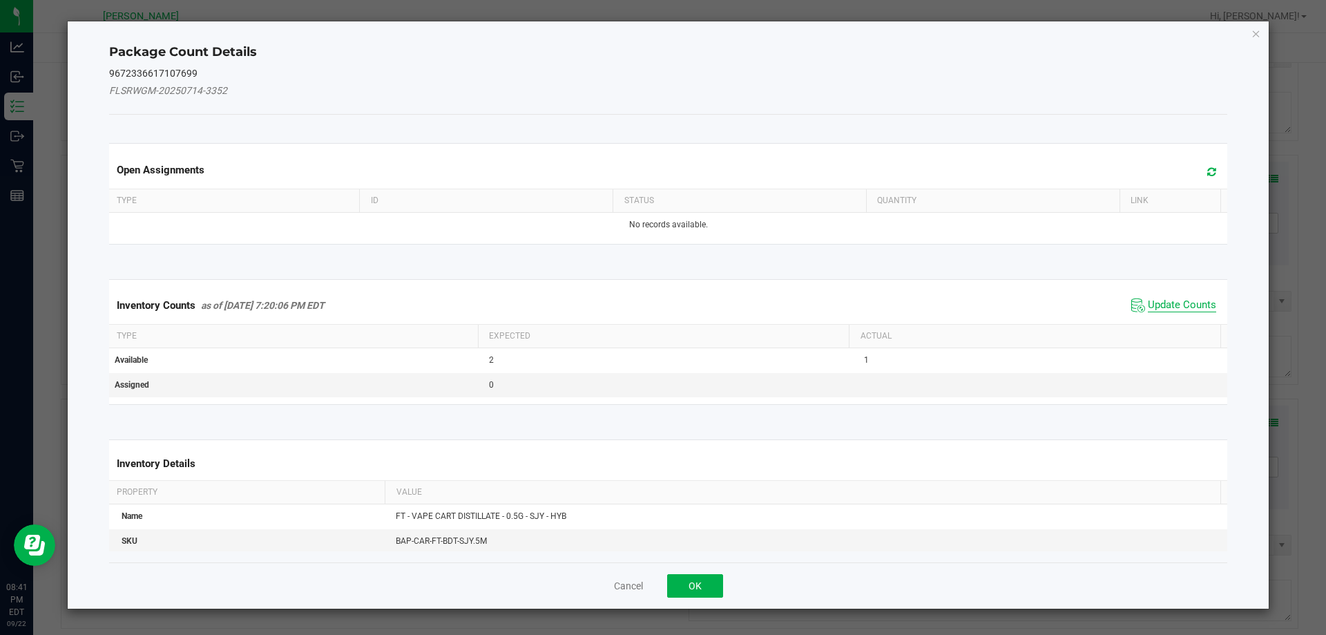
click at [1148, 308] on span "Update Counts" at bounding box center [1182, 305] width 68 height 14
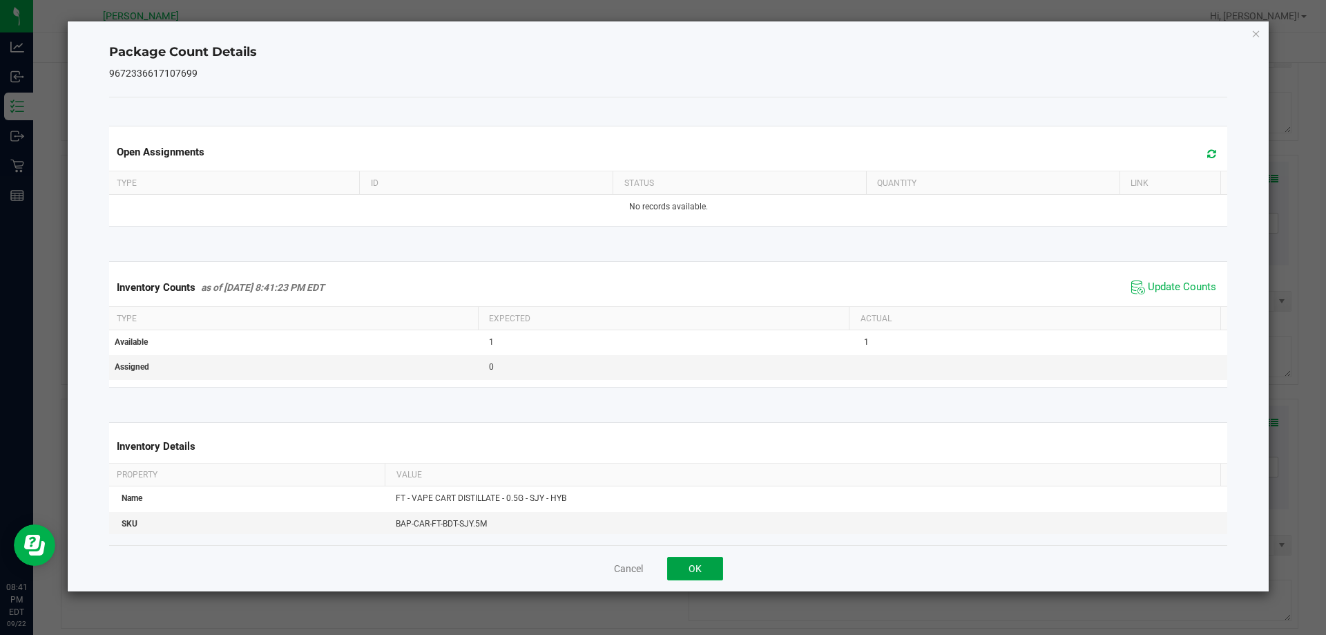
drag, startPoint x: 697, startPoint y: 559, endPoint x: 817, endPoint y: 545, distance: 120.9
click at [704, 560] on button "OK" at bounding box center [695, 567] width 56 height 23
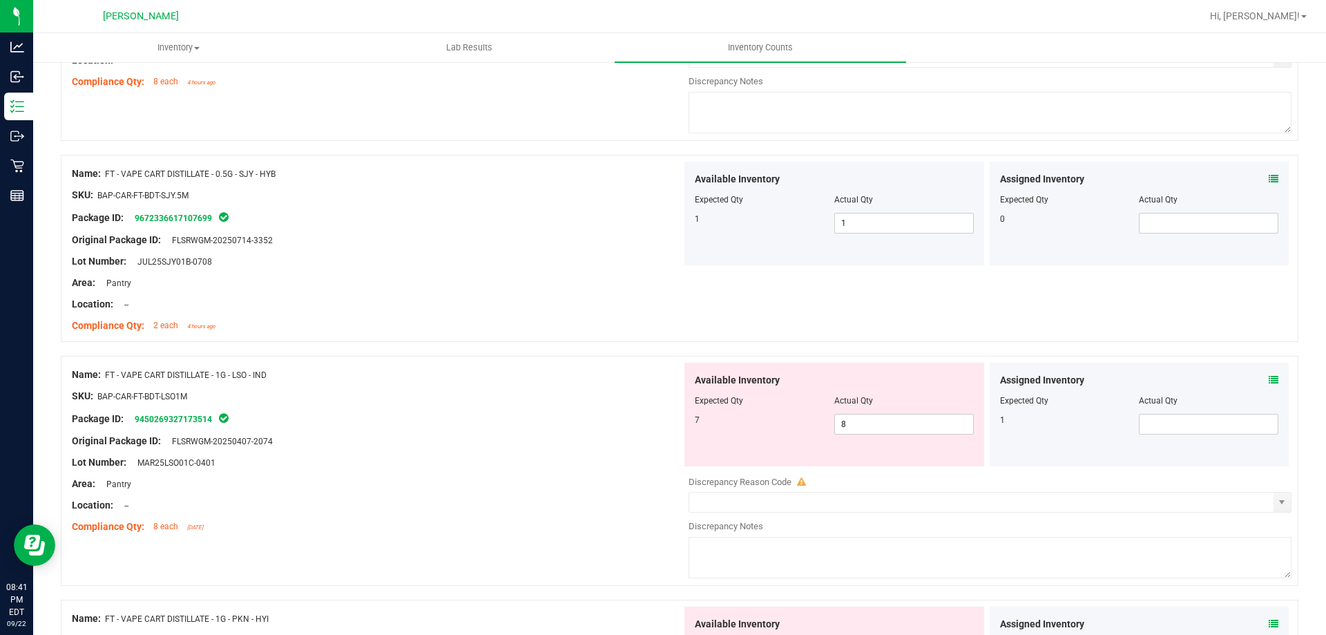
click at [1270, 370] on div "Assigned Inventory Expected Qty Actual Qty 1" at bounding box center [1139, 414] width 300 height 104
click at [1268, 378] on icon at bounding box center [1273, 380] width 10 height 10
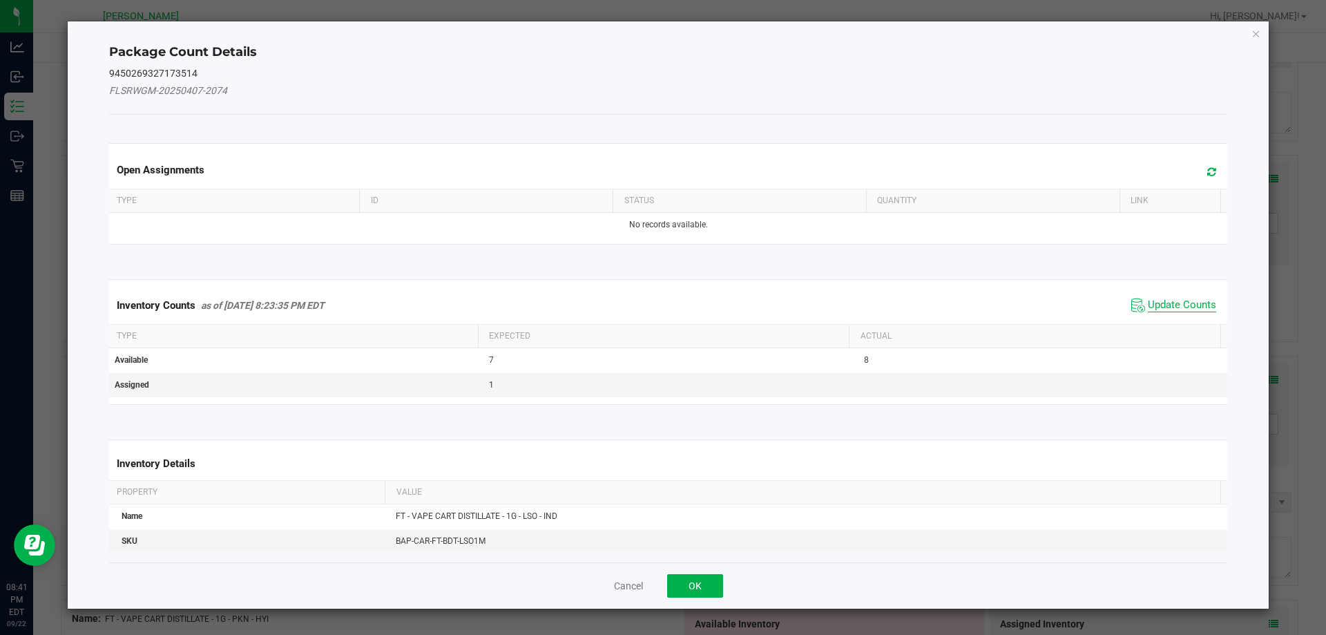
click at [1157, 301] on span "Update Counts" at bounding box center [1182, 305] width 68 height 14
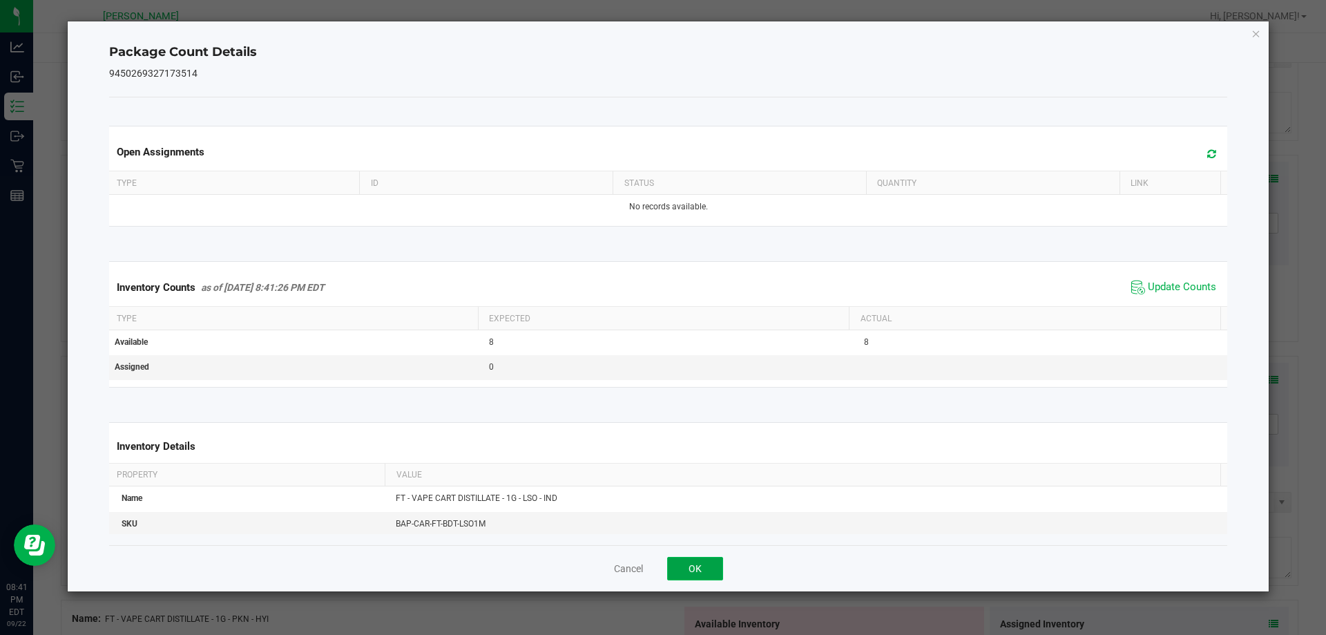
click at [695, 559] on button "OK" at bounding box center [695, 567] width 56 height 23
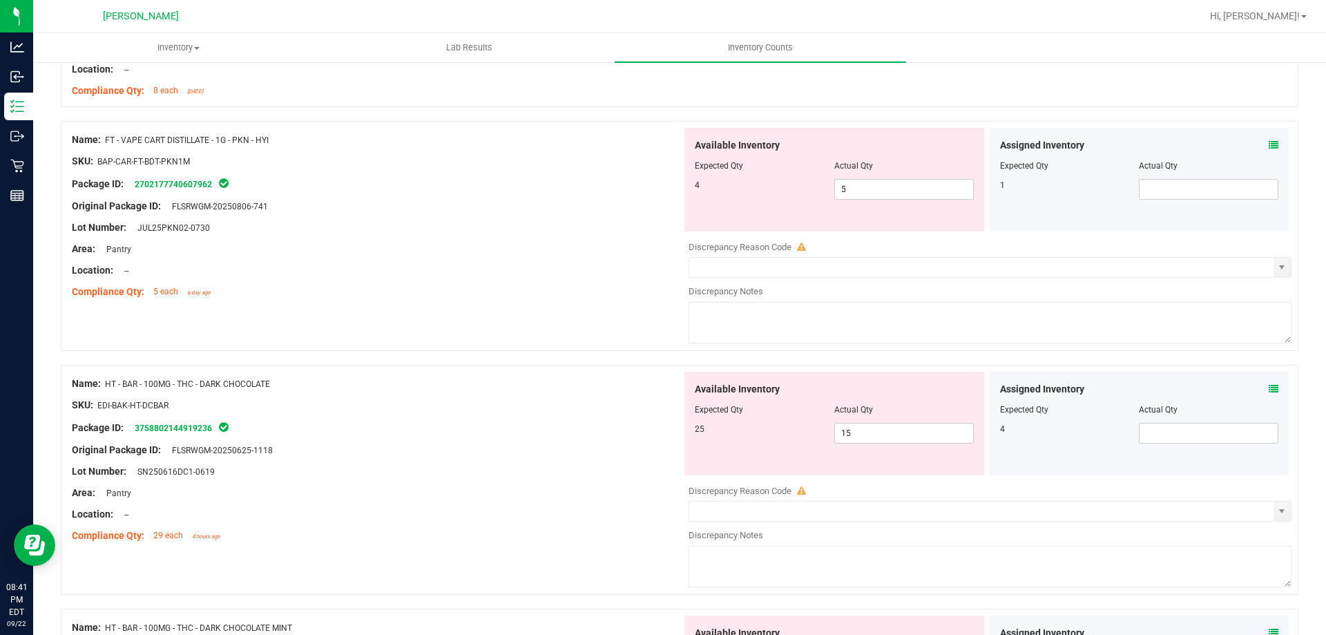
scroll to position [3866, 0]
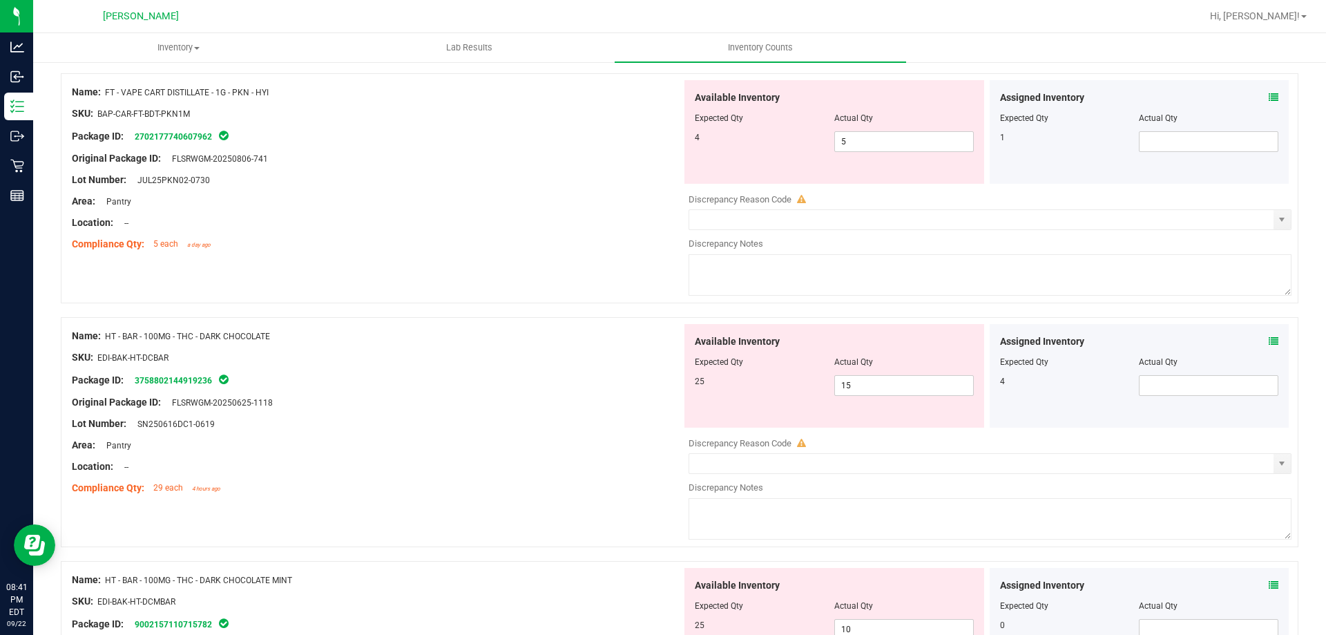
click at [1268, 99] on icon at bounding box center [1273, 98] width 10 height 10
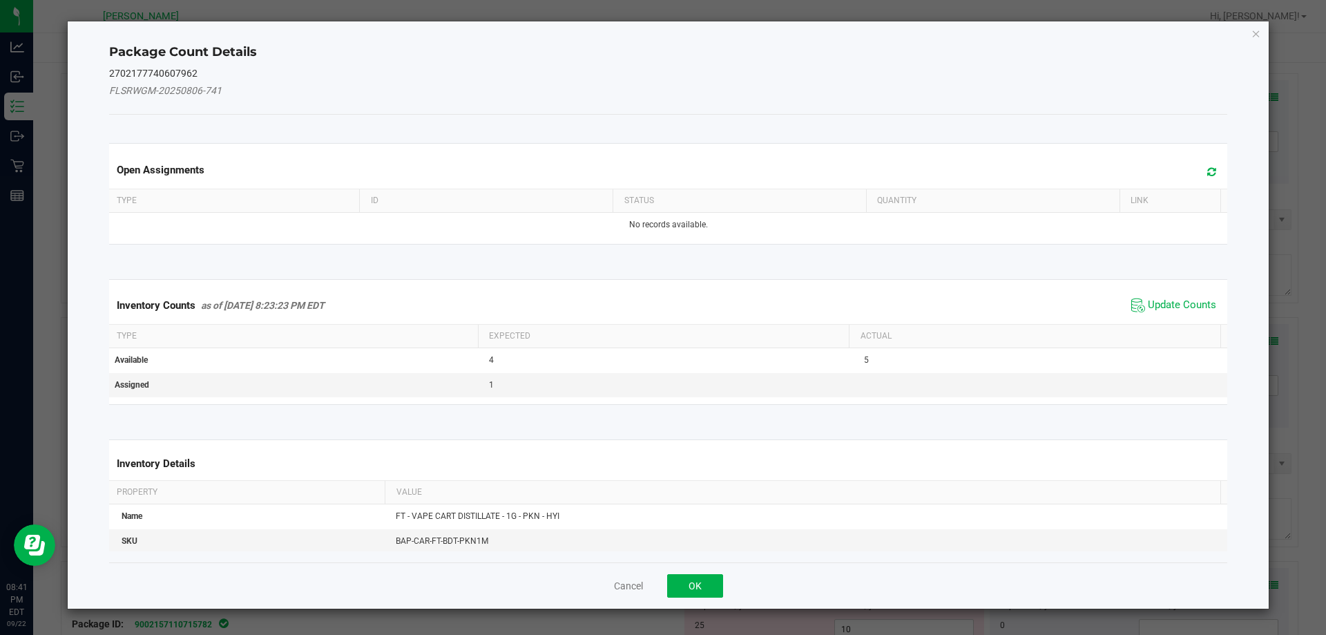
click at [1151, 296] on span "Update Counts" at bounding box center [1173, 305] width 92 height 21
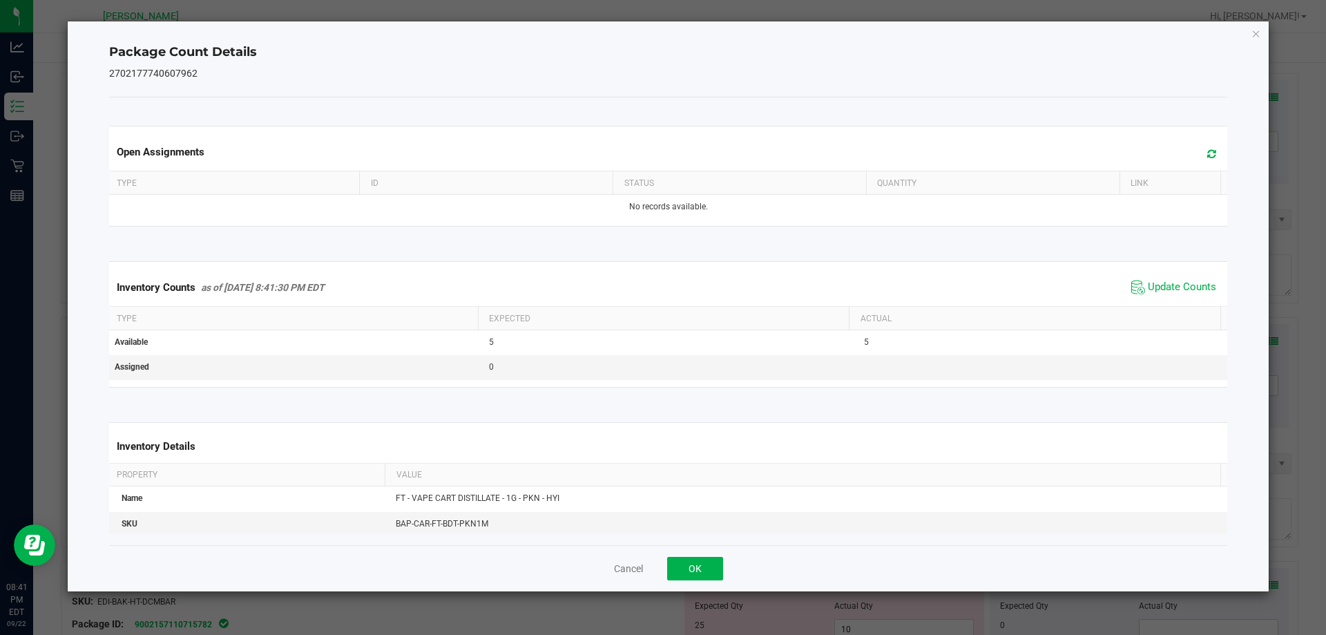
click at [666, 561] on div "Cancel OK" at bounding box center [668, 568] width 1119 height 46
click at [706, 554] on div "Cancel OK" at bounding box center [668, 568] width 1119 height 46
click at [707, 559] on button "OK" at bounding box center [695, 567] width 56 height 23
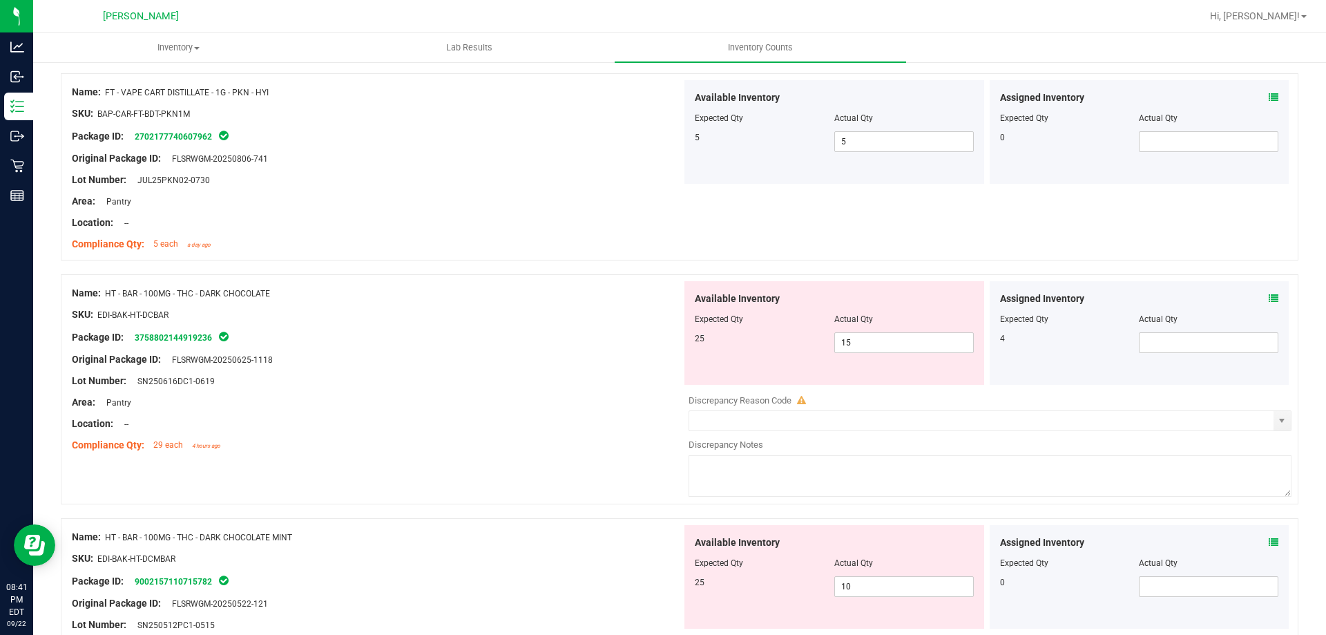
click at [1268, 302] on icon at bounding box center [1273, 298] width 10 height 10
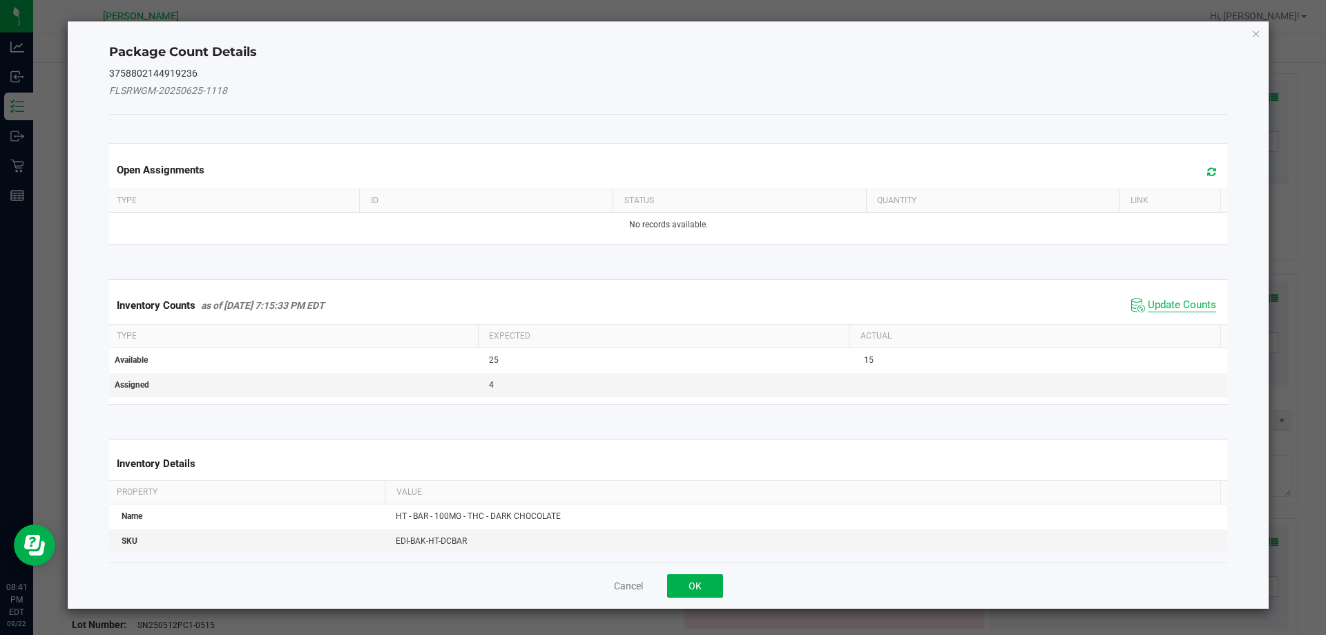
click at [1167, 300] on span "Update Counts" at bounding box center [1182, 305] width 68 height 14
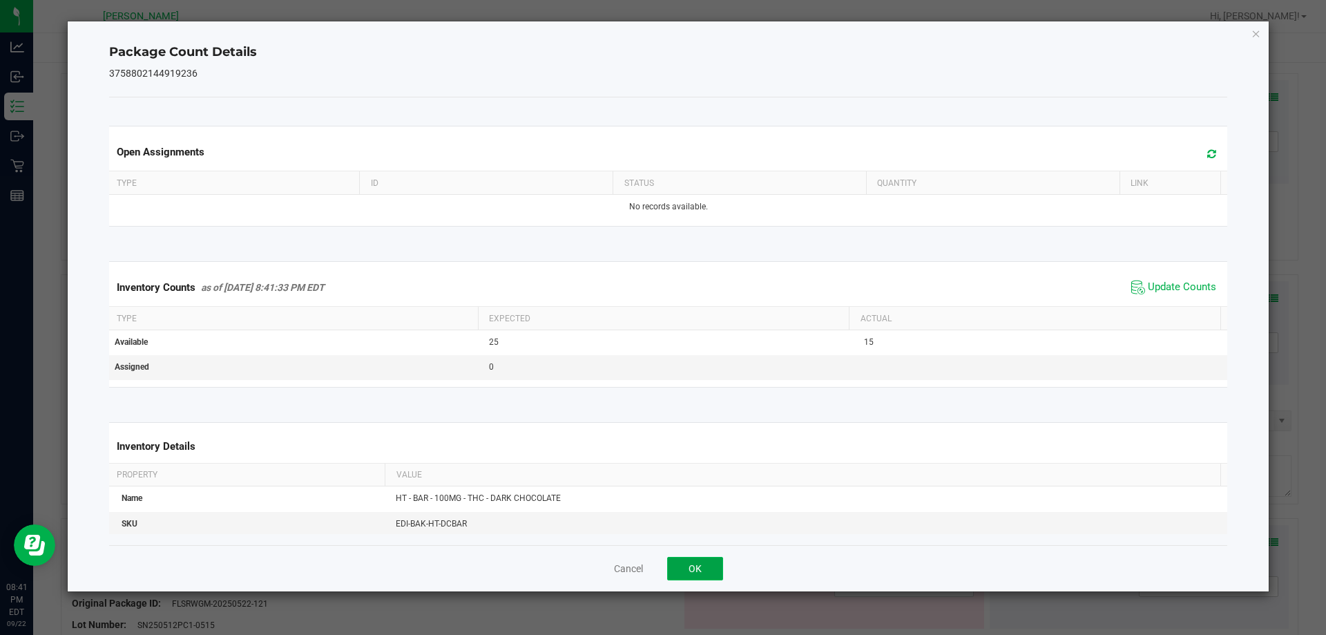
click at [715, 563] on button "OK" at bounding box center [695, 567] width 56 height 23
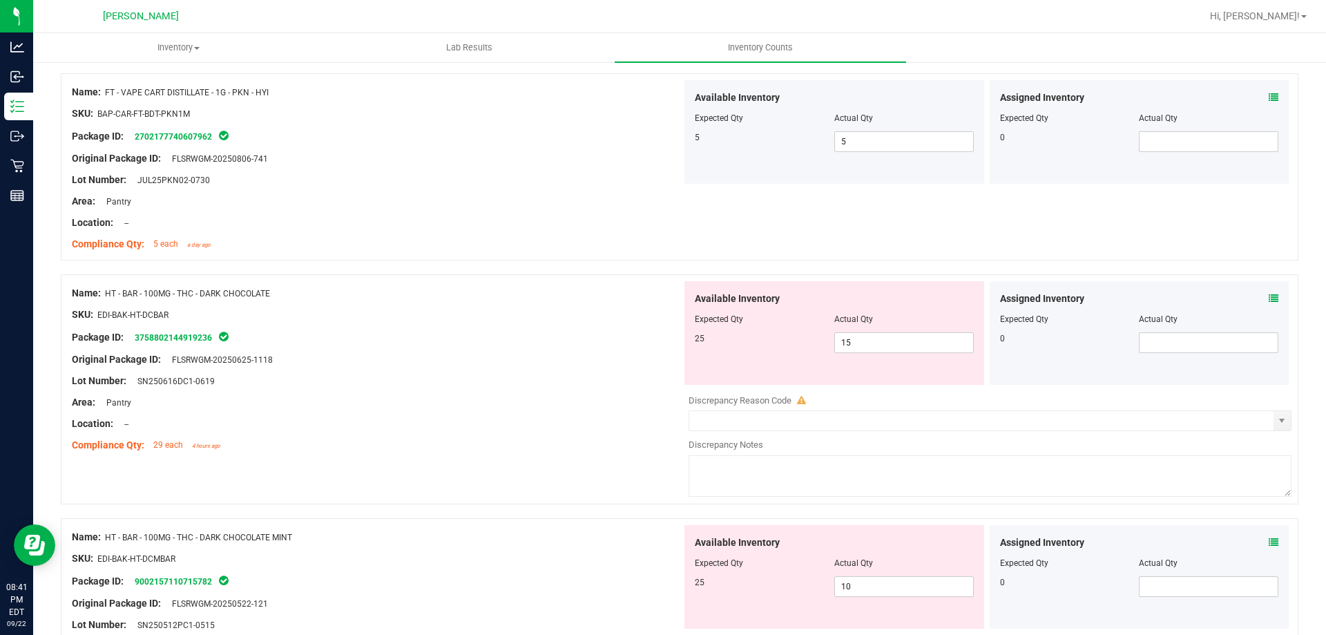
click at [1268, 543] on icon at bounding box center [1273, 542] width 10 height 10
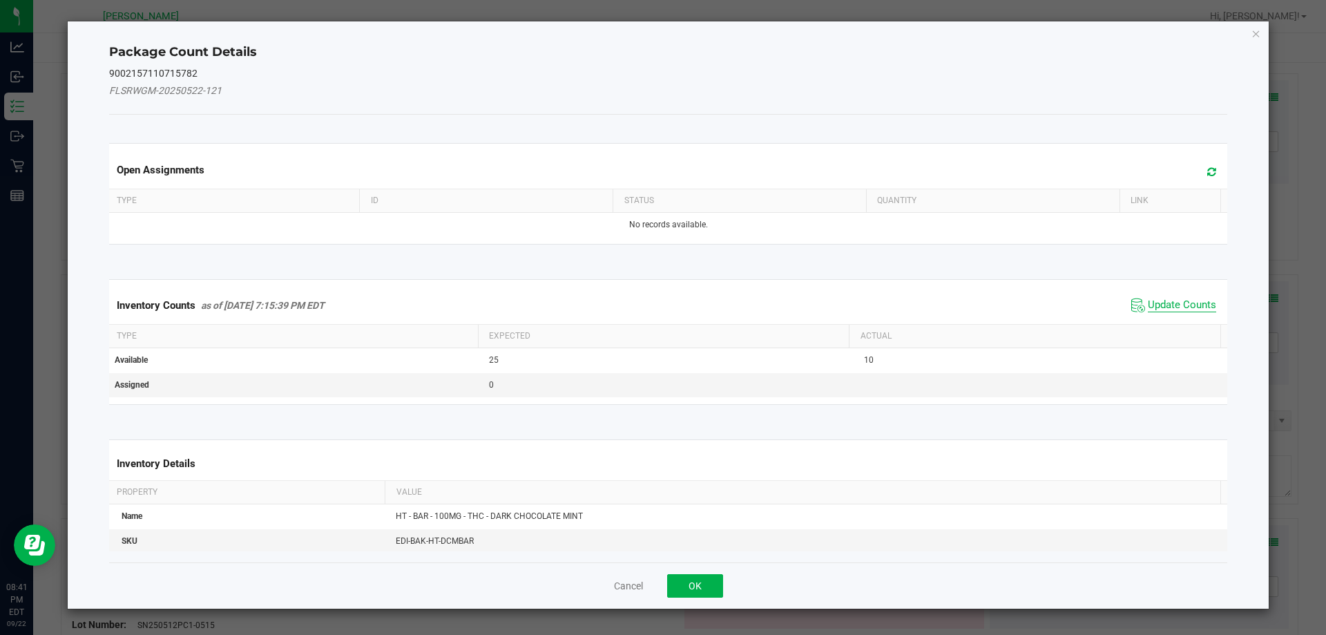
click at [1181, 304] on span "Update Counts" at bounding box center [1182, 305] width 68 height 14
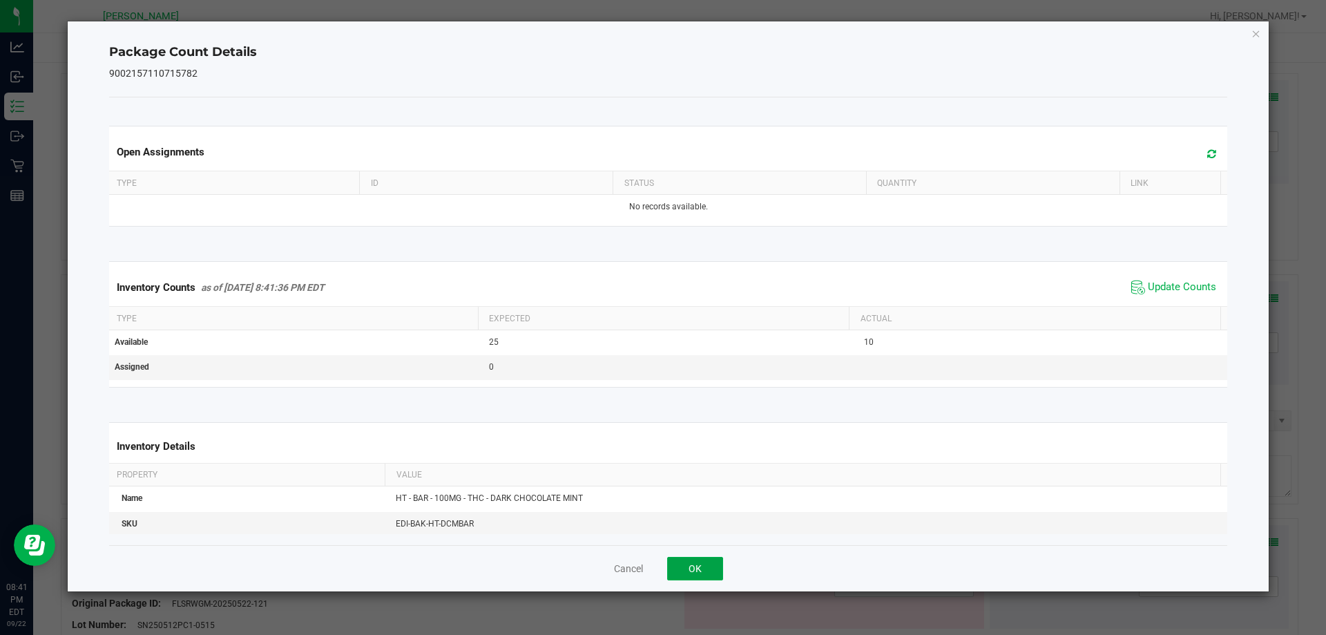
click at [696, 568] on button "OK" at bounding box center [695, 567] width 56 height 23
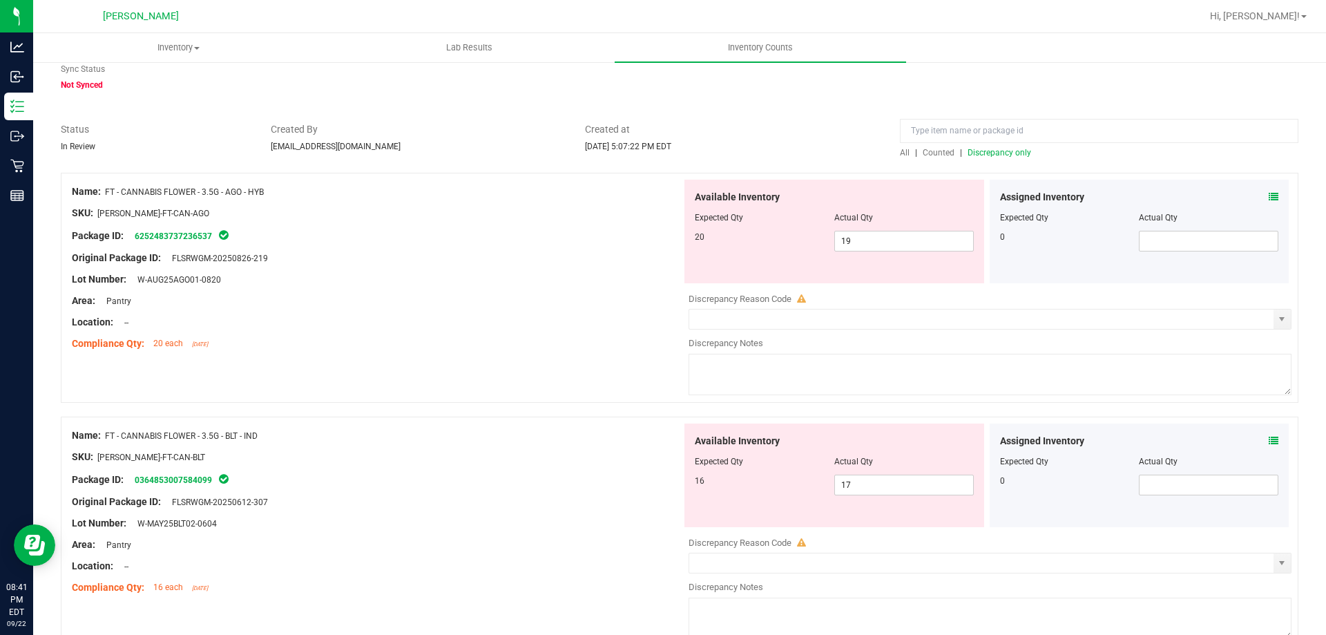
scroll to position [0, 0]
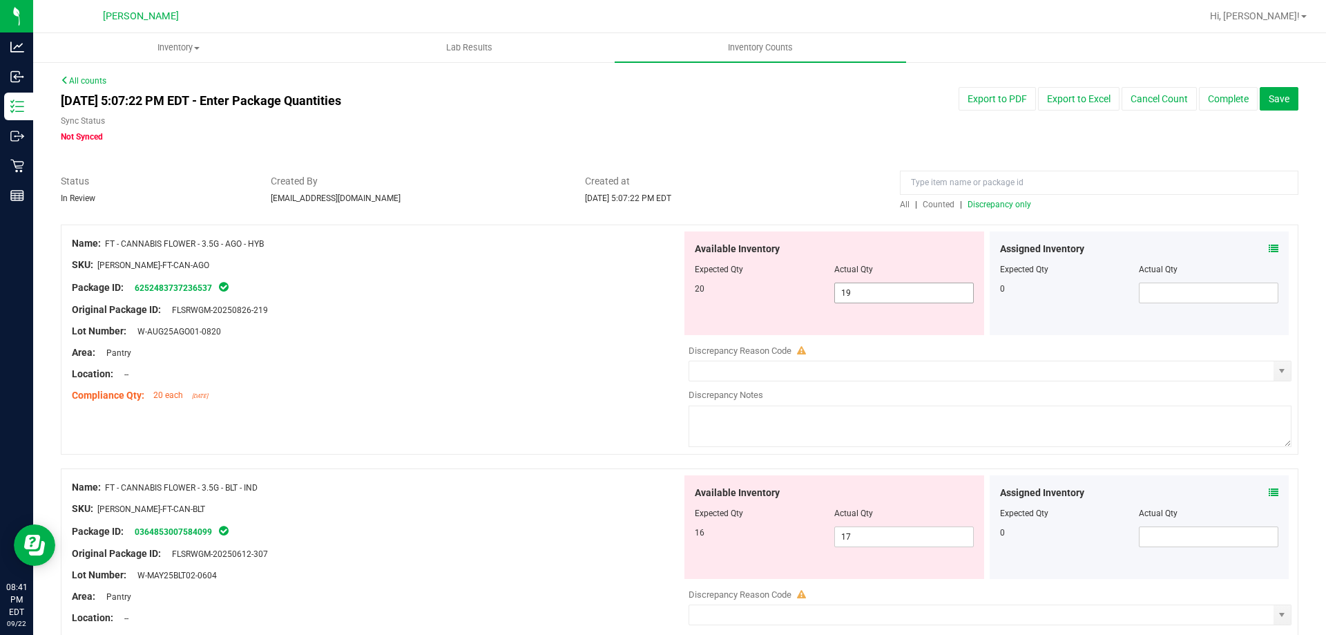
click at [884, 298] on span "19 19" at bounding box center [903, 292] width 139 height 21
type input "1"
type input "20"
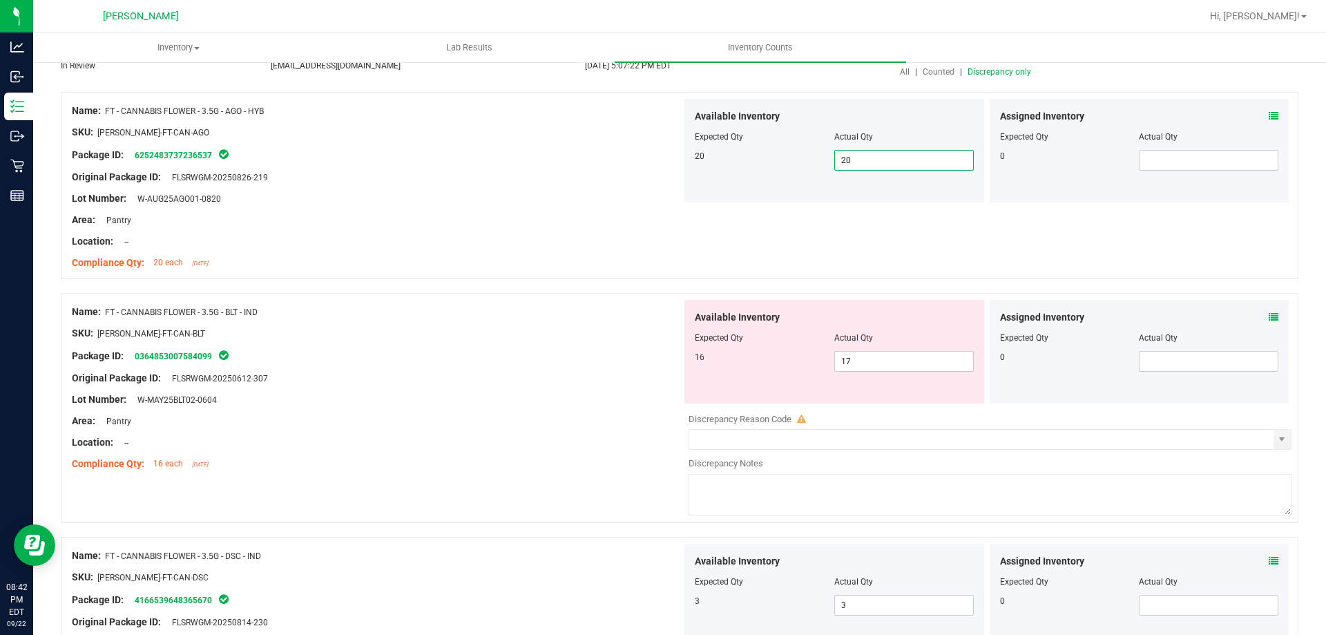
scroll to position [138, 0]
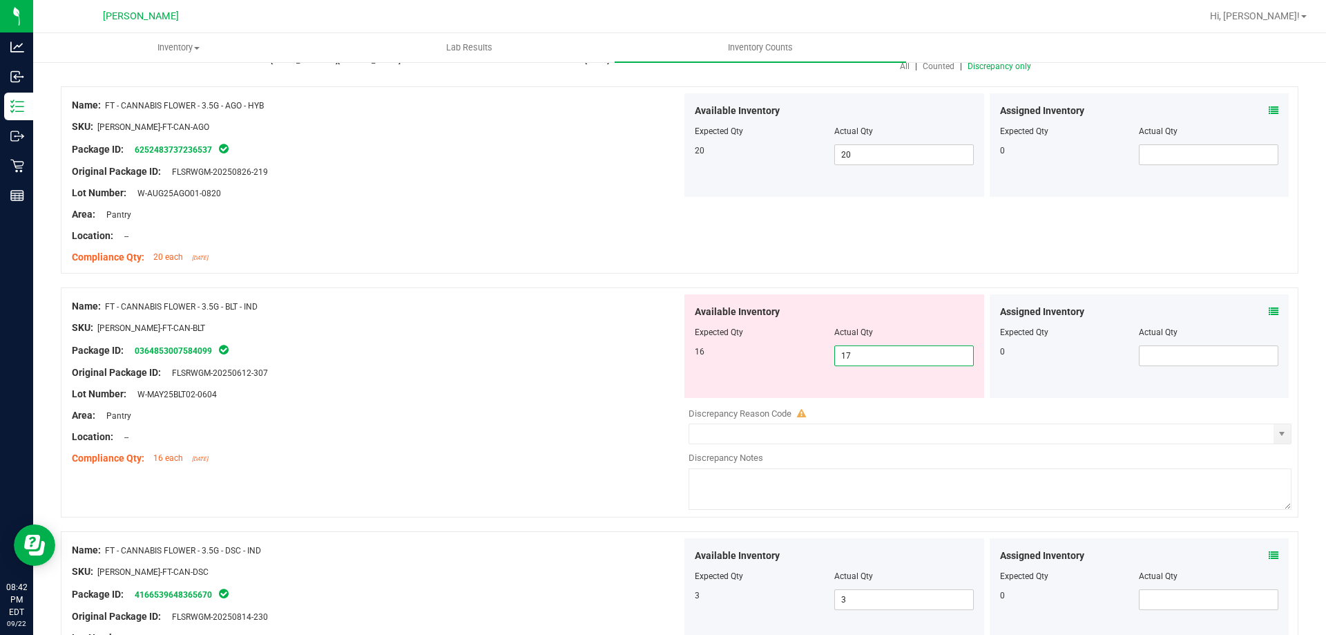
click at [864, 353] on span "17 17" at bounding box center [903, 355] width 139 height 21
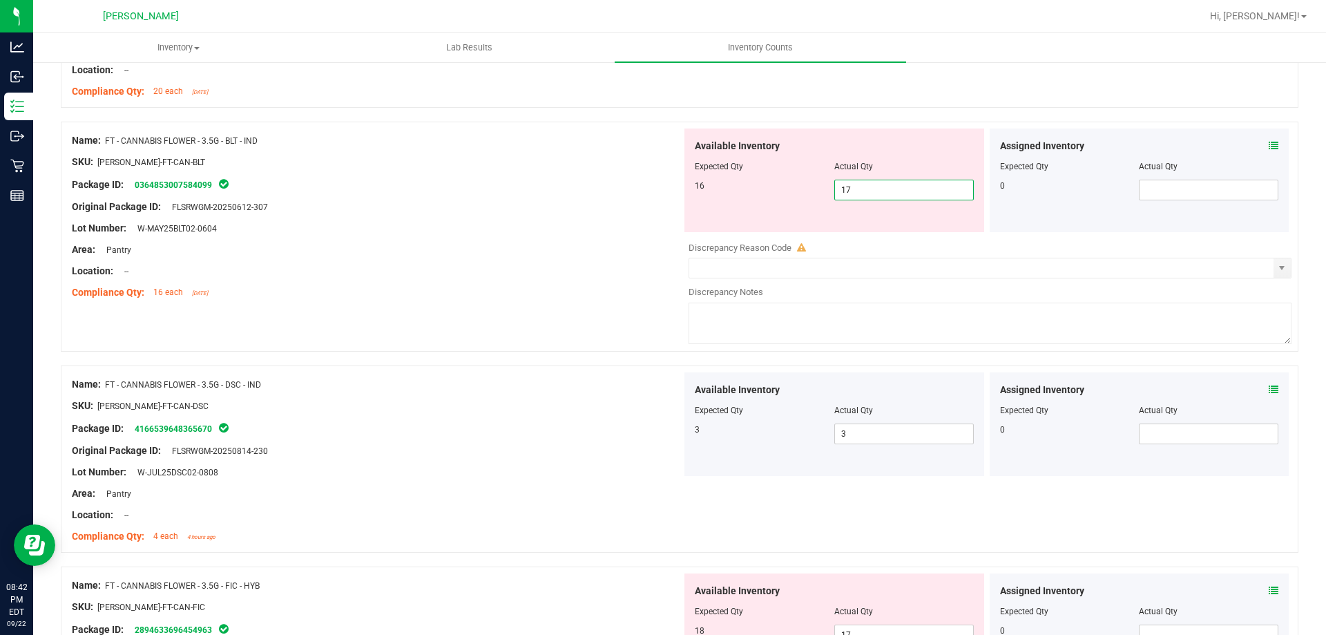
scroll to position [345, 0]
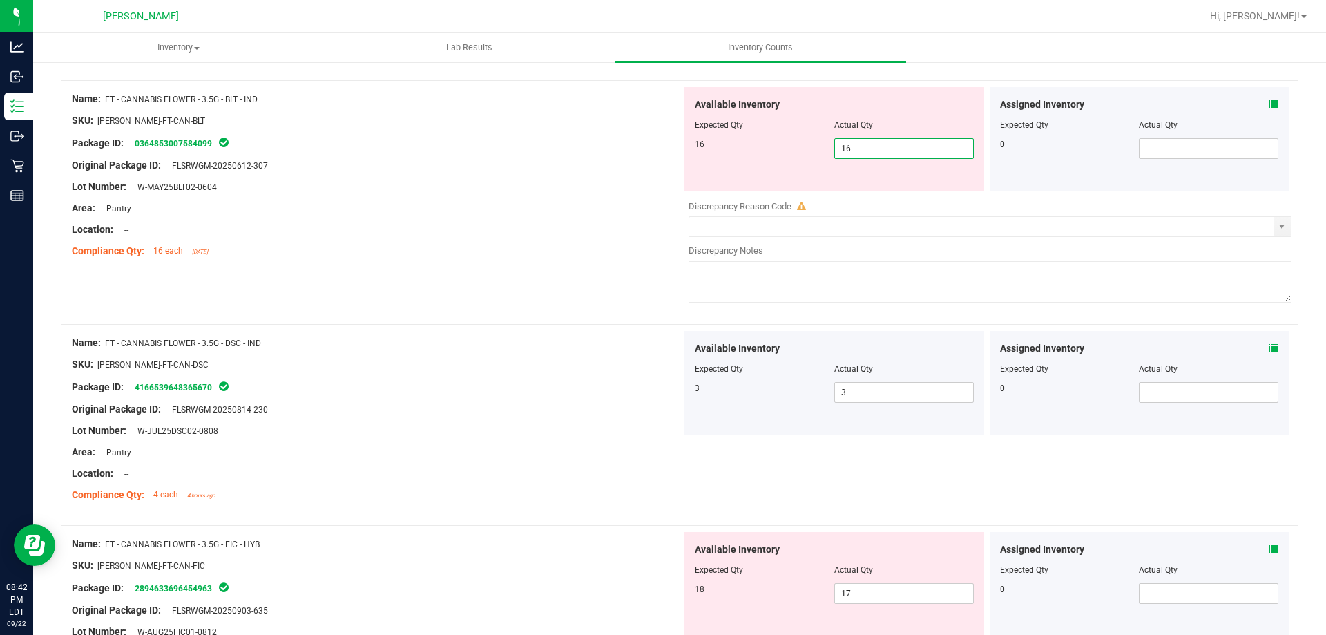
type input "16"
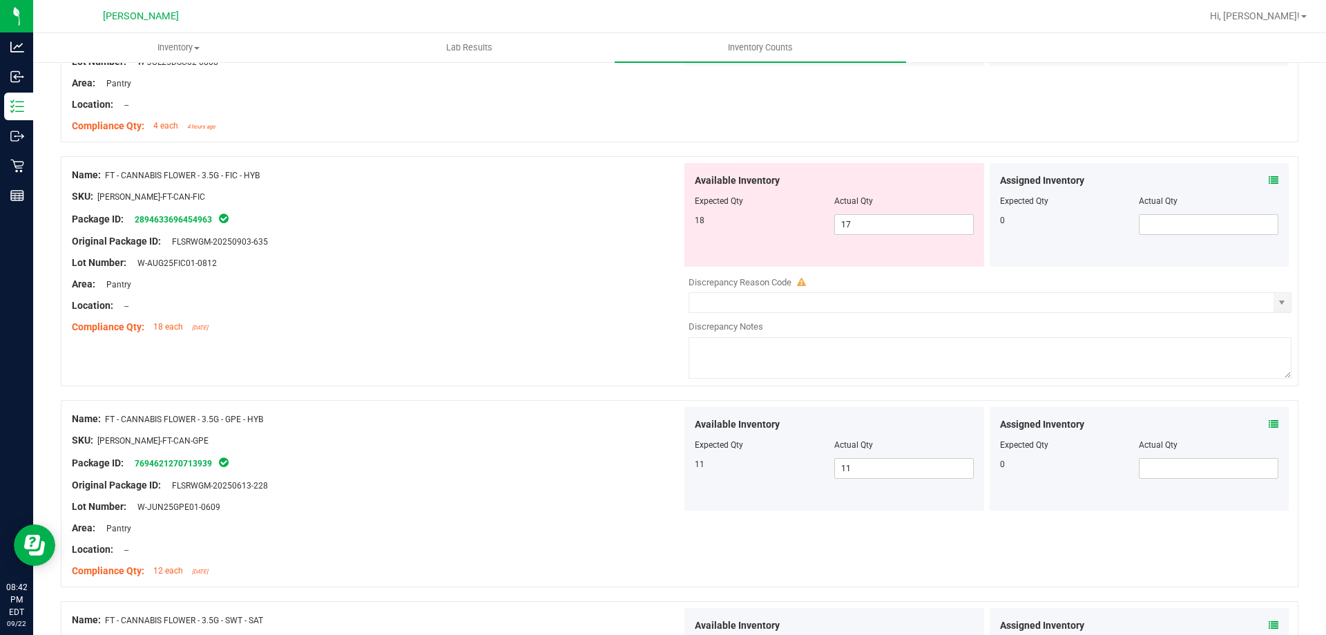
scroll to position [690, 0]
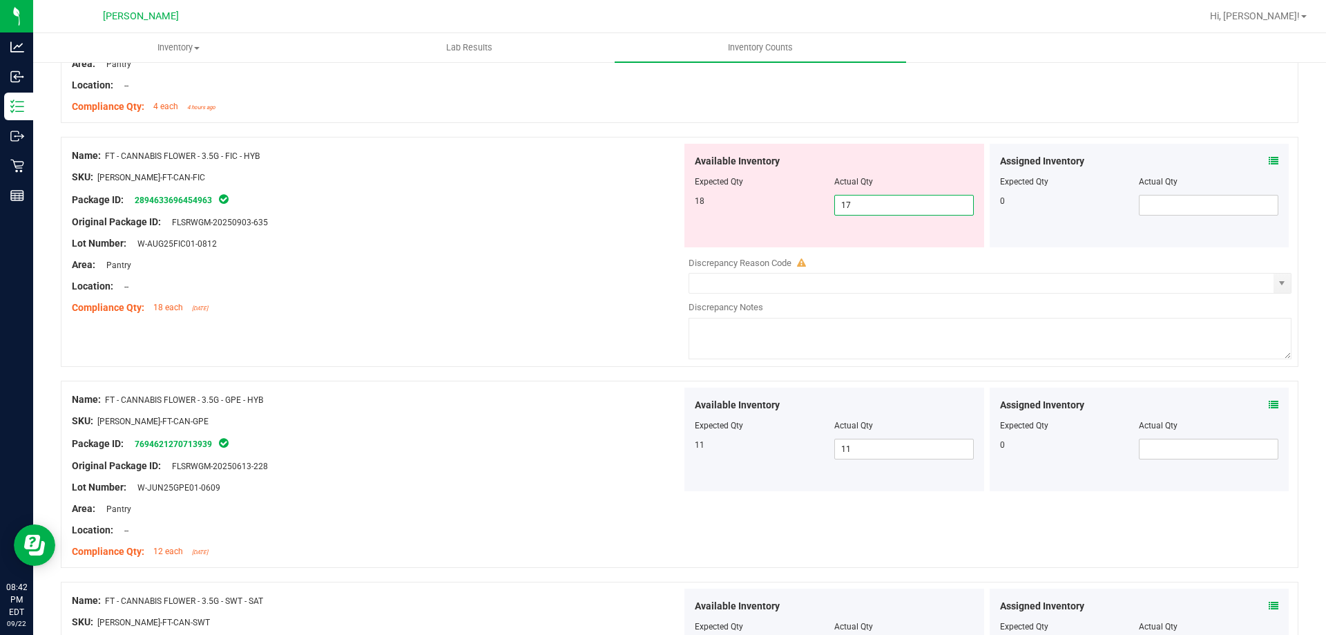
click at [848, 213] on span "17 17" at bounding box center [903, 205] width 139 height 21
click at [1268, 164] on icon at bounding box center [1273, 161] width 10 height 10
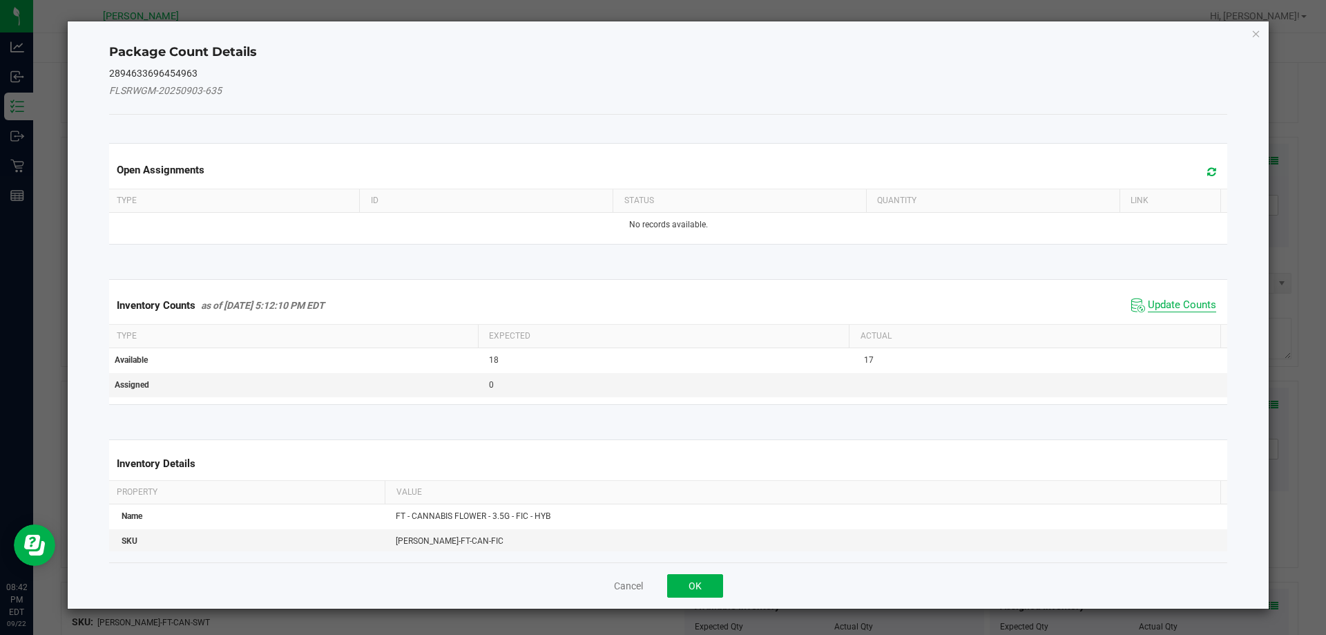
click at [1161, 306] on span "Update Counts" at bounding box center [1182, 305] width 68 height 14
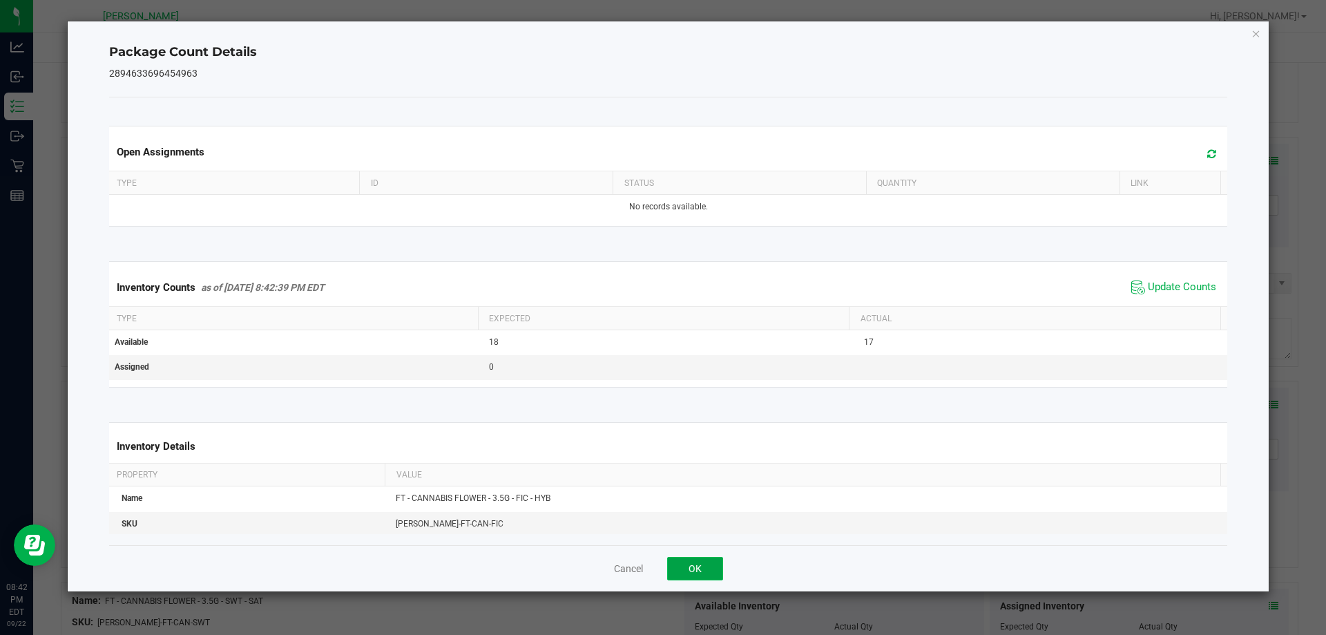
click at [690, 558] on button "OK" at bounding box center [695, 567] width 56 height 23
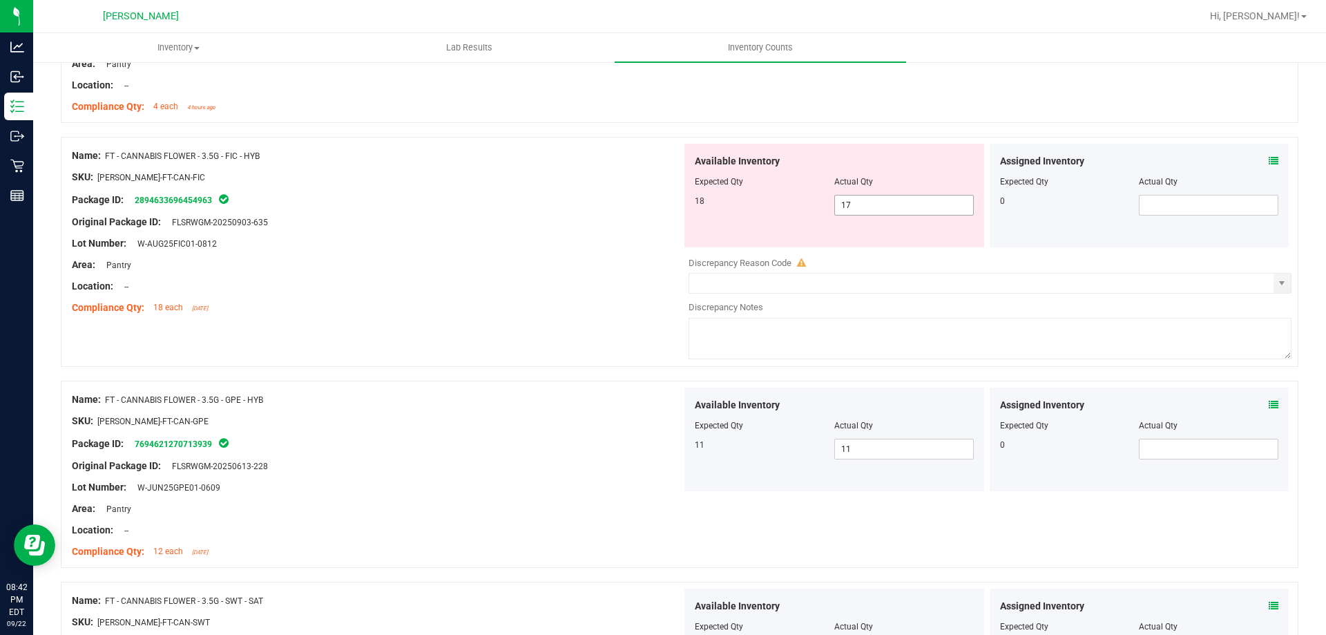
click at [866, 202] on span "17 17" at bounding box center [903, 205] width 139 height 21
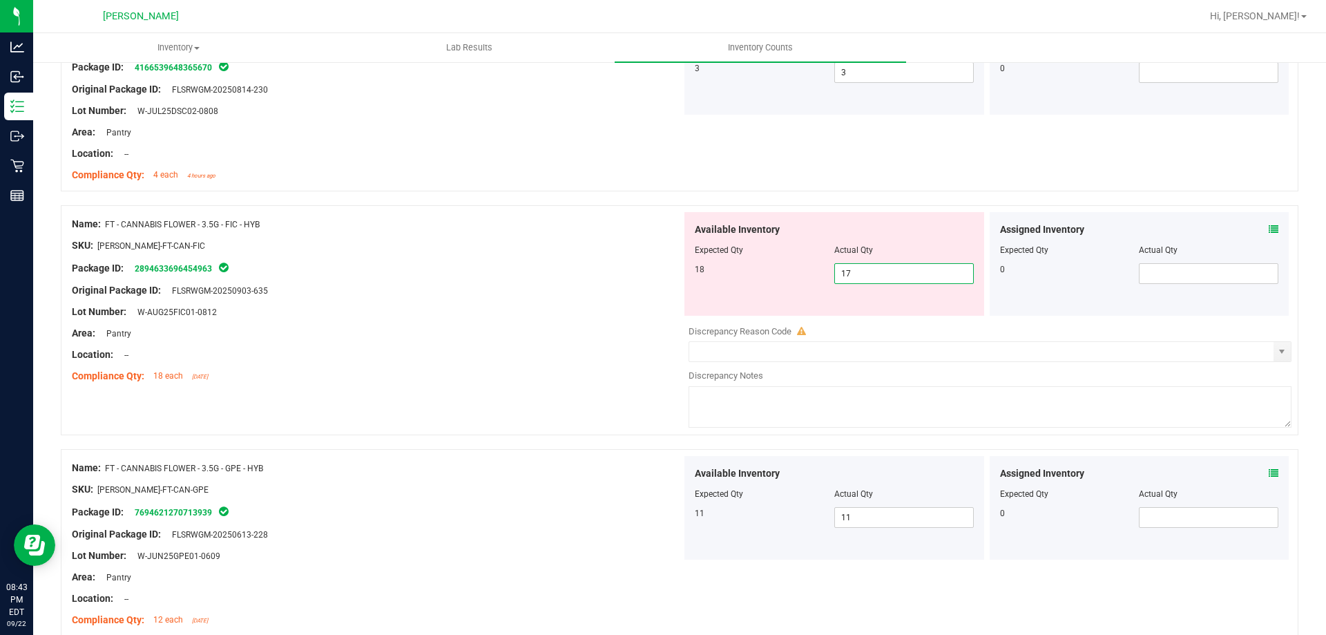
scroll to position [621, 0]
click at [883, 275] on input "17" at bounding box center [904, 273] width 138 height 19
click at [880, 275] on input "17" at bounding box center [904, 273] width 138 height 19
type input "18"
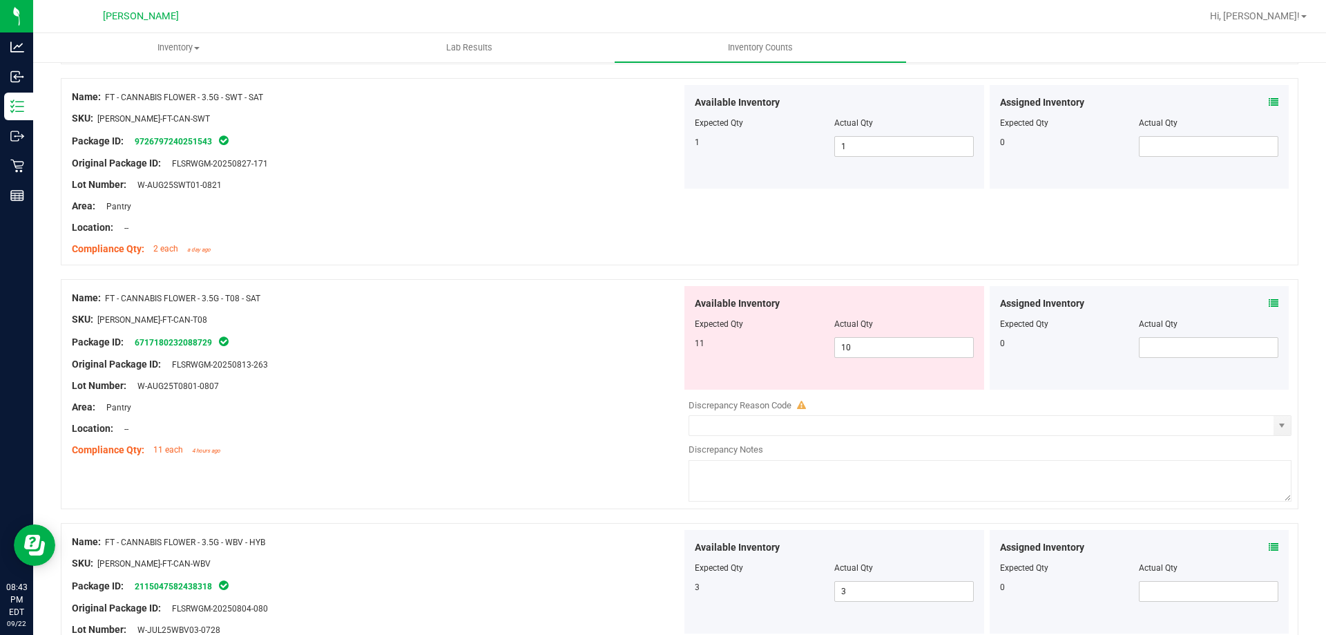
scroll to position [1174, 0]
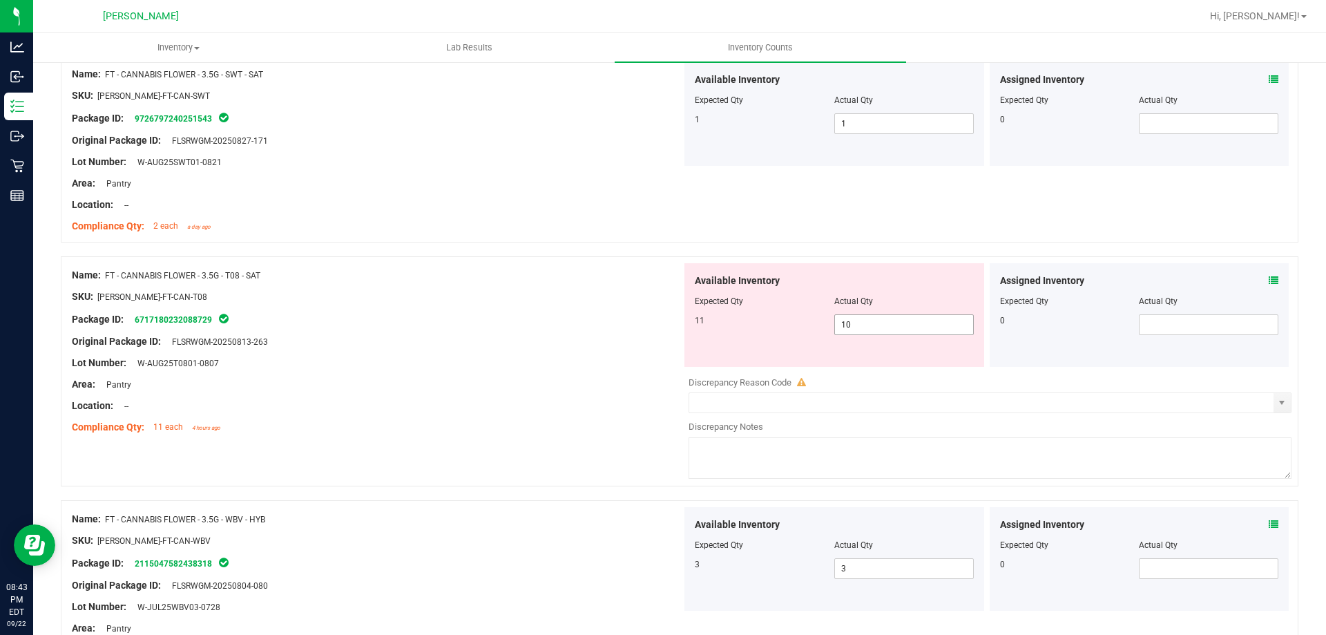
click at [871, 330] on span "10 10" at bounding box center [903, 324] width 139 height 21
click at [1268, 283] on icon at bounding box center [1273, 280] width 10 height 10
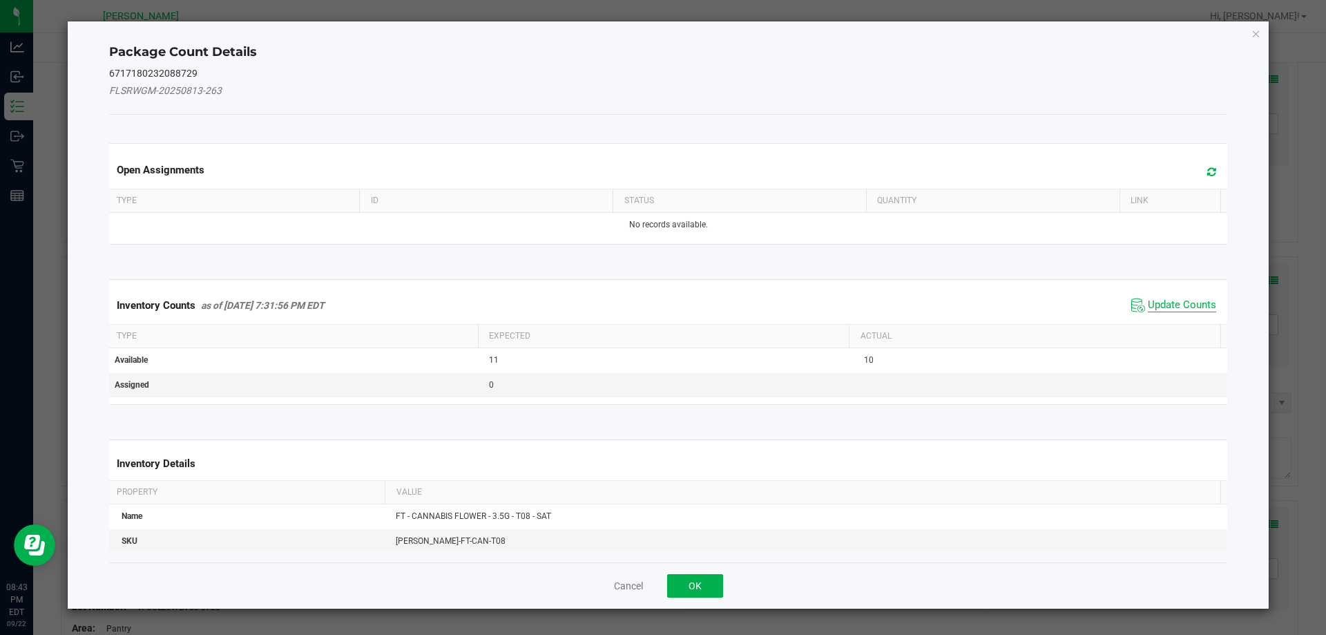
click at [1168, 302] on span "Update Counts" at bounding box center [1182, 305] width 68 height 14
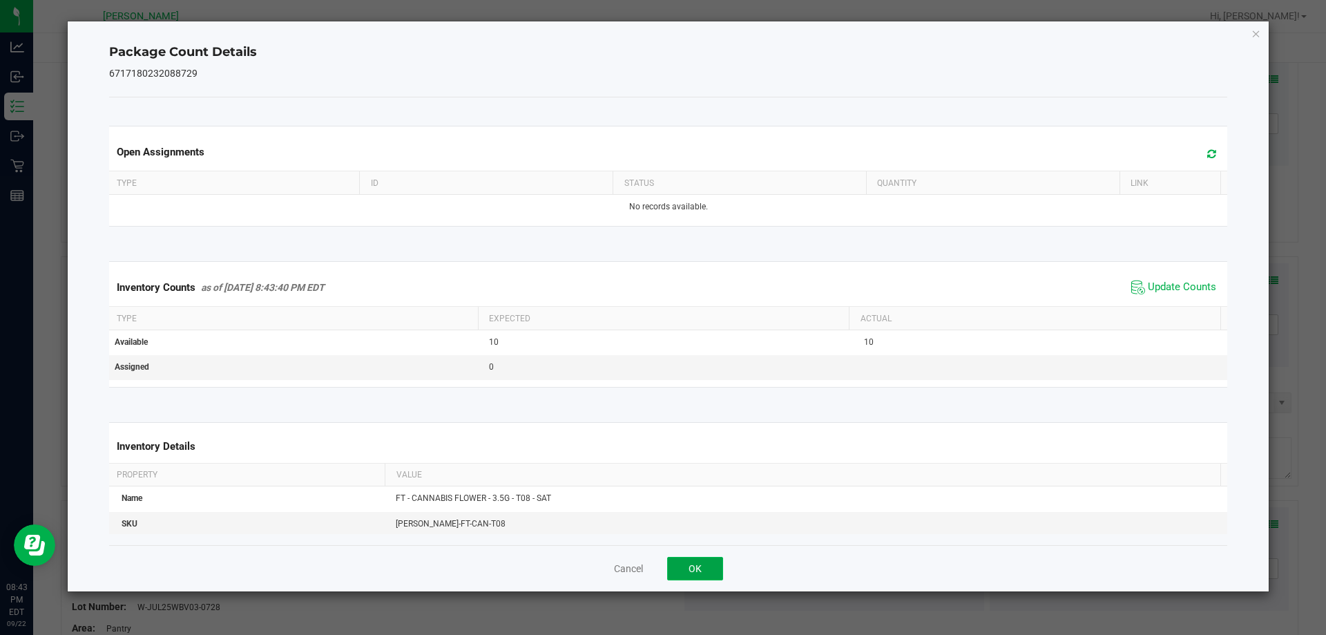
click at [700, 561] on button "OK" at bounding box center [695, 567] width 56 height 23
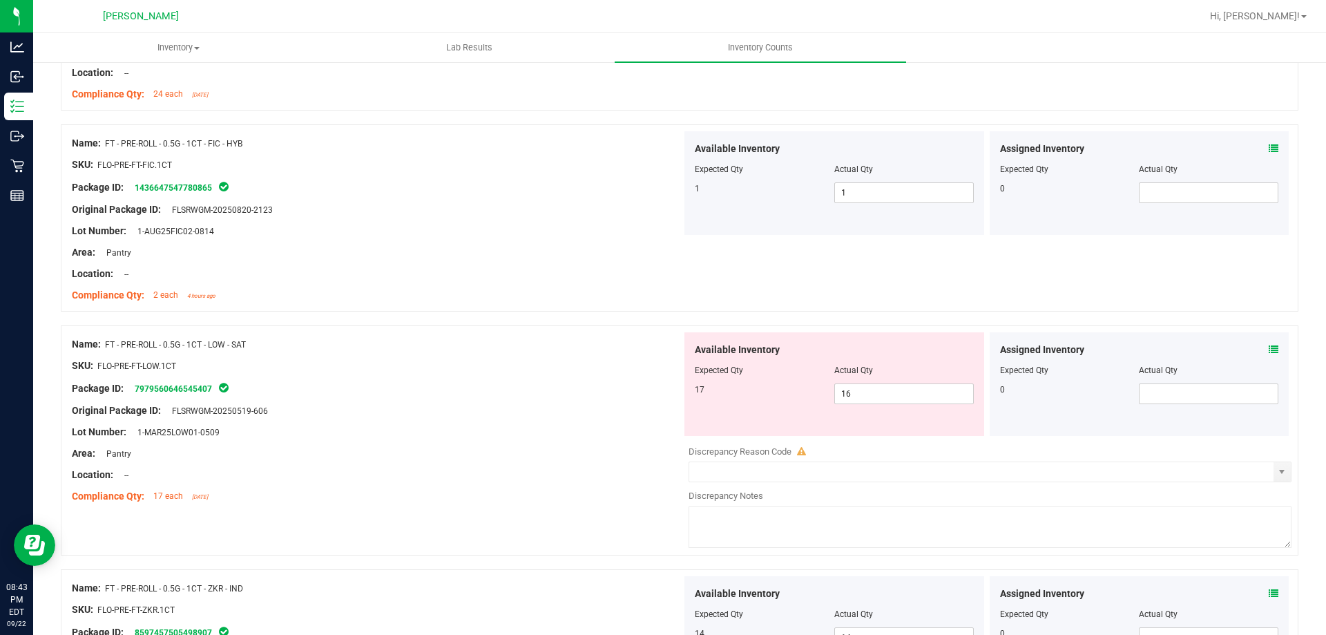
scroll to position [2278, 0]
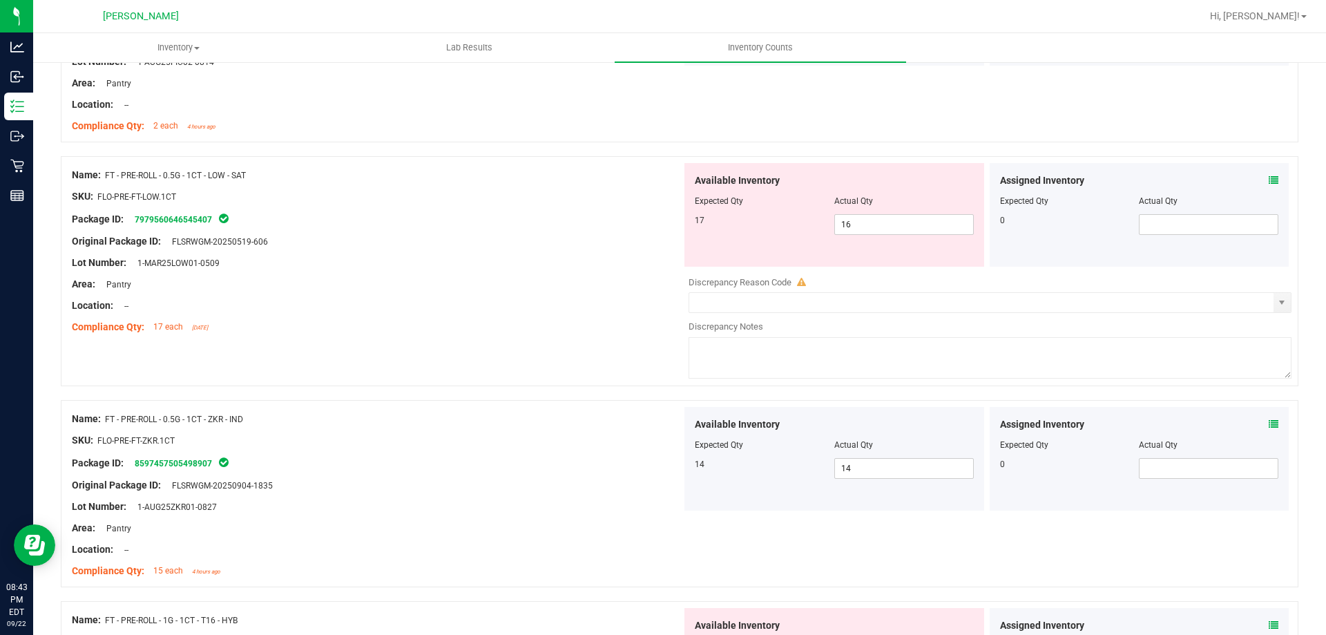
click at [1268, 181] on icon at bounding box center [1273, 180] width 10 height 10
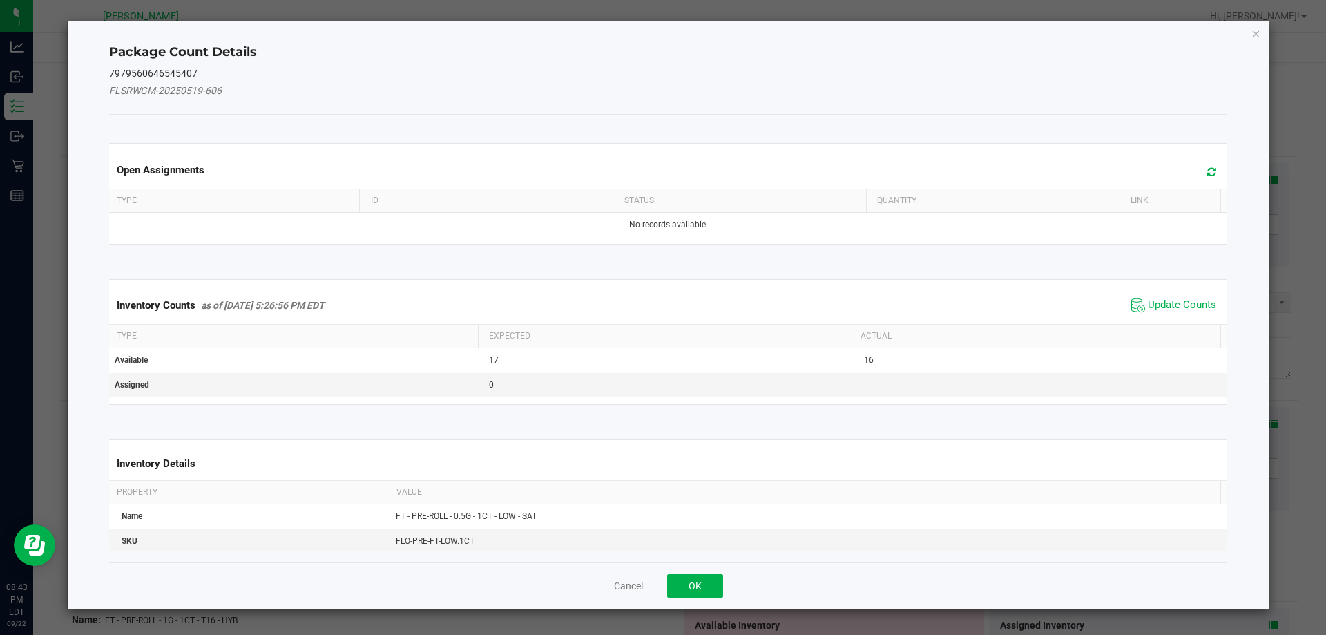
click at [1179, 301] on span "Update Counts" at bounding box center [1182, 305] width 68 height 14
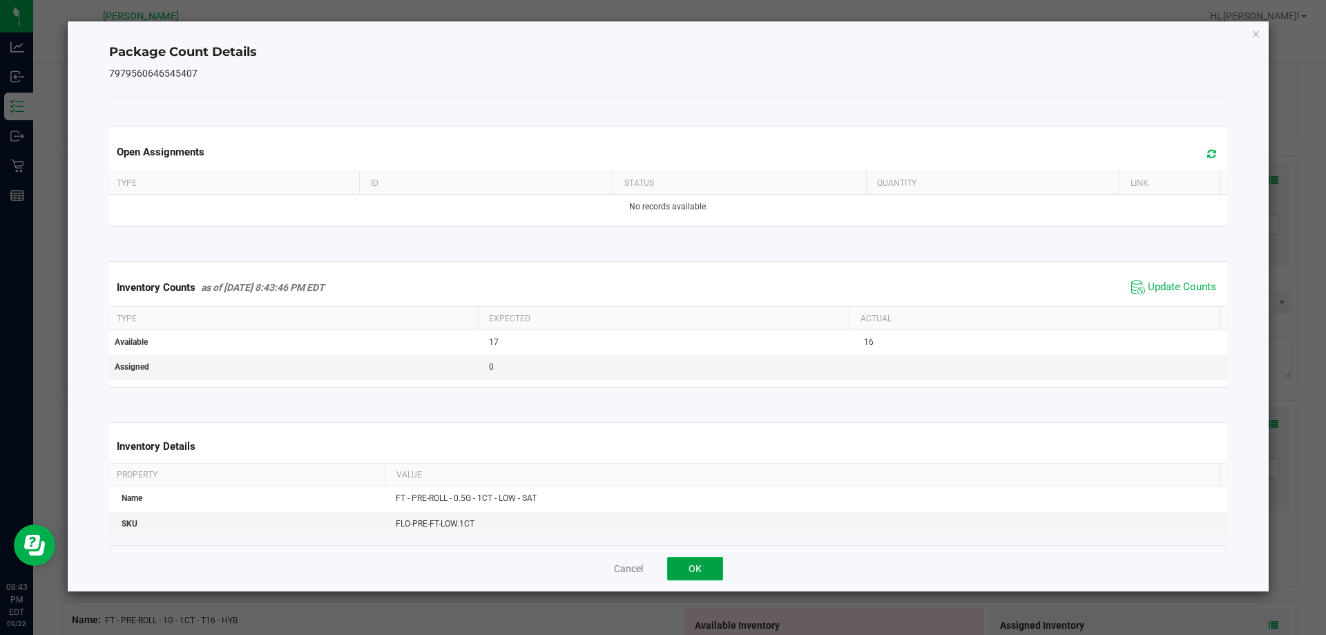
click at [709, 563] on button "OK" at bounding box center [695, 567] width 56 height 23
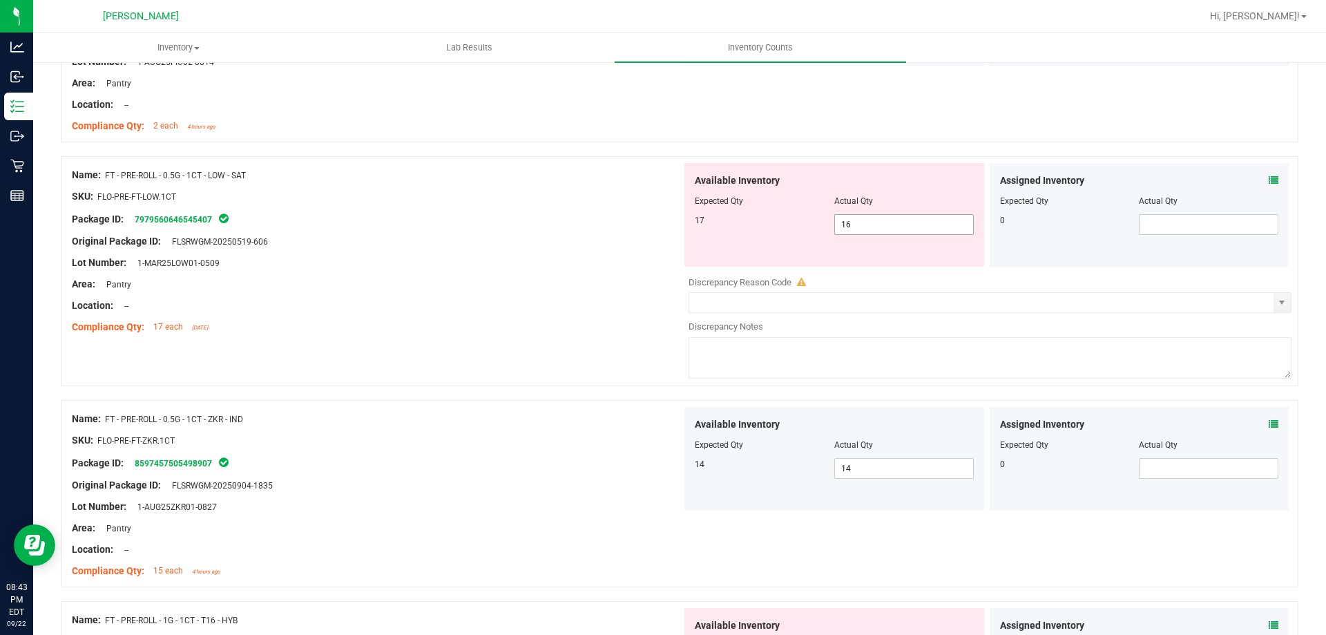
click at [877, 229] on span "16 16" at bounding box center [903, 224] width 139 height 21
type input "17"
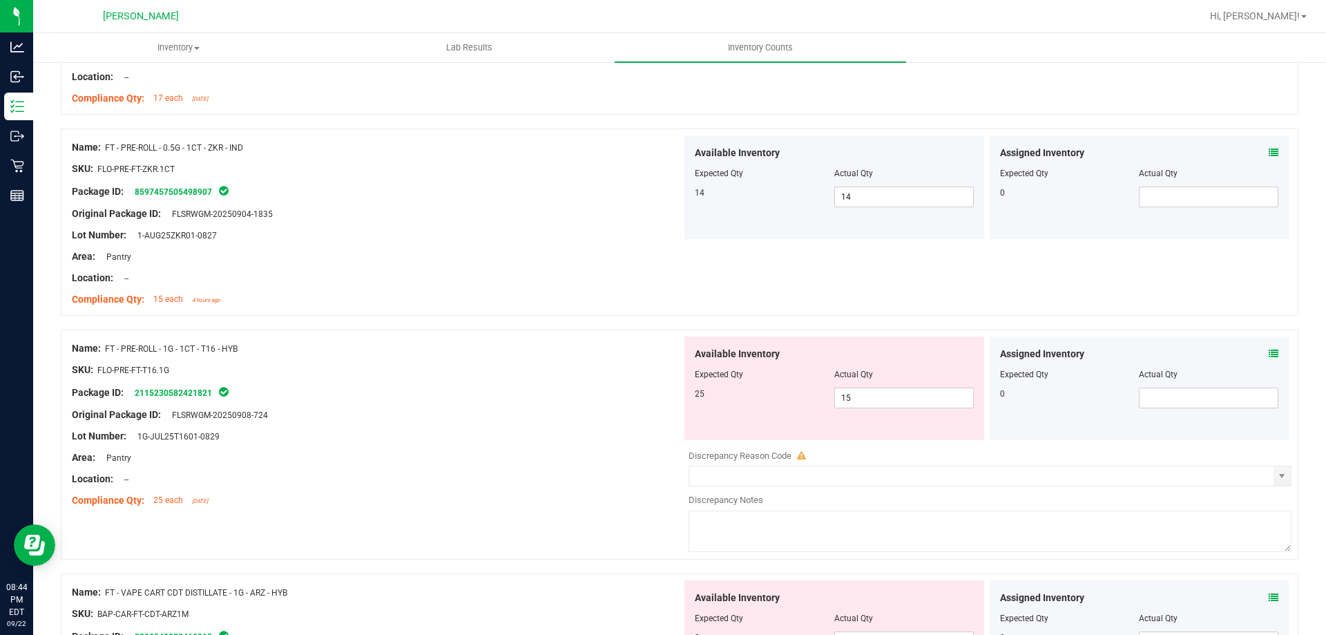
scroll to position [2555, 0]
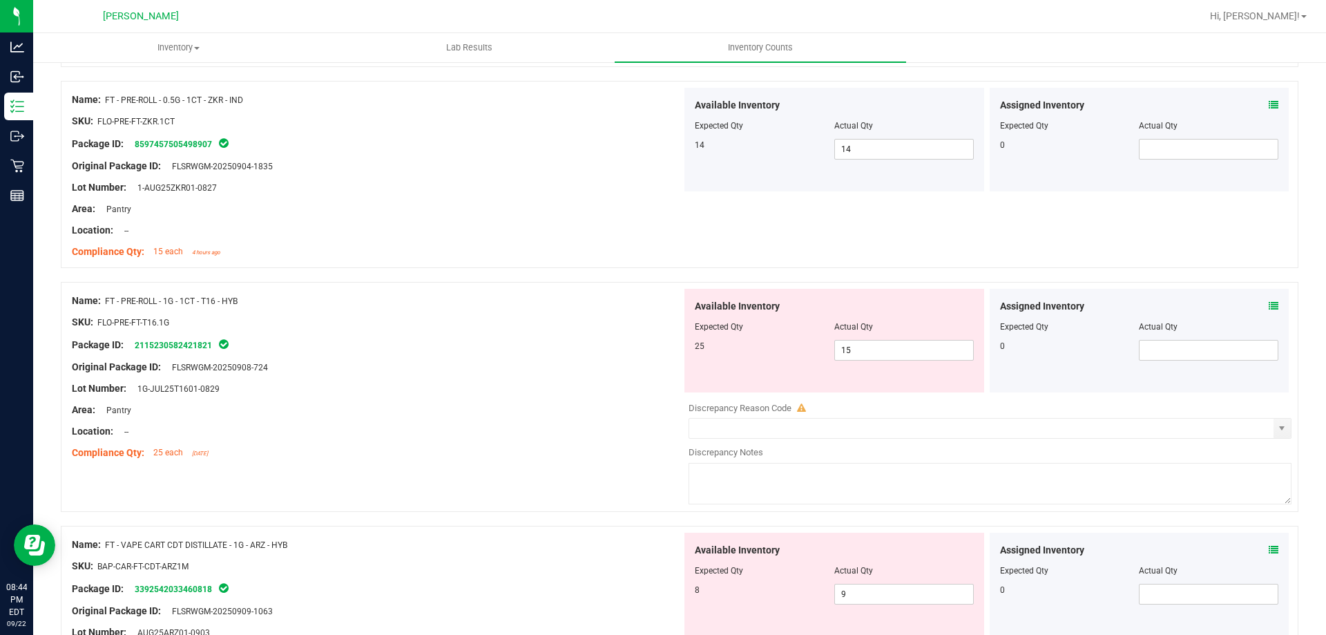
click at [1268, 305] on icon at bounding box center [1273, 306] width 10 height 10
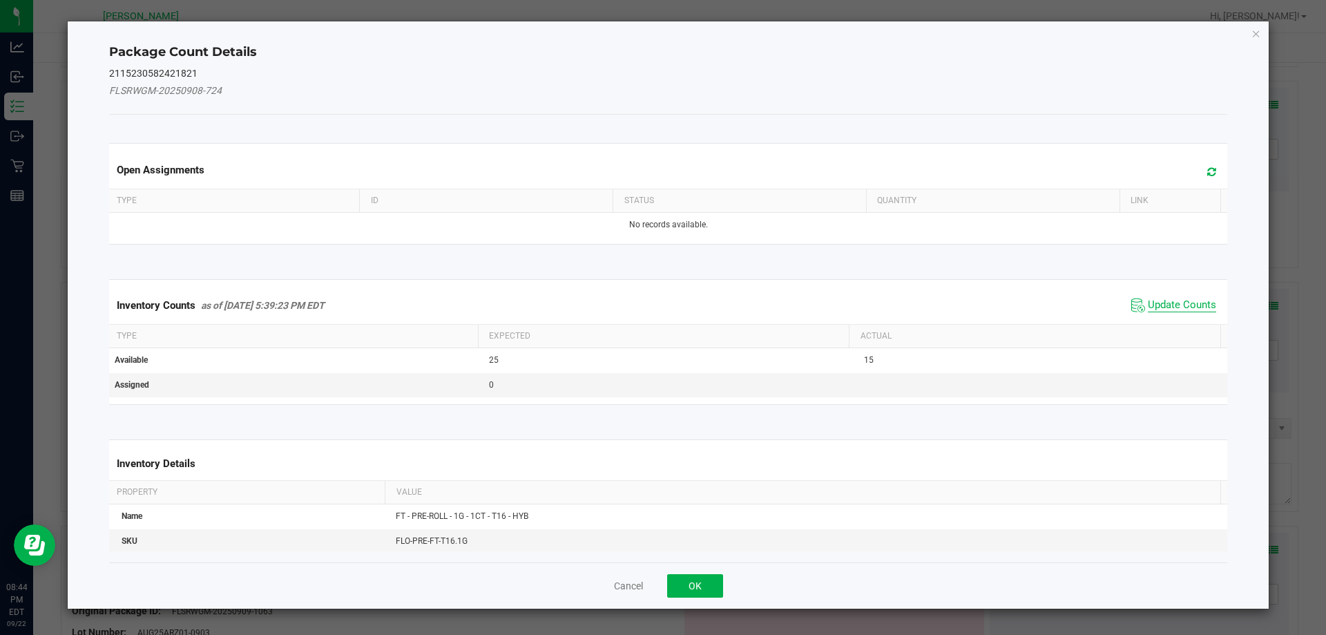
click at [1177, 303] on span "Update Counts" at bounding box center [1182, 305] width 68 height 14
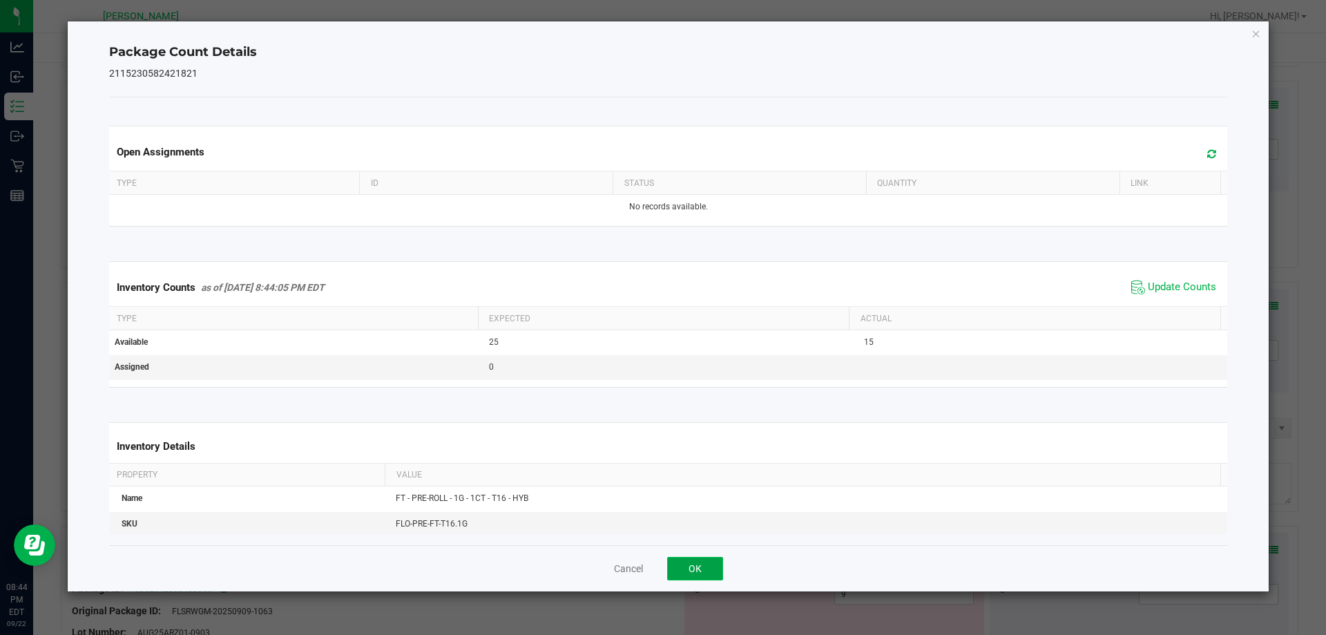
click at [706, 563] on button "OK" at bounding box center [695, 567] width 56 height 23
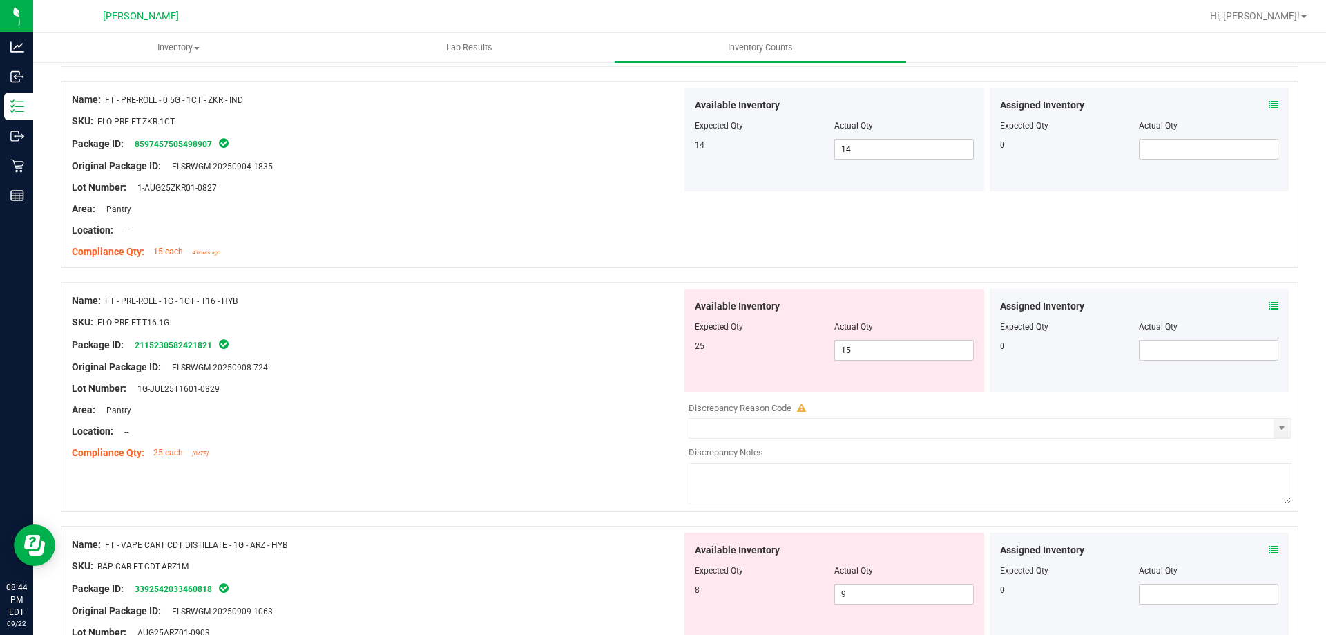
click at [1268, 545] on icon at bounding box center [1273, 550] width 10 height 10
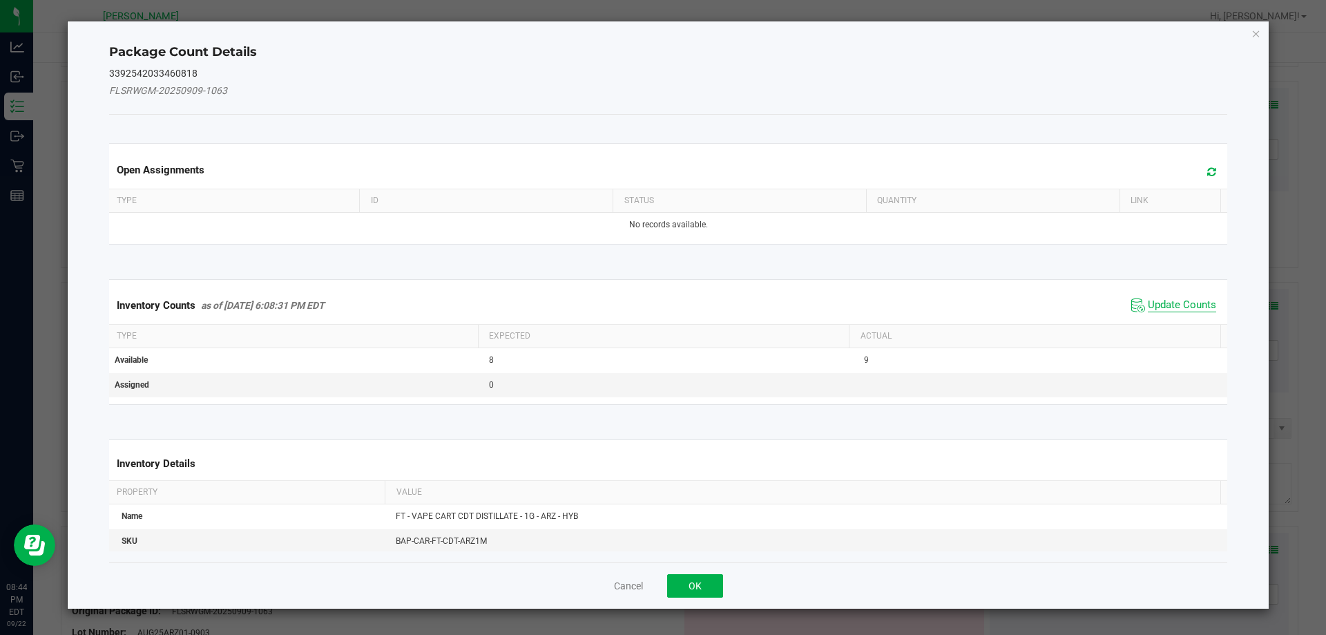
click at [1175, 300] on span "Update Counts" at bounding box center [1182, 305] width 68 height 14
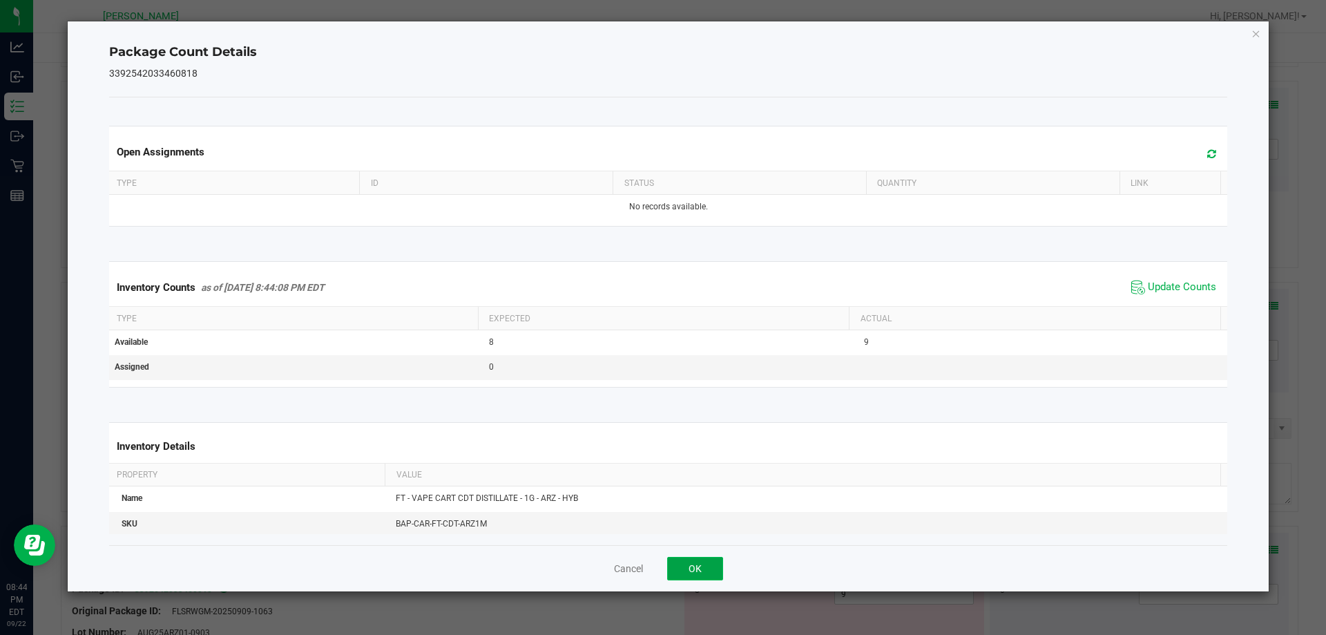
click at [704, 566] on button "OK" at bounding box center [695, 567] width 56 height 23
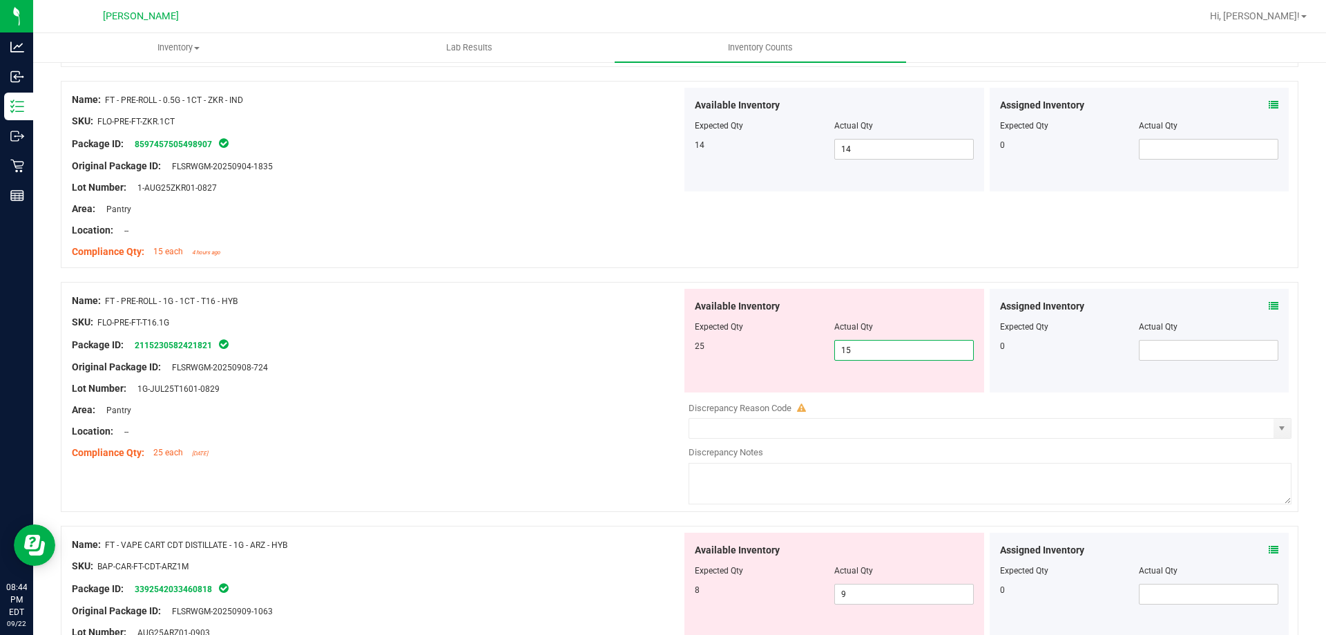
click at [873, 357] on span "15 15" at bounding box center [903, 350] width 139 height 21
type input "1"
type input "25"
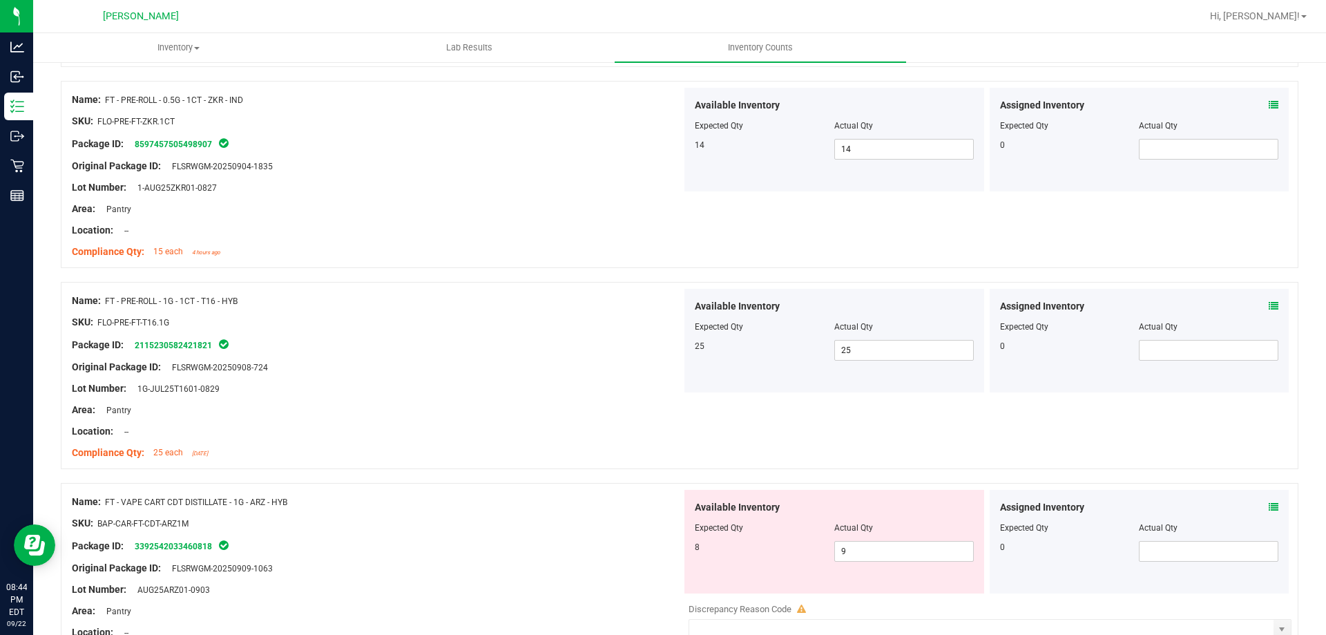
click at [872, 402] on div "Name: FT - PRE-ROLL - 1G - 1CT - T16 - HYB SKU: FLO-PRE-FT-T16.1G Package ID: 2…" at bounding box center [679, 375] width 1237 height 187
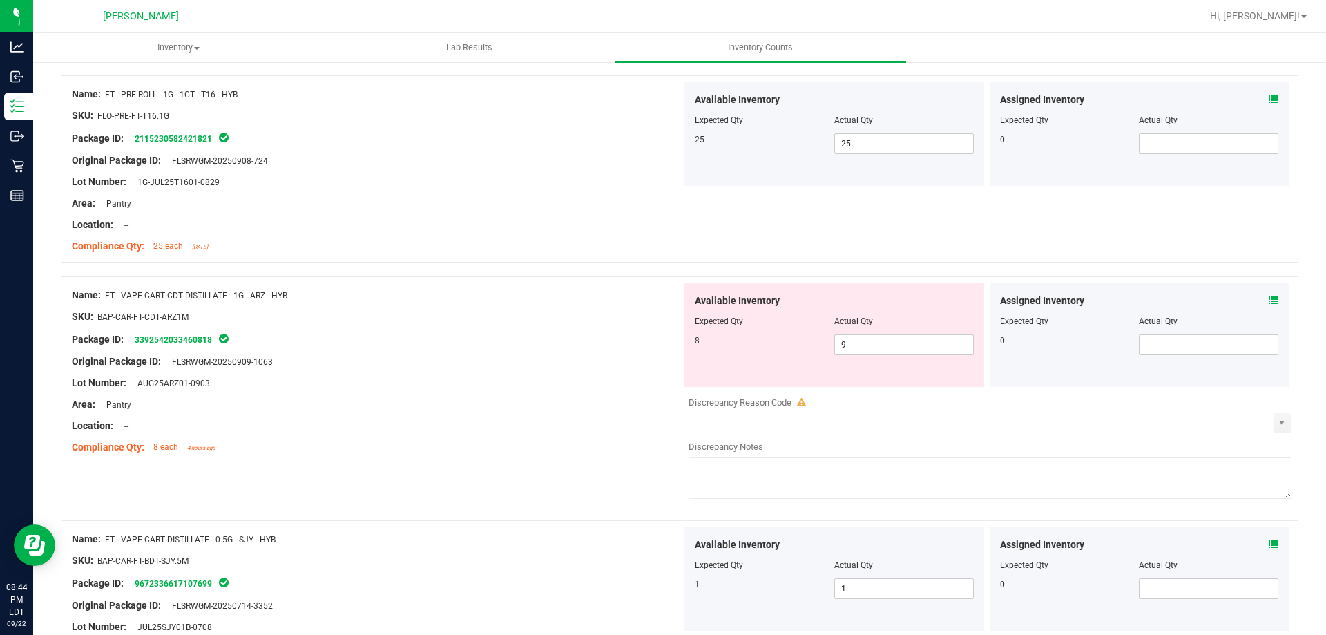
scroll to position [2762, 0]
click at [852, 340] on span "9 9" at bounding box center [903, 343] width 139 height 21
click at [1268, 300] on icon at bounding box center [1273, 300] width 10 height 10
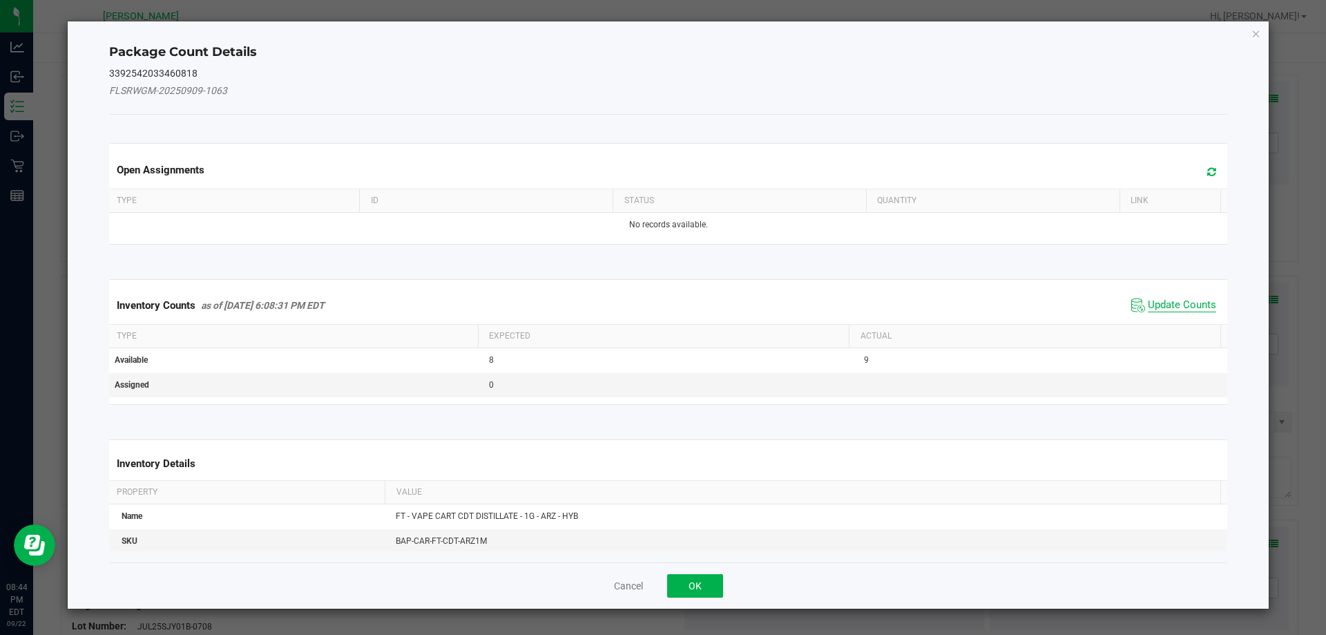
click at [1163, 304] on span "Update Counts" at bounding box center [1182, 305] width 68 height 14
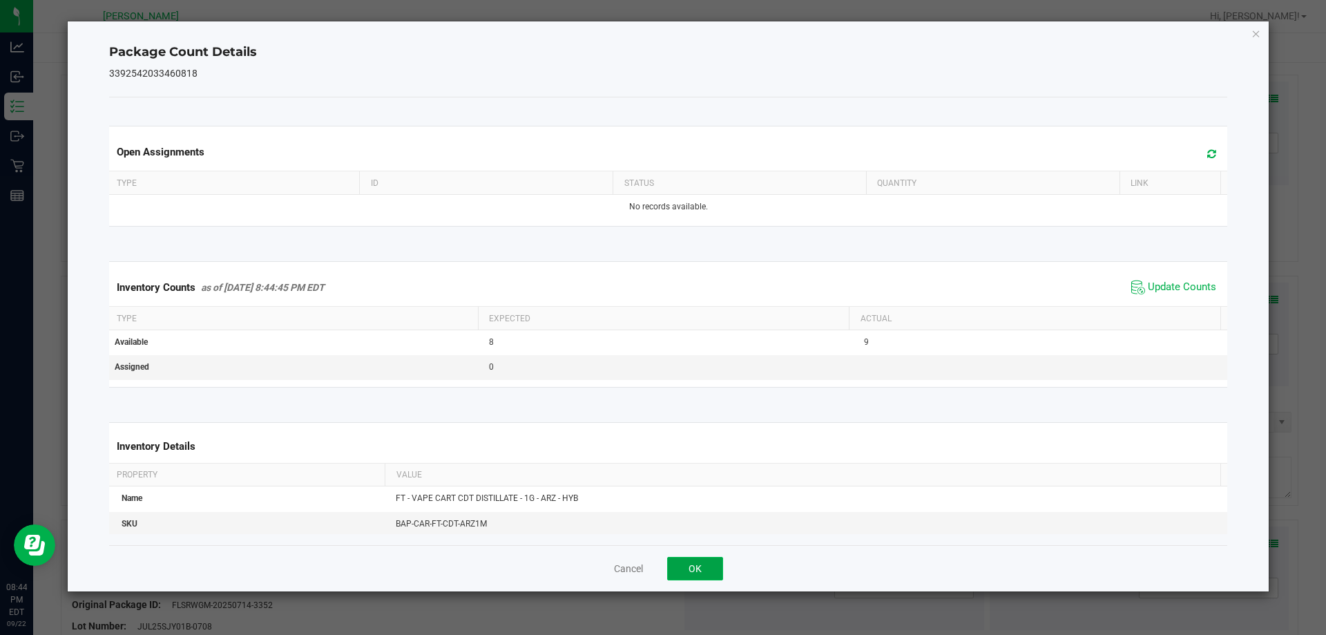
click at [707, 568] on button "OK" at bounding box center [695, 567] width 56 height 23
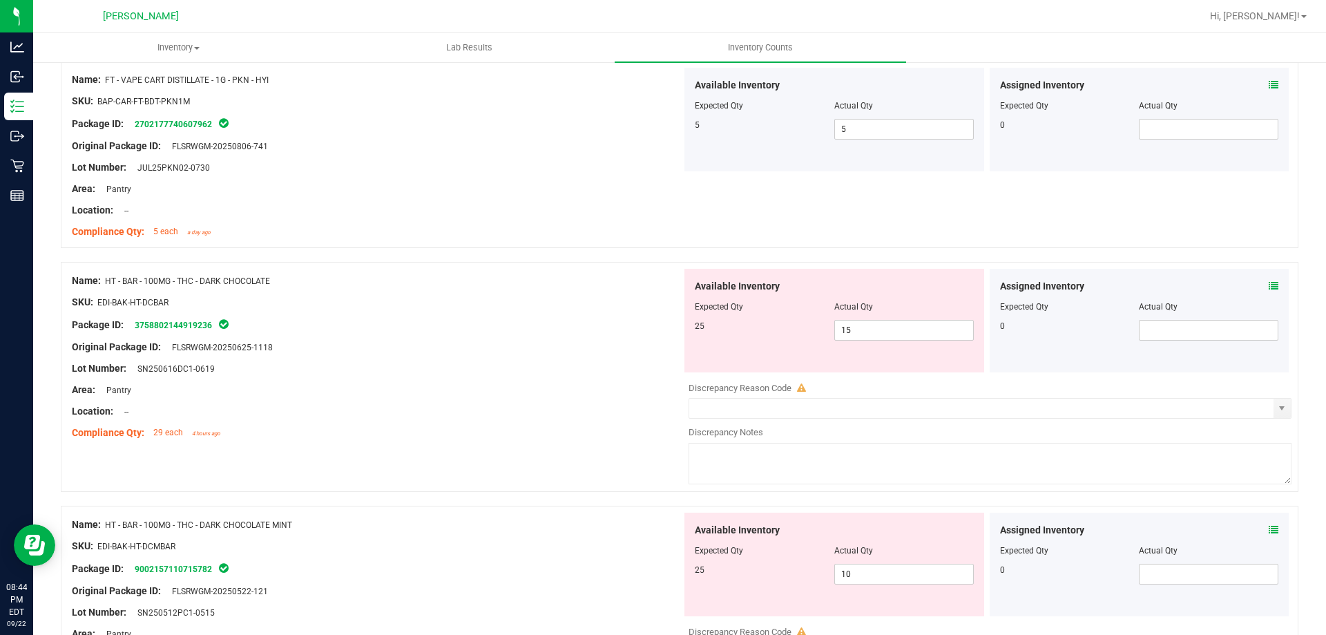
scroll to position [3784, 0]
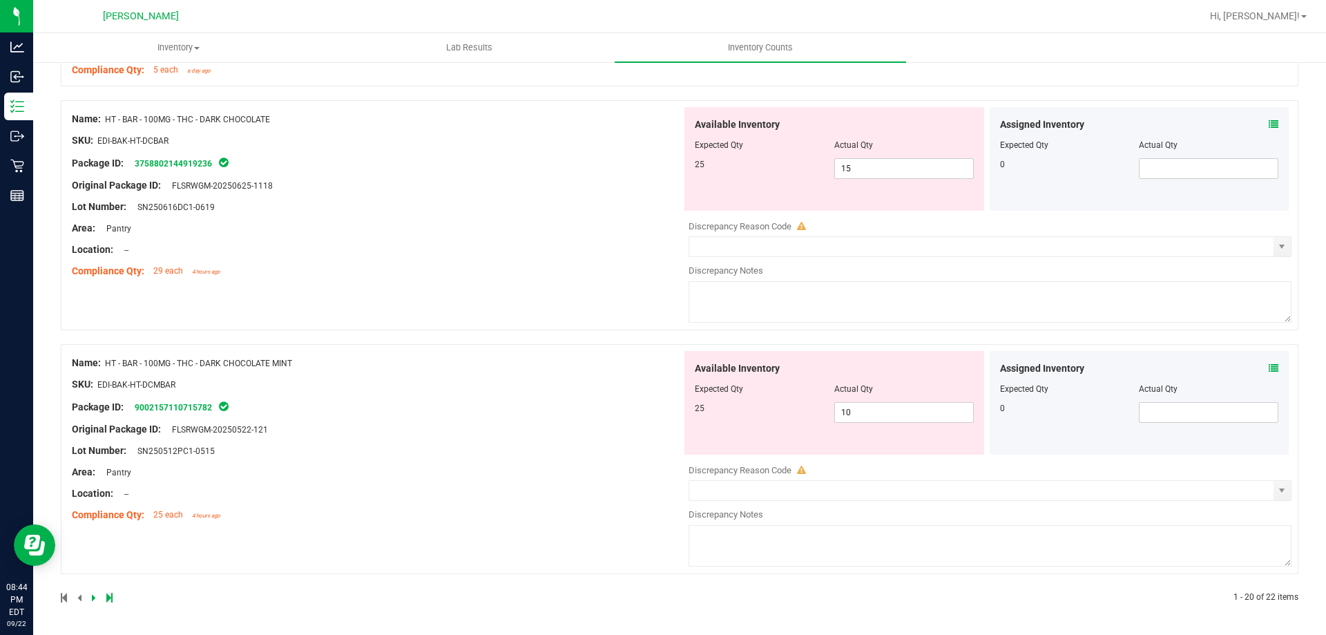
click at [1268, 125] on icon at bounding box center [1273, 124] width 10 height 10
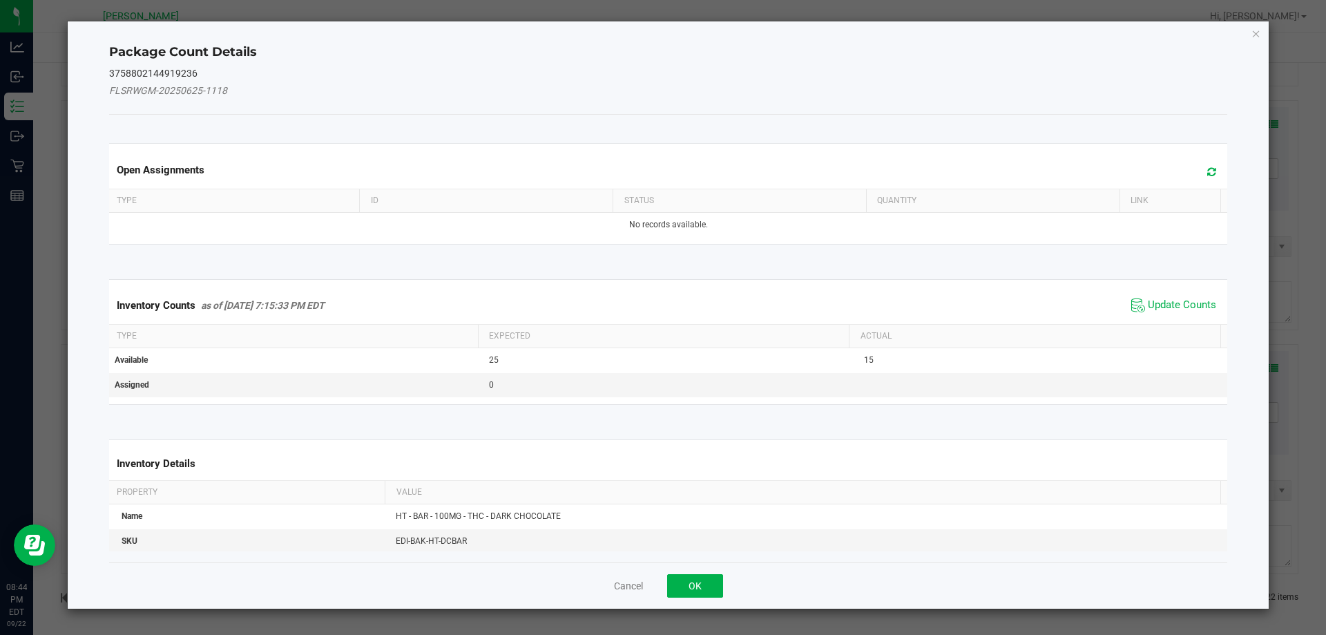
click at [1179, 289] on div "Inventory Counts as of [DATE] 7:15:33 PM EDT Update Counts" at bounding box center [668, 305] width 1124 height 37
click at [1174, 306] on span "Update Counts" at bounding box center [1182, 305] width 68 height 14
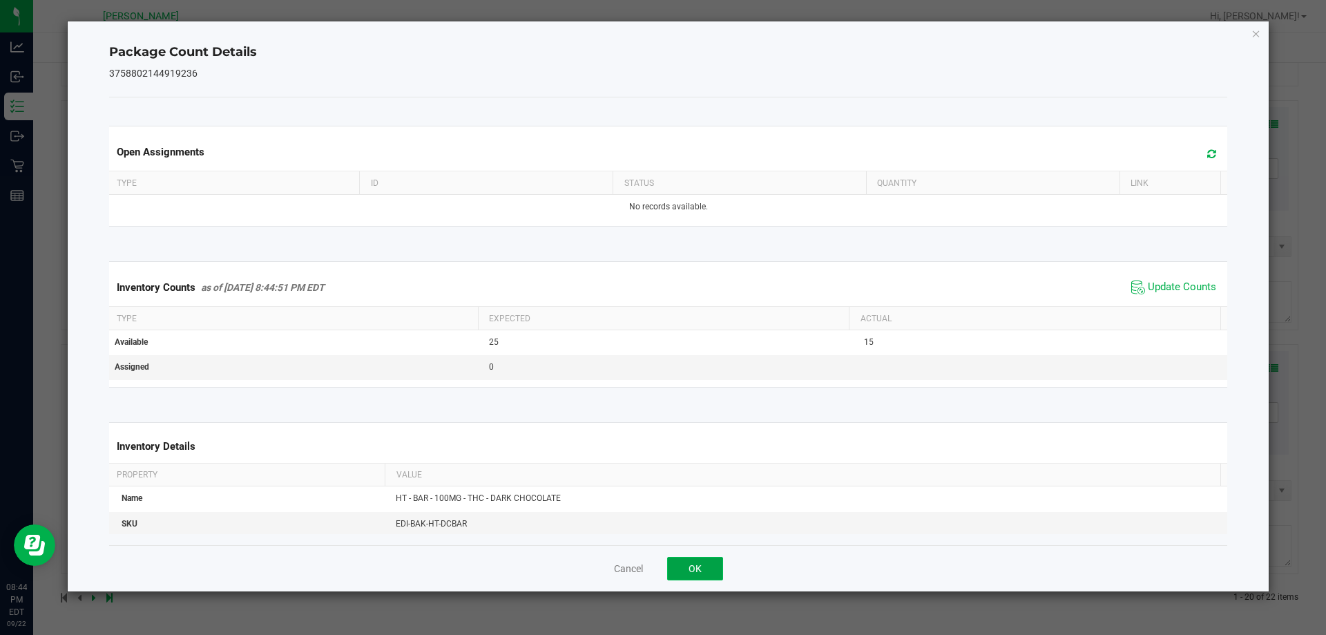
click at [697, 572] on button "OK" at bounding box center [695, 567] width 56 height 23
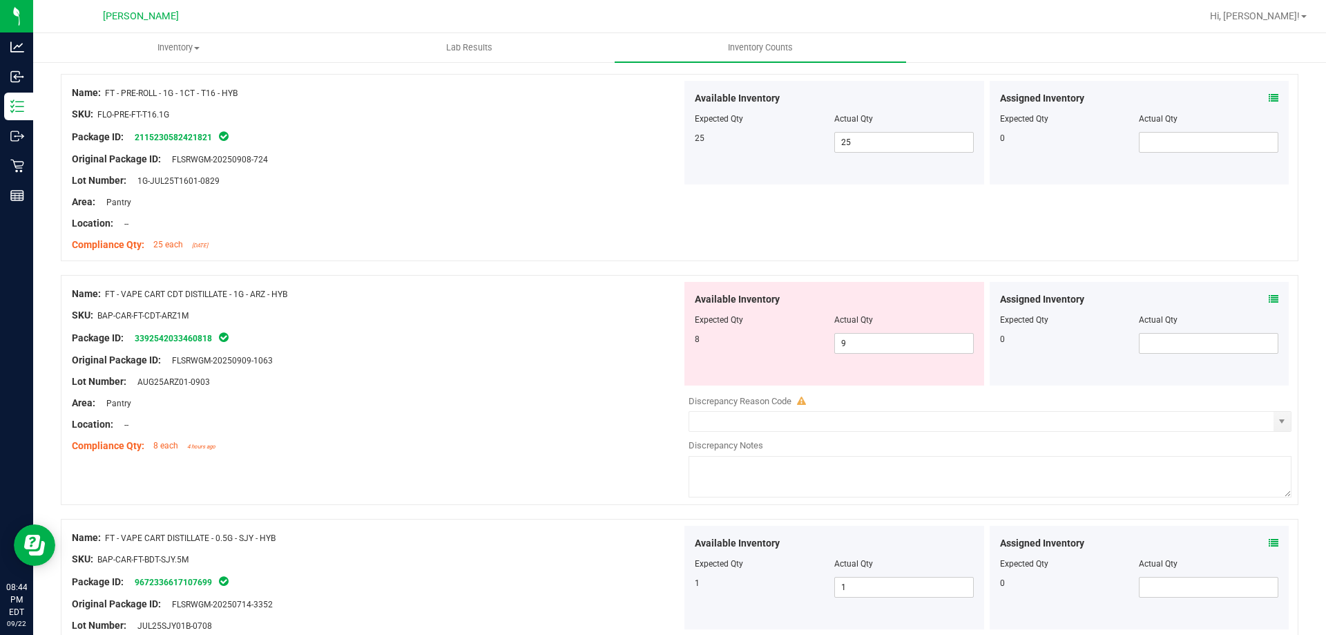
scroll to position [2748, 0]
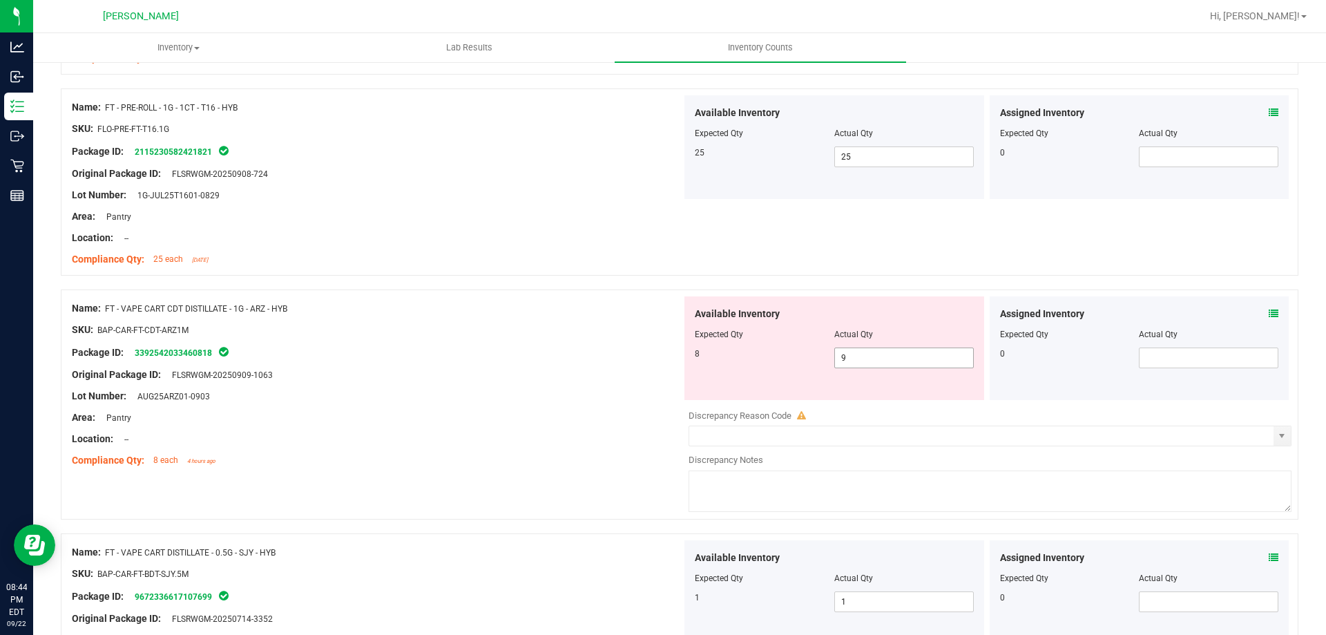
click at [884, 360] on span "9 9" at bounding box center [903, 357] width 139 height 21
type input "8"
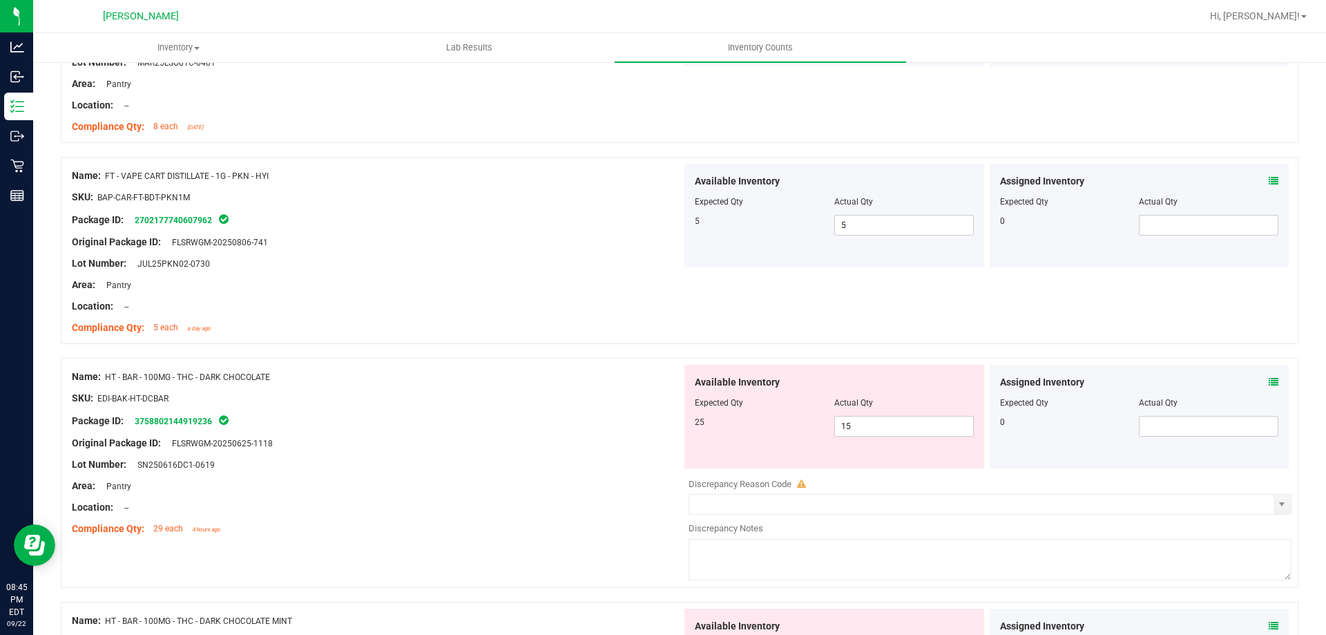
scroll to position [3507, 0]
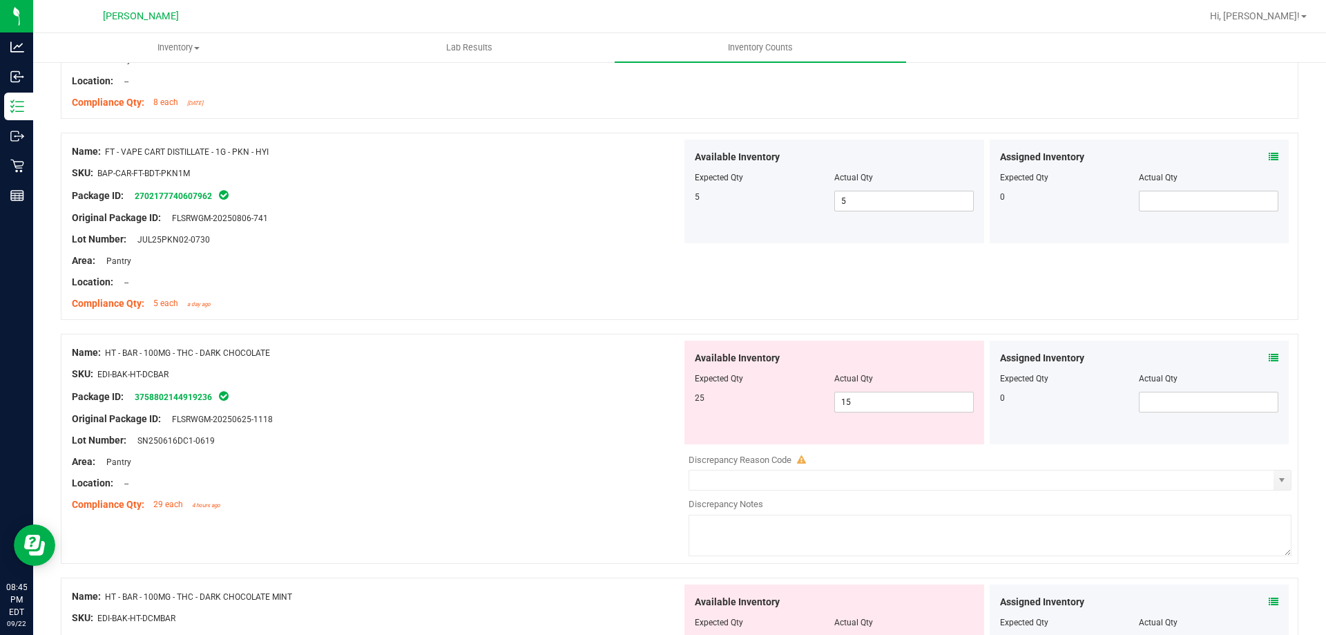
click at [1268, 355] on icon at bounding box center [1273, 358] width 10 height 10
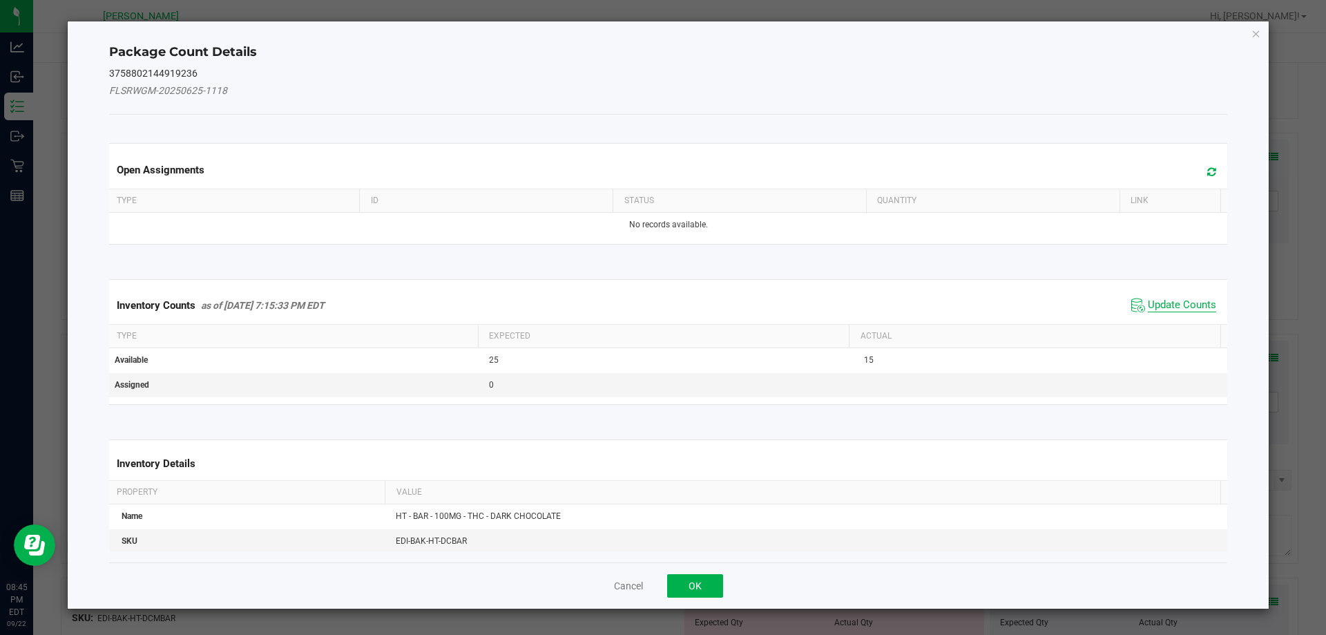
click at [1195, 306] on span "Update Counts" at bounding box center [1182, 305] width 68 height 14
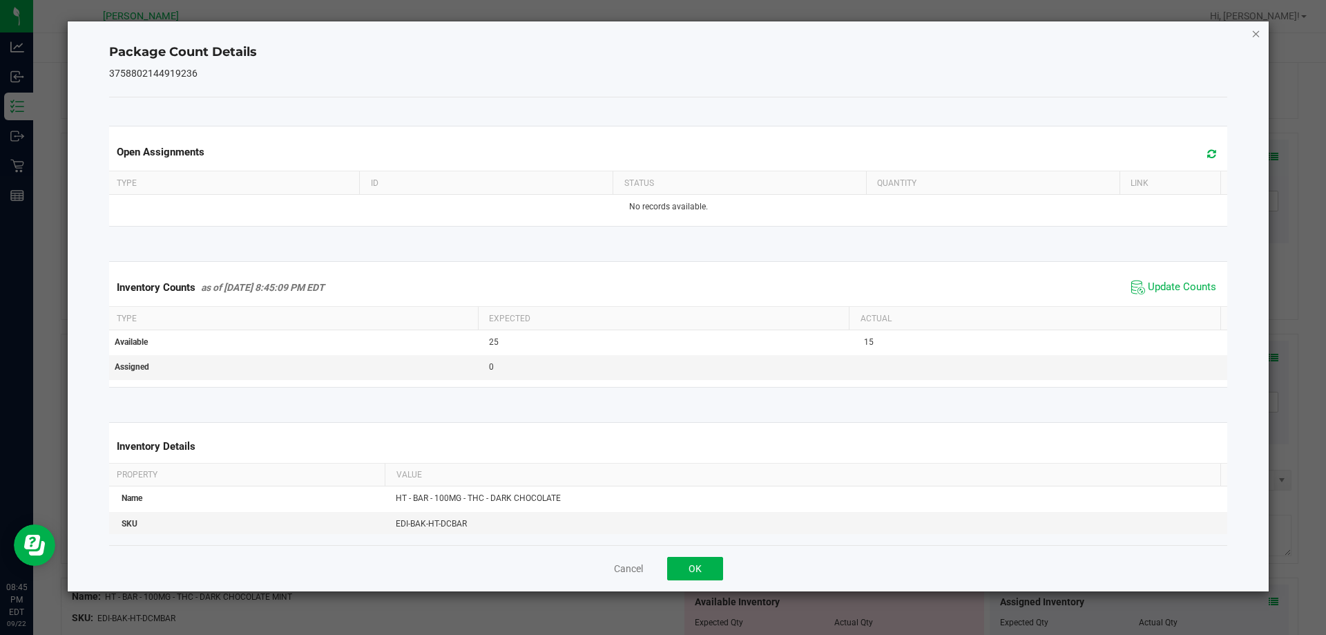
click at [1257, 35] on icon "Close" at bounding box center [1256, 33] width 10 height 17
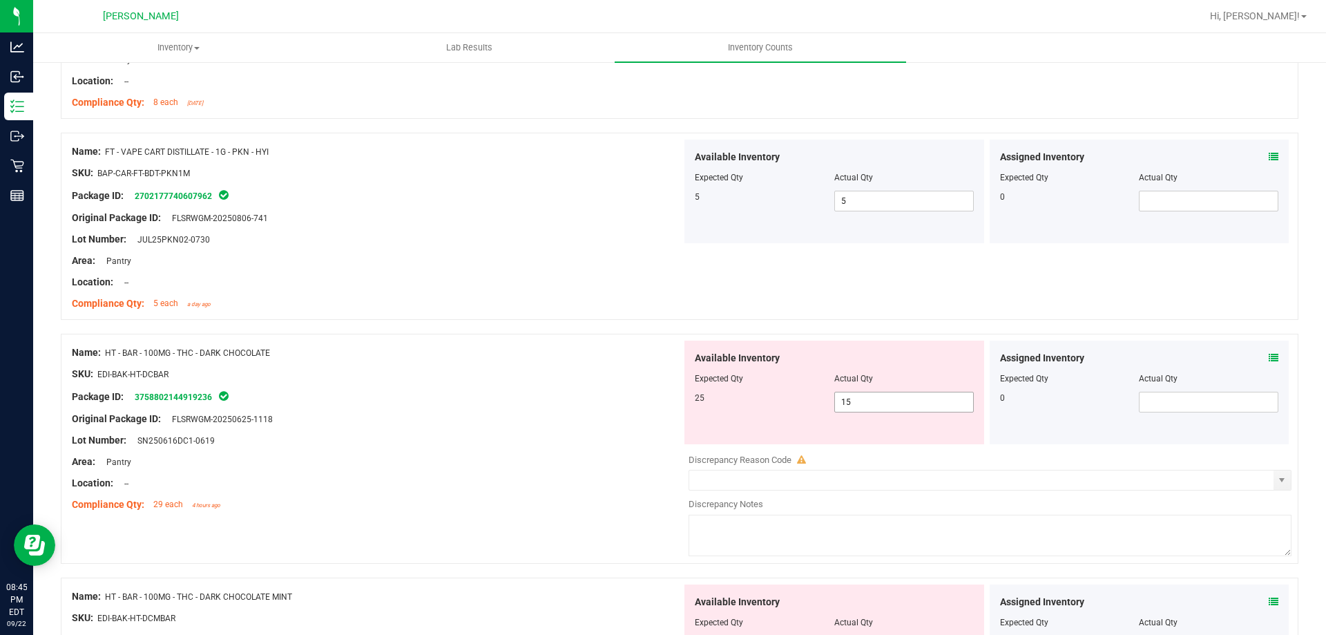
click at [854, 400] on span "15 15" at bounding box center [903, 401] width 139 height 21
click at [855, 400] on input "15" at bounding box center [904, 401] width 138 height 19
type input "25"
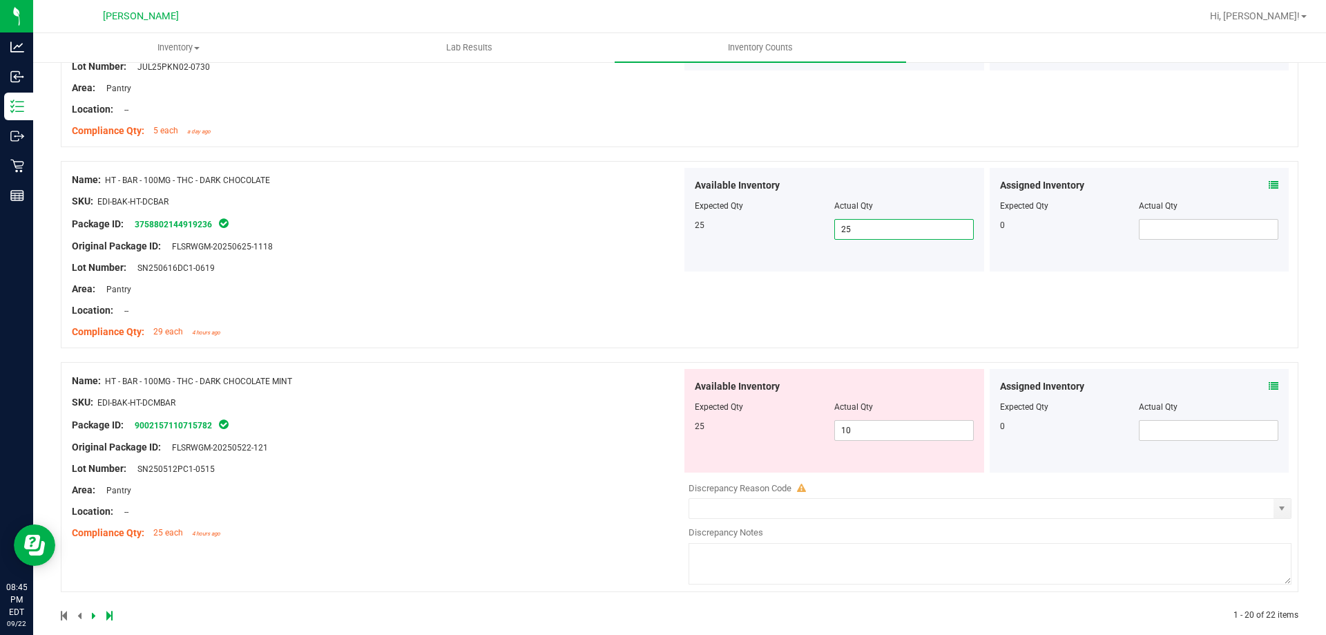
scroll to position [3698, 0]
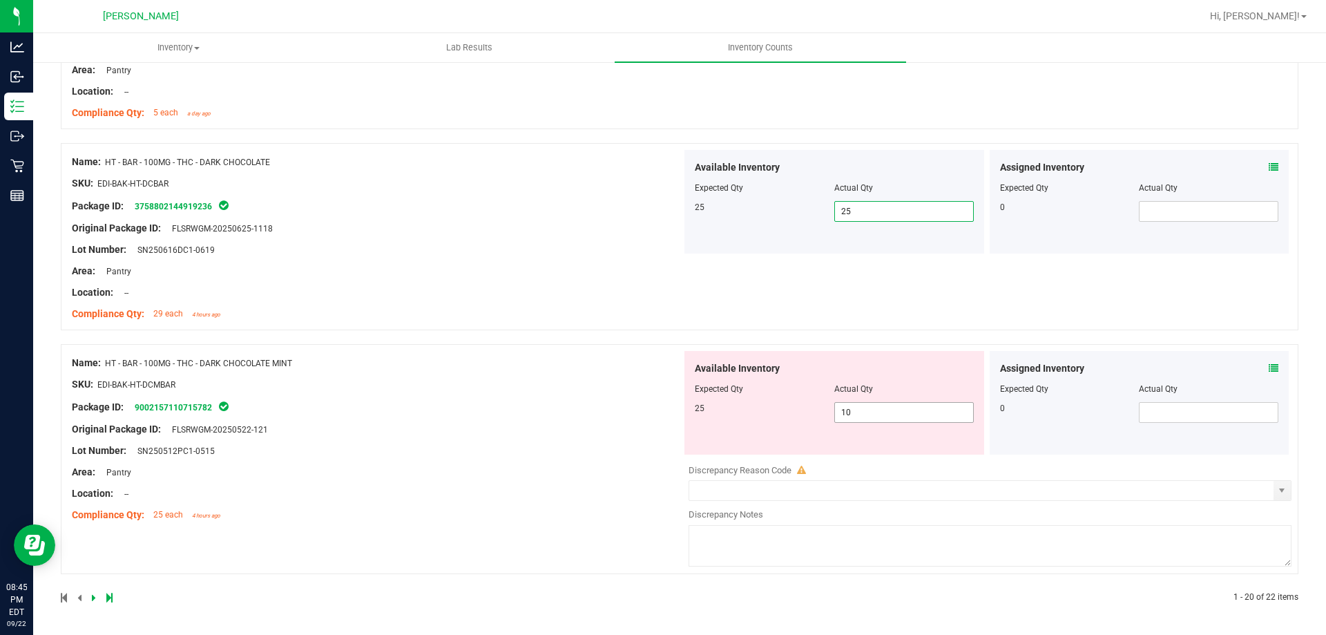
click at [856, 416] on span "10 10" at bounding box center [903, 412] width 139 height 21
type input "1"
type input "25"
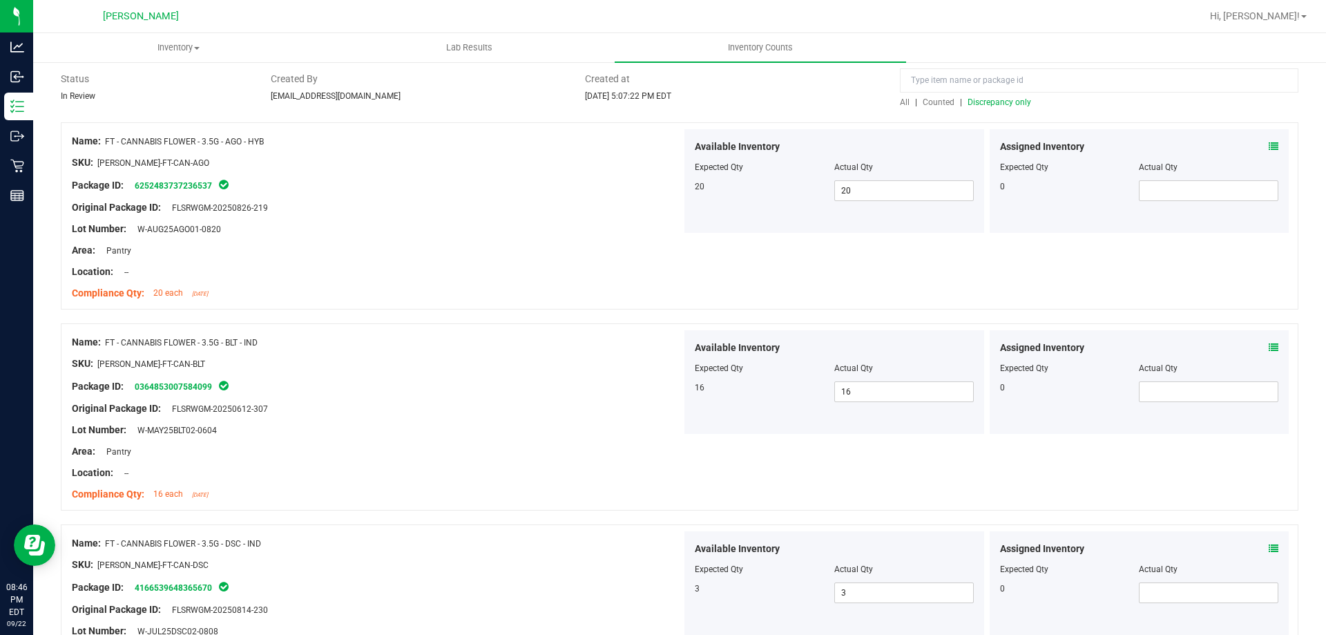
scroll to position [0, 0]
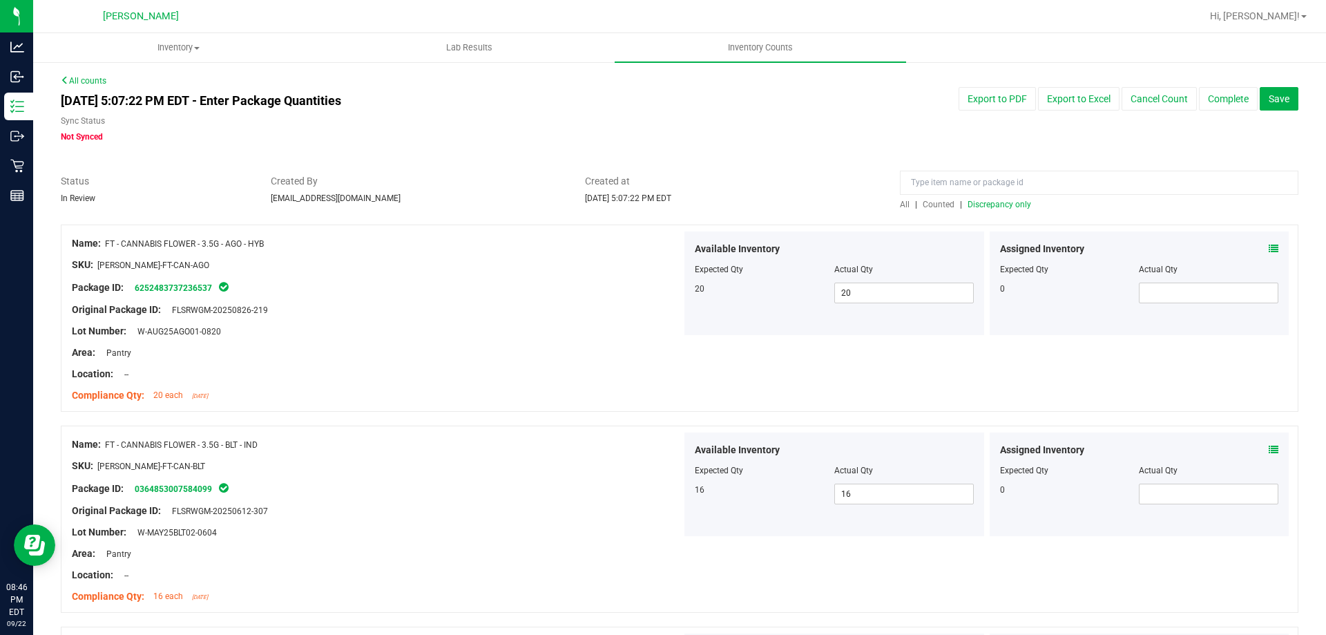
click at [1019, 202] on span "Discrepancy only" at bounding box center [999, 205] width 64 height 10
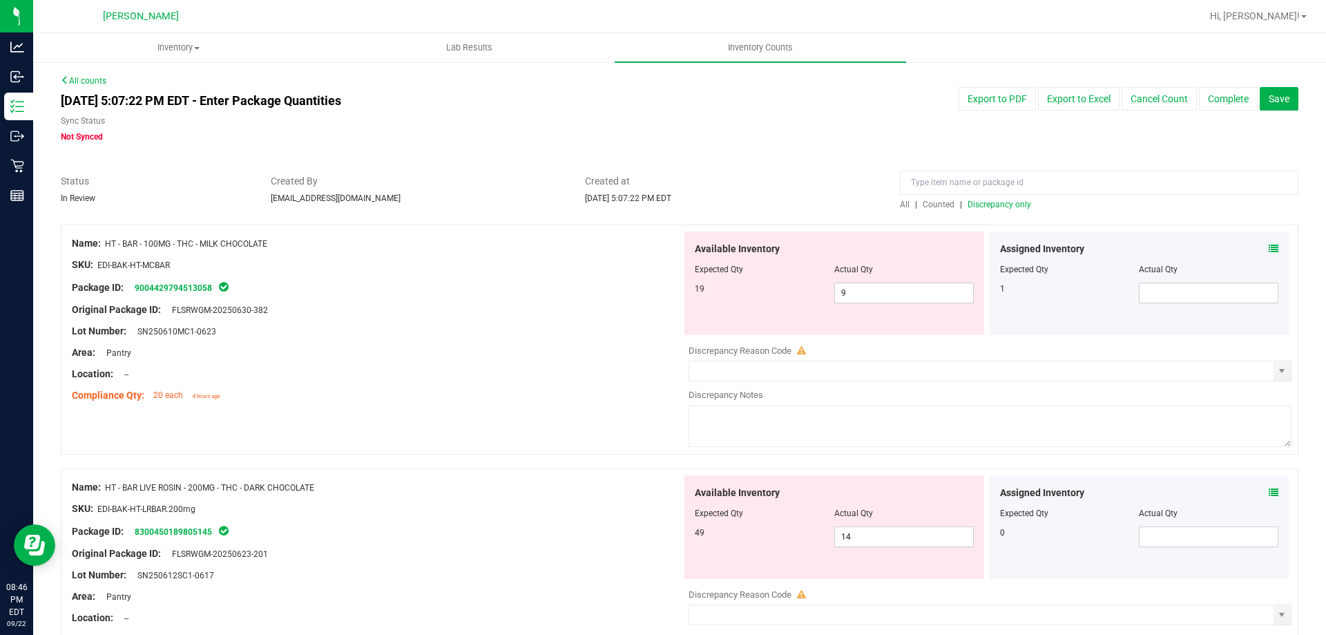
click at [1268, 249] on icon at bounding box center [1273, 249] width 10 height 10
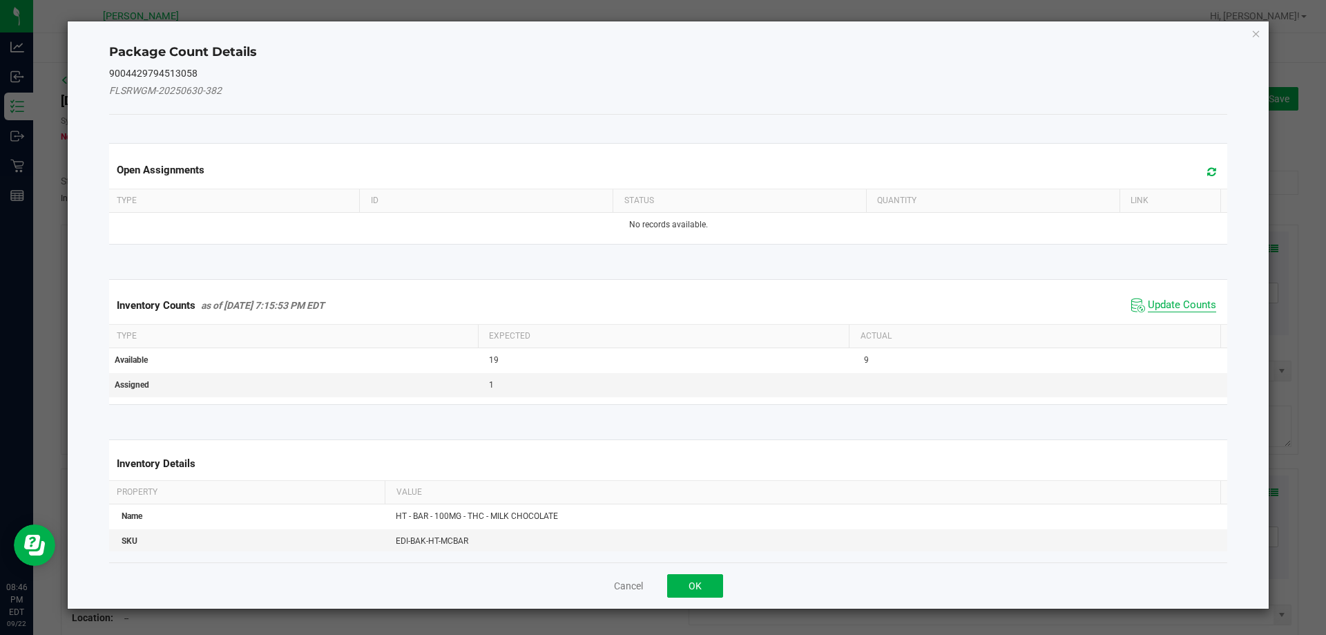
click at [1148, 303] on span "Update Counts" at bounding box center [1182, 305] width 68 height 14
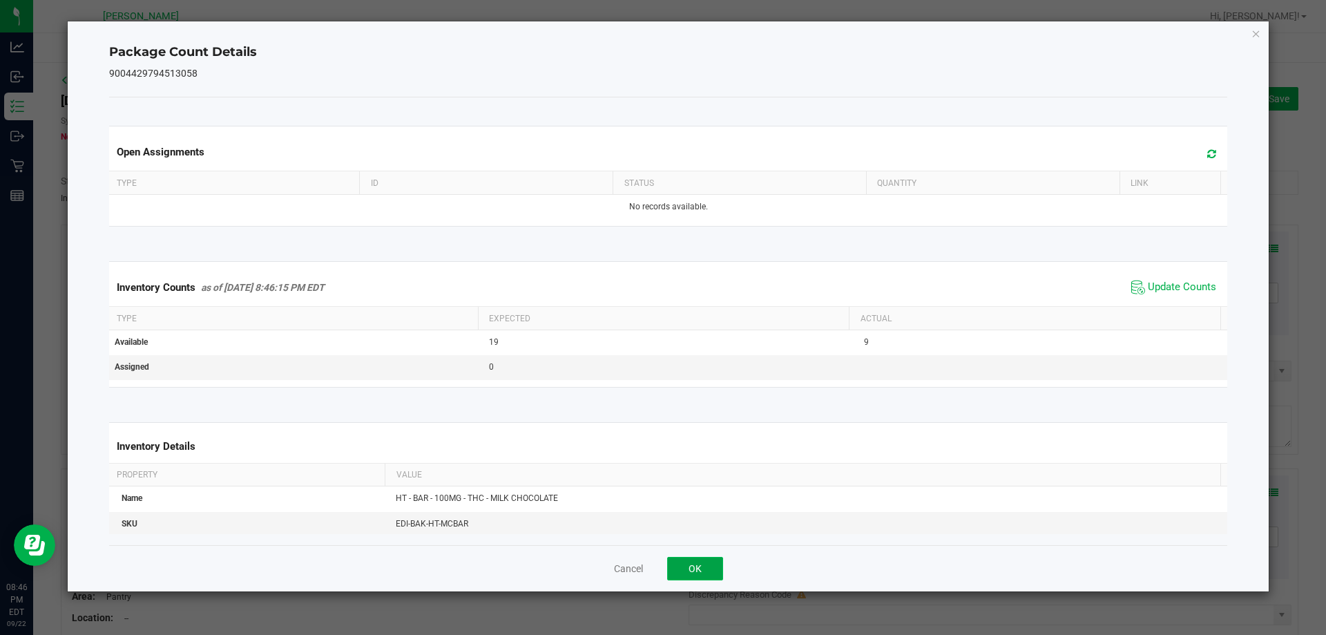
click at [706, 563] on button "OK" at bounding box center [695, 567] width 56 height 23
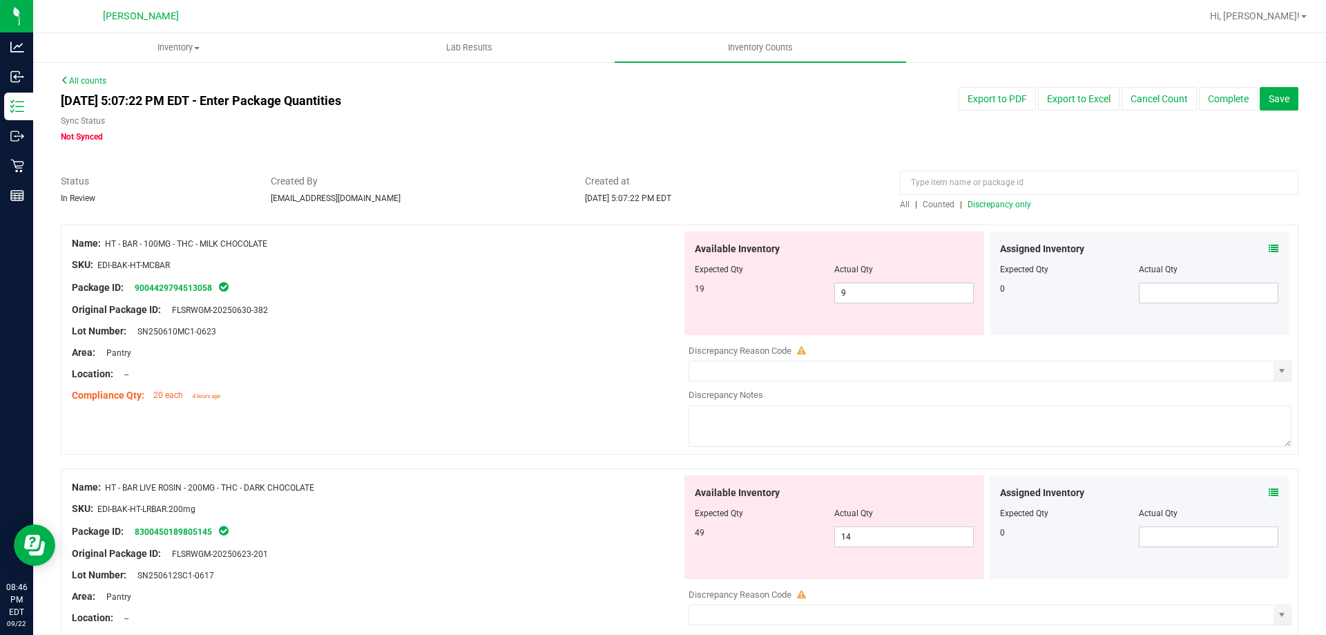
click at [1268, 494] on icon at bounding box center [1273, 492] width 10 height 10
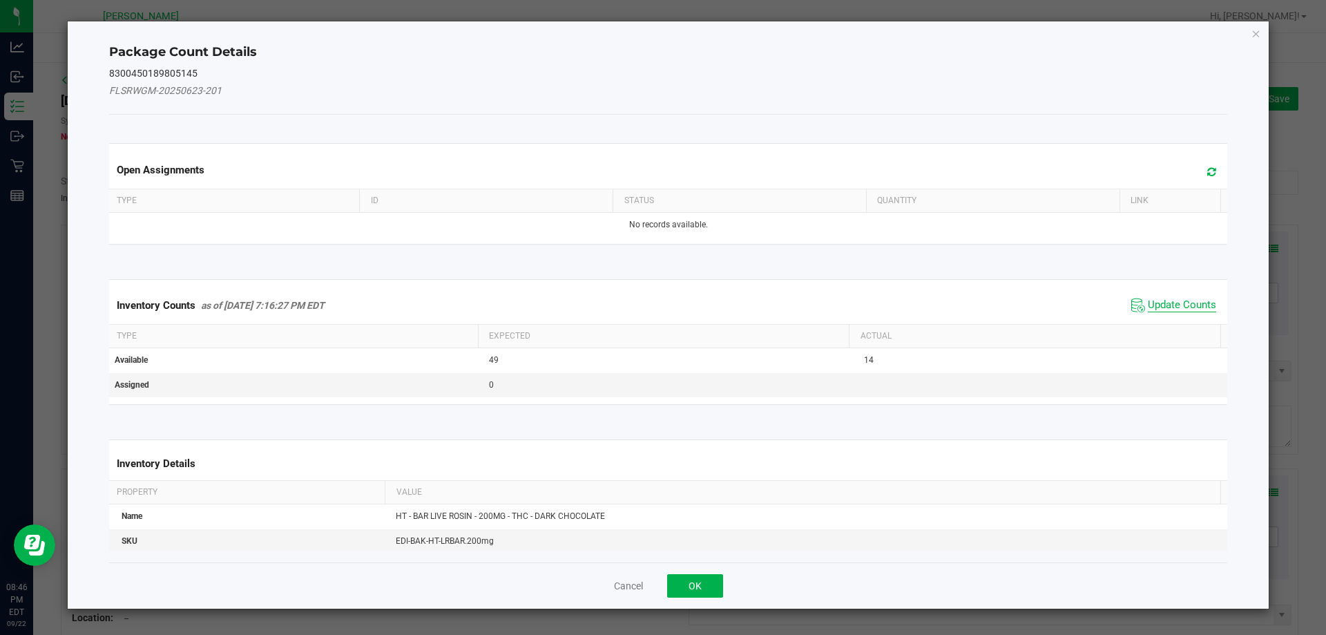
click at [1172, 306] on span "Update Counts" at bounding box center [1182, 305] width 68 height 14
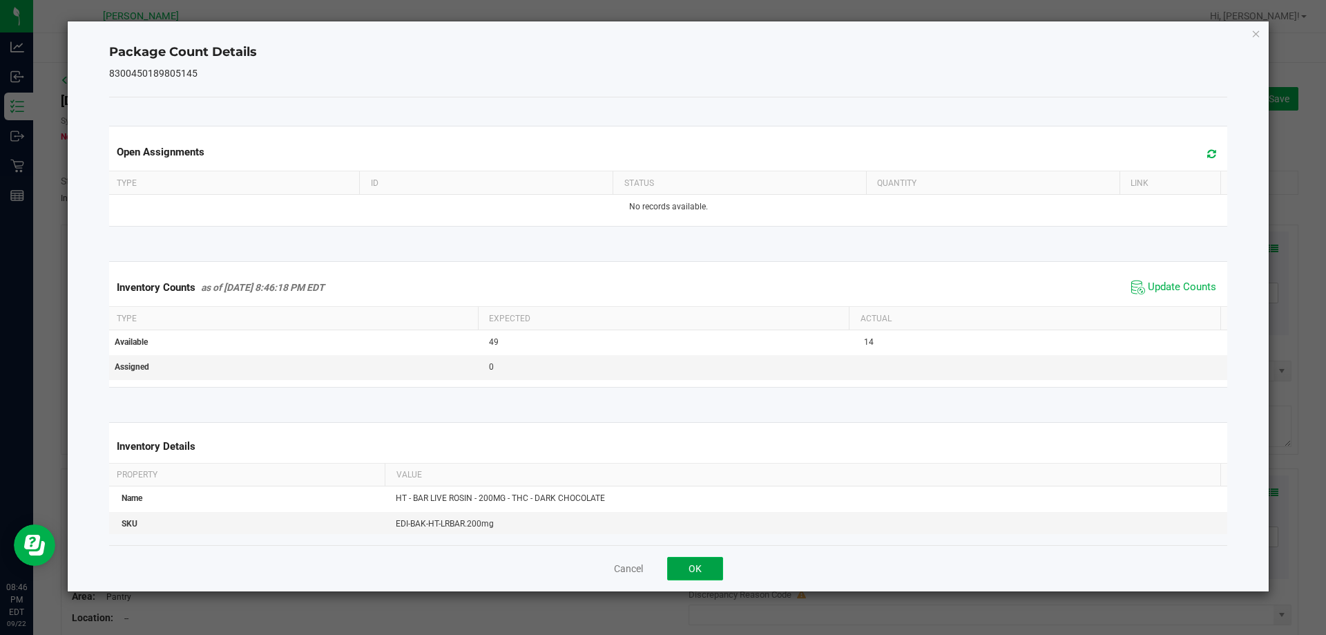
click at [710, 563] on button "OK" at bounding box center [695, 567] width 56 height 23
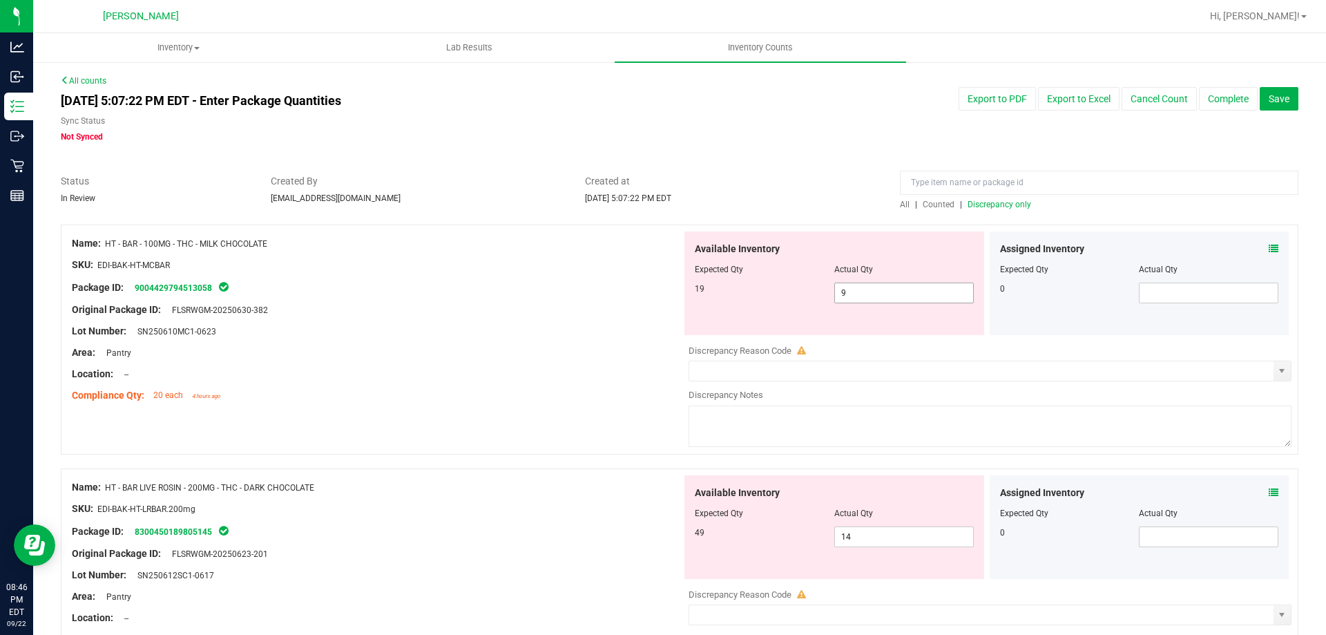
click at [834, 292] on span "9 9" at bounding box center [903, 292] width 139 height 21
type input "19"
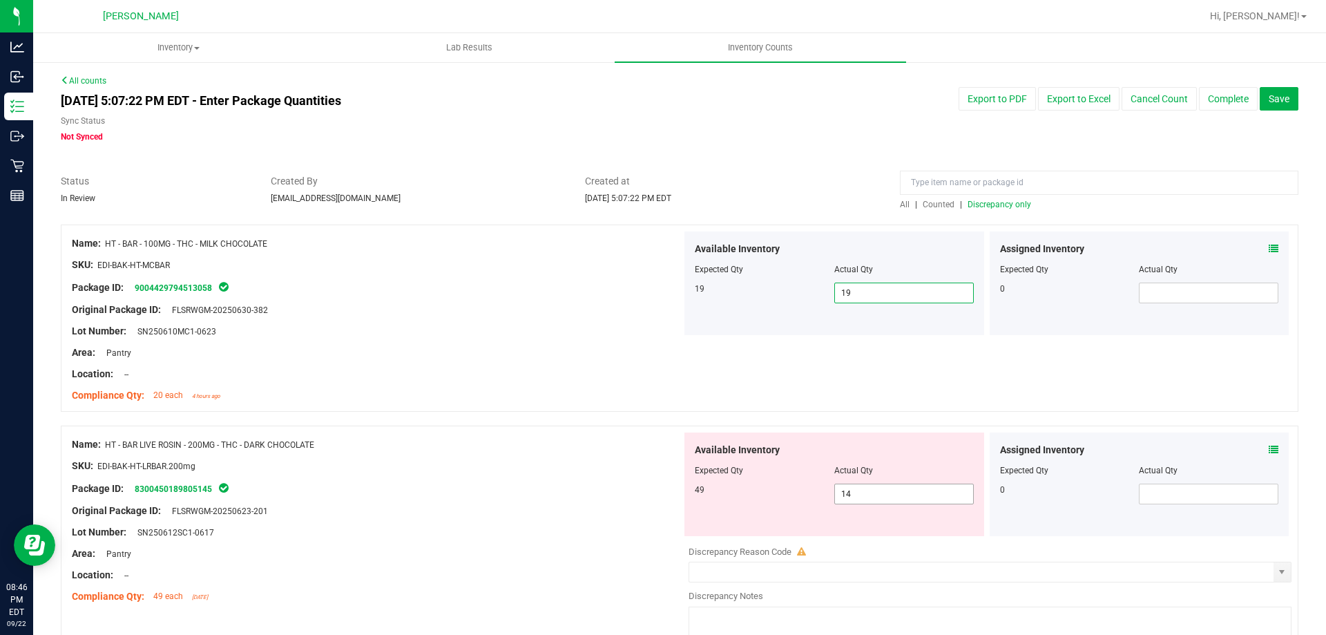
click at [880, 495] on span "14 14" at bounding box center [903, 493] width 139 height 21
type input "1"
type input "49"
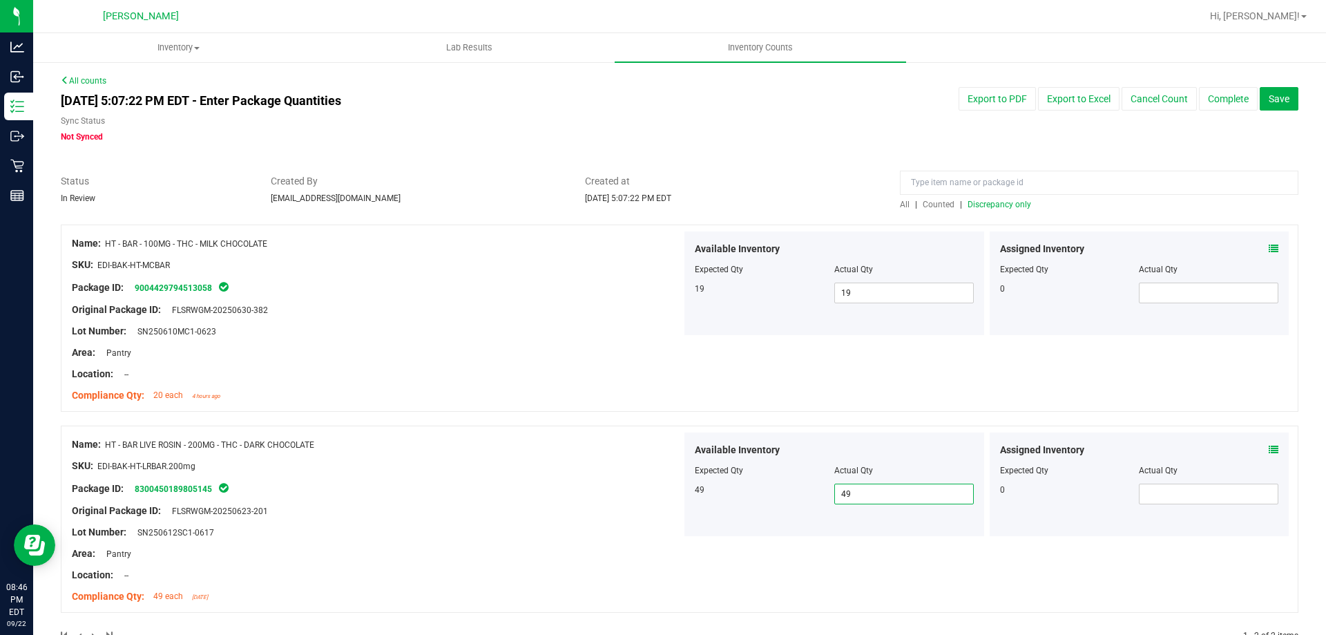
click at [1009, 206] on span "Discrepancy only" at bounding box center [999, 205] width 64 height 10
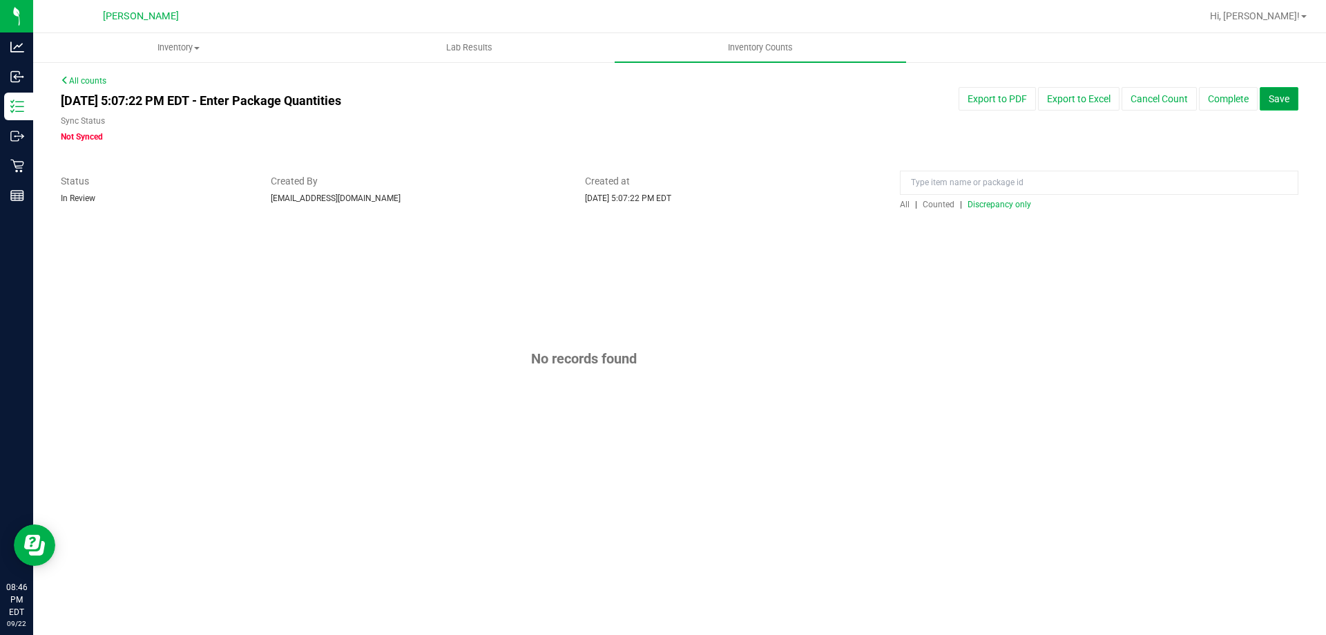
click at [1297, 97] on button "Save" at bounding box center [1278, 98] width 39 height 23
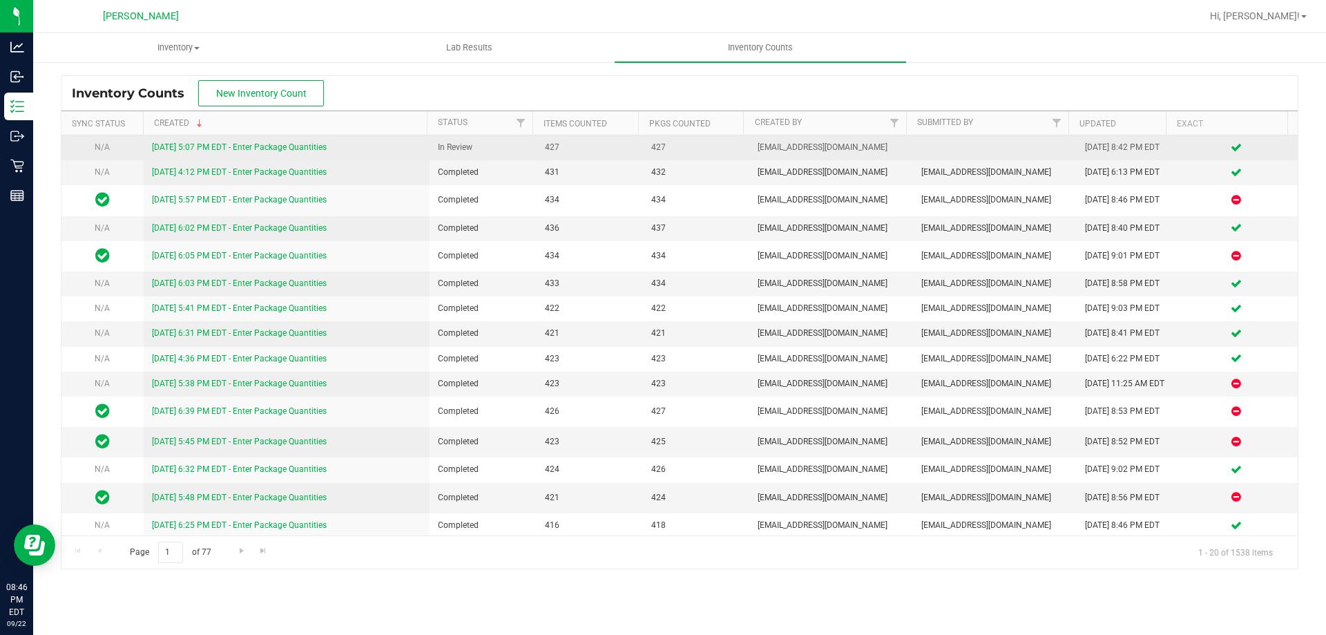
click at [220, 147] on link "[DATE] 5:07 PM EDT - Enter Package Quantities" at bounding box center [239, 147] width 175 height 10
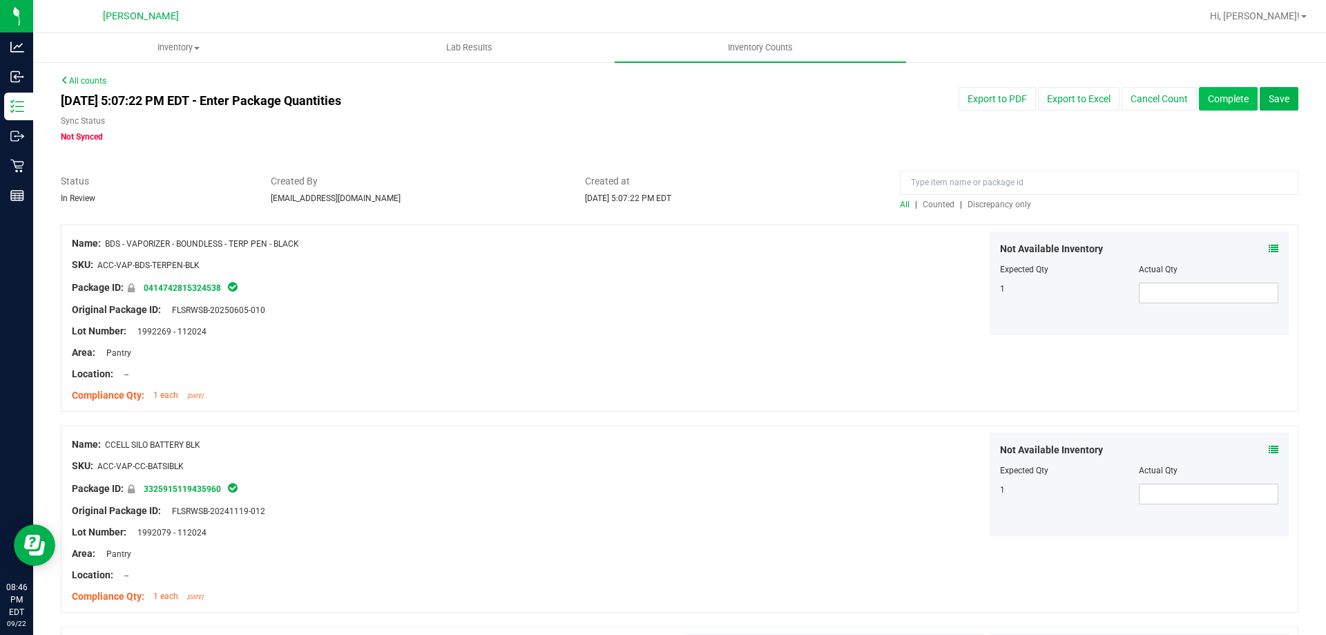
click at [1199, 104] on button "Complete" at bounding box center [1228, 98] width 59 height 23
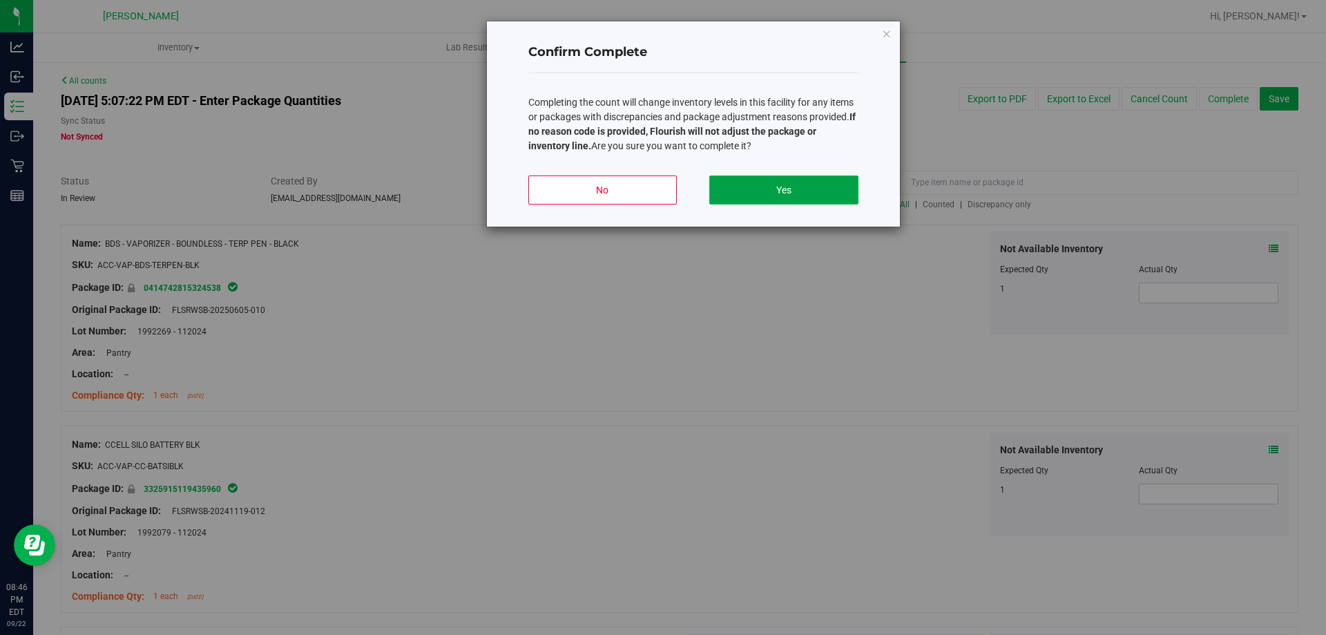
click at [829, 190] on button "Yes" at bounding box center [783, 189] width 148 height 29
